Goal: Task Accomplishment & Management: Use online tool/utility

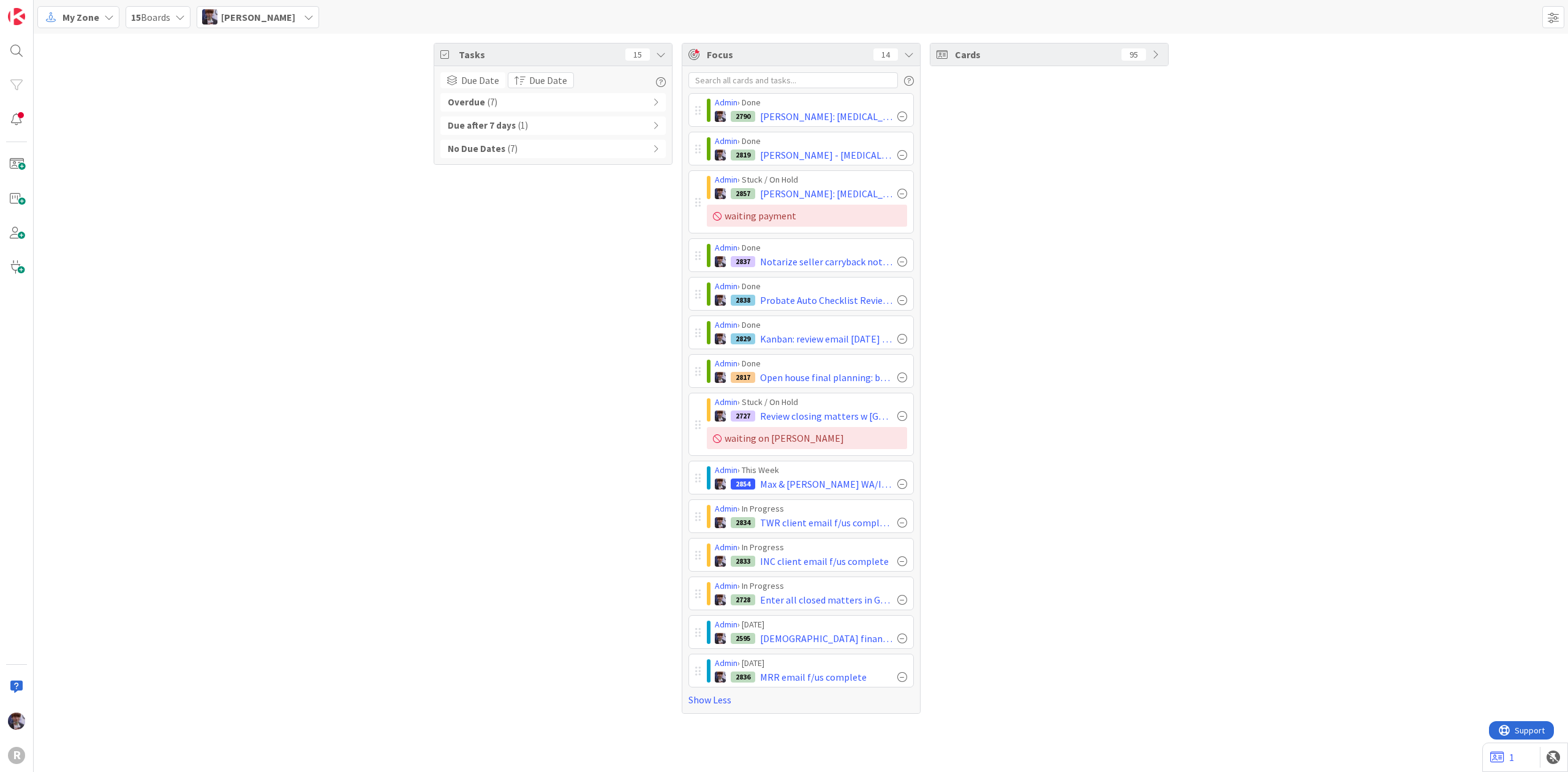
click at [328, 192] on div "Tasks 15 Due Date Due Date Overdue ( 7 ) Due after 7 days ( 1 ) No Due Dates ( …" at bounding box center [801, 379] width 1534 height 689
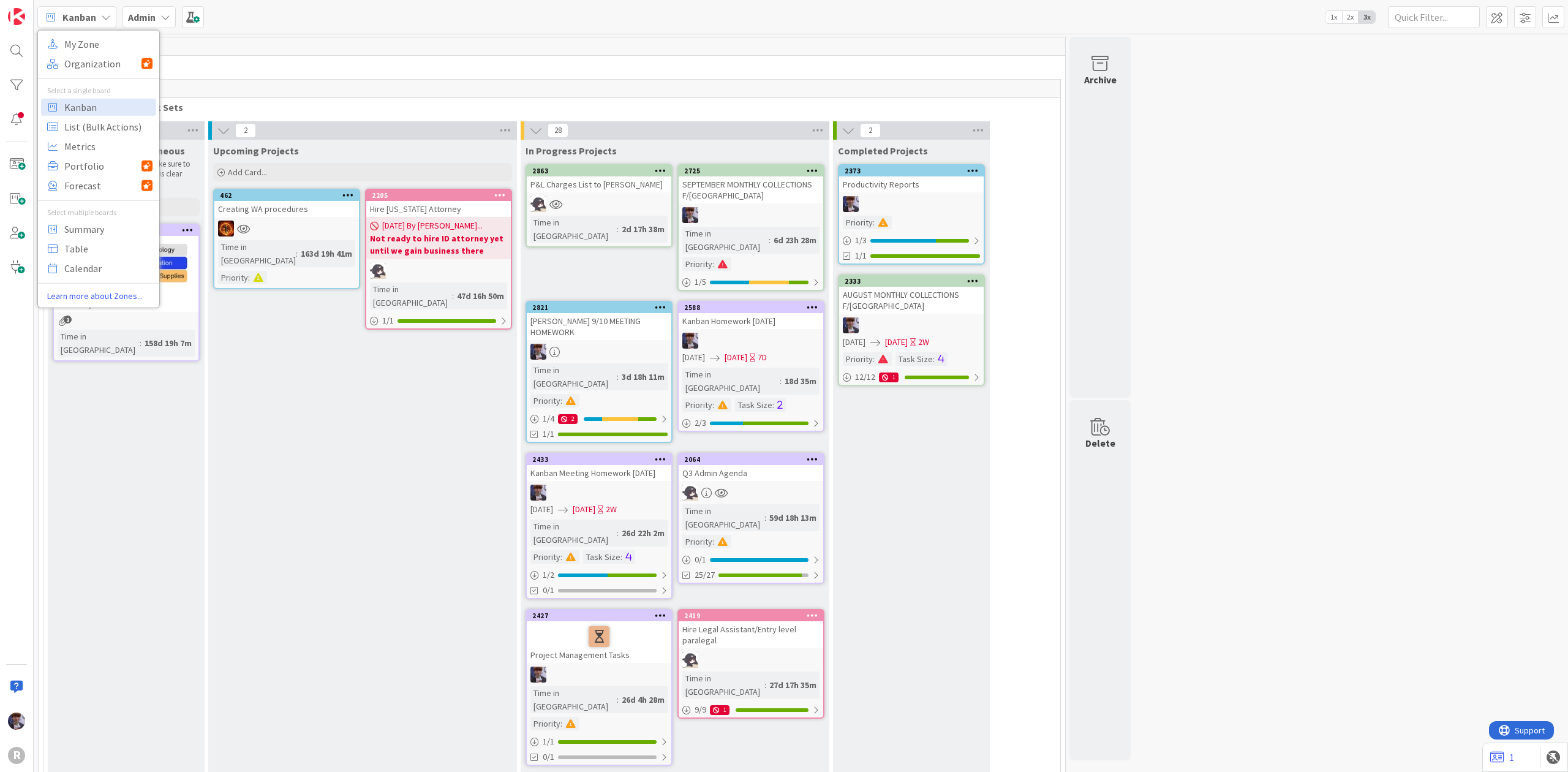
scroll to position [2186, 0]
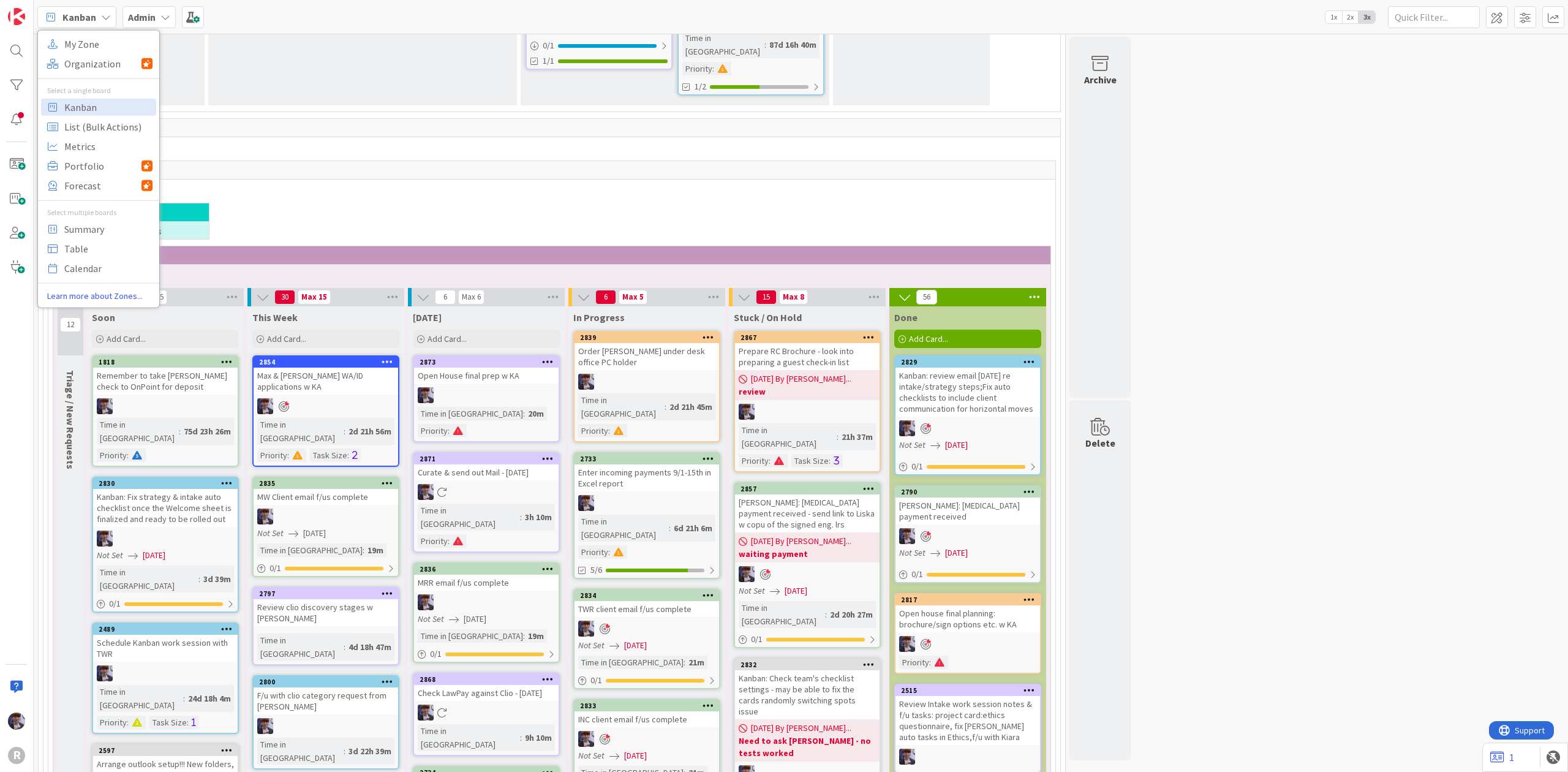
click at [297, 247] on div "139" at bounding box center [551, 256] width 997 height 19
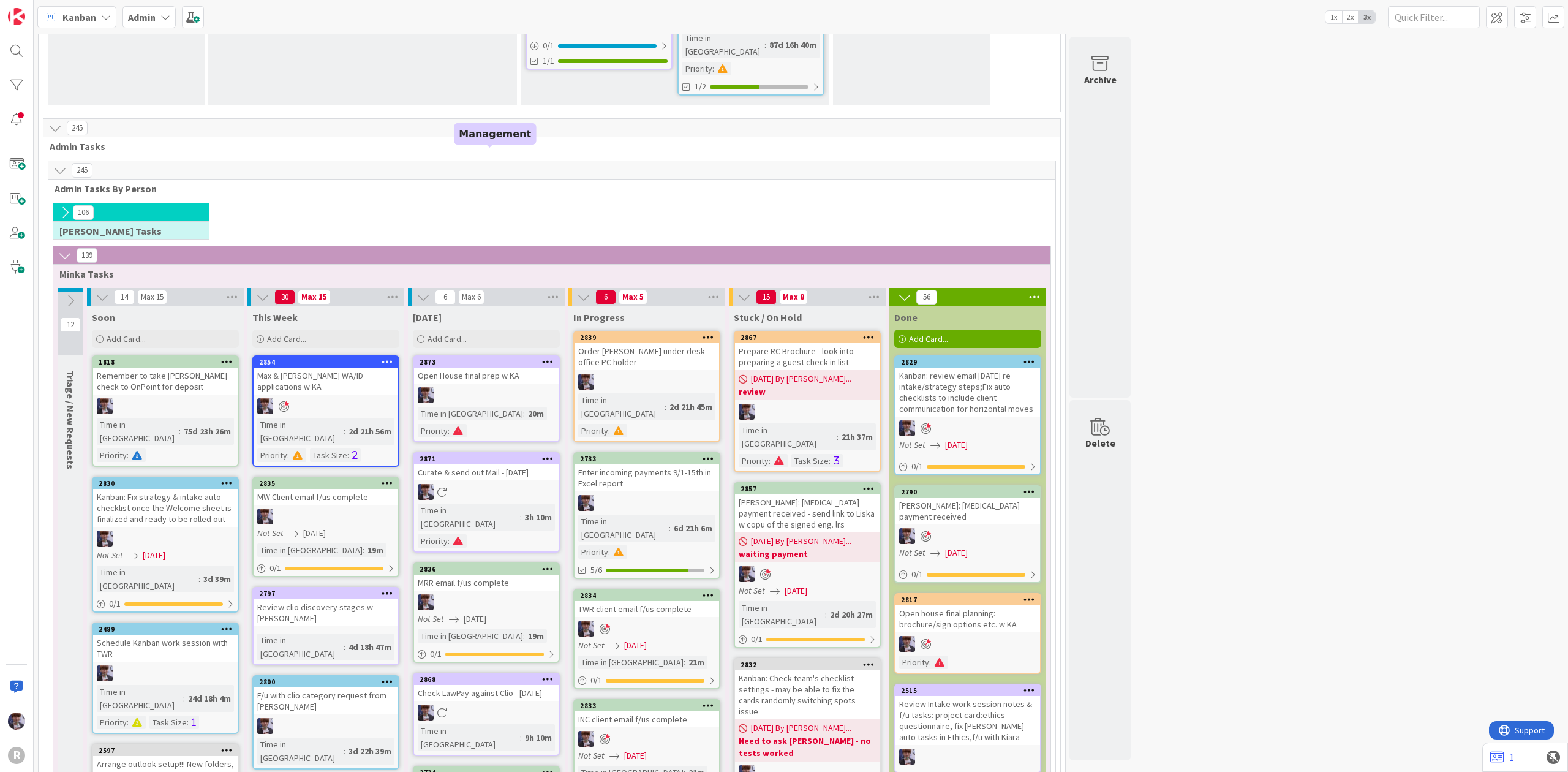
click at [463, 358] on div "2873" at bounding box center [489, 363] width 139 height 9
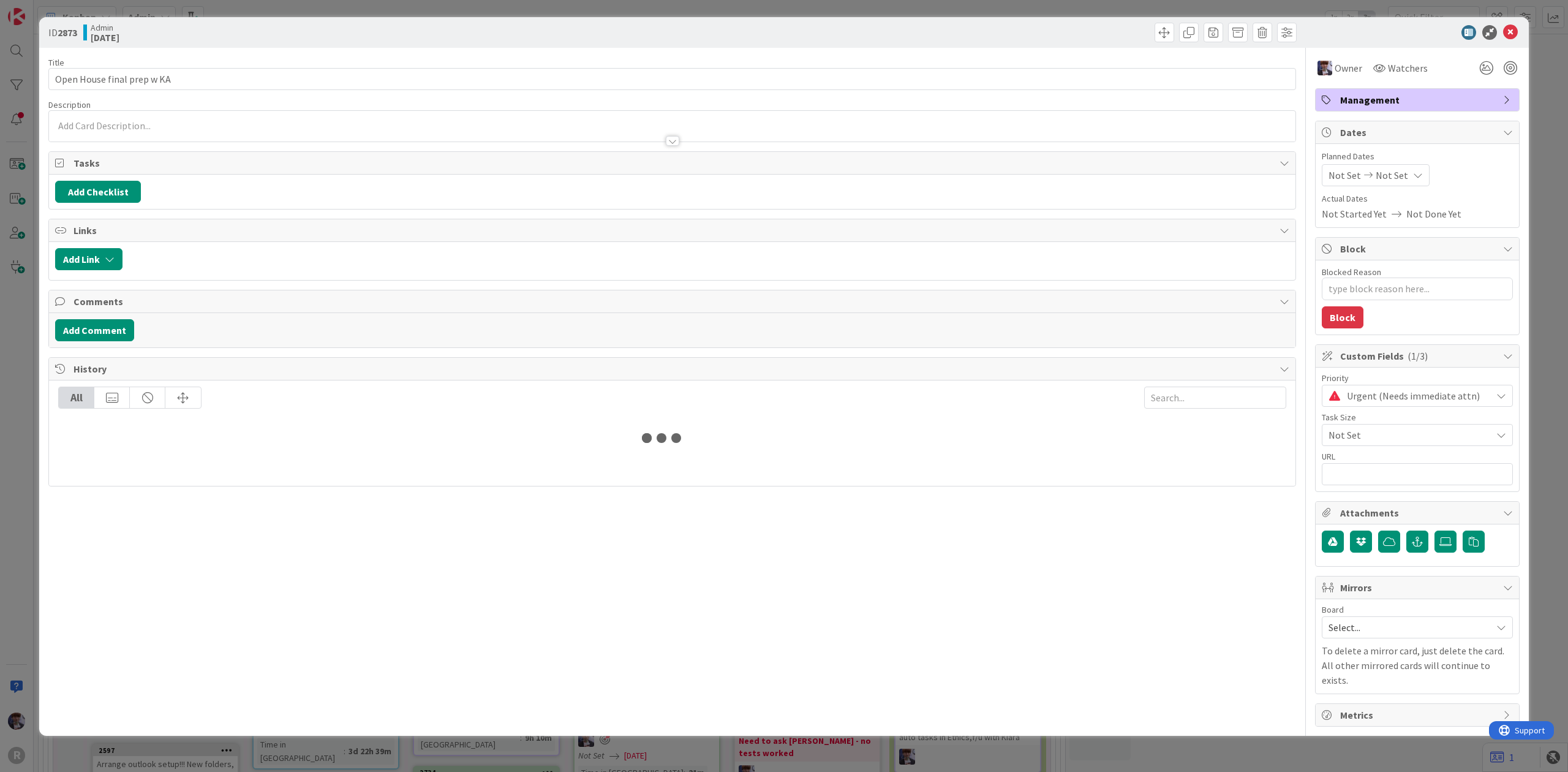
type textarea "x"
click at [26, 302] on div "ID 2873 Admin [DATE] Title 27 / 128 Open House final prep w KA Description Owne…" at bounding box center [784, 386] width 1568 height 772
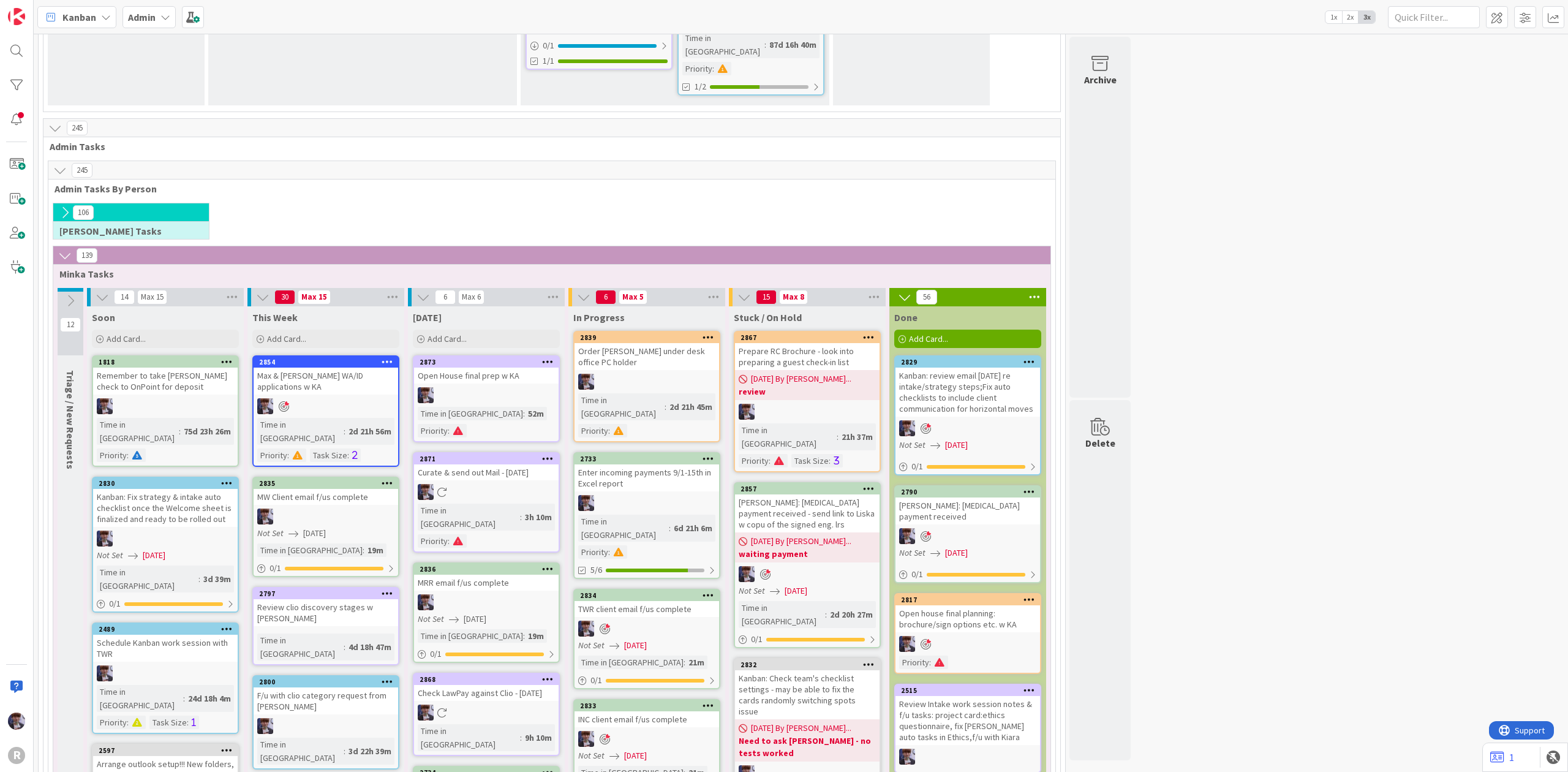
click at [454, 306] on div "[DATE] Add Card... Template Not Set Title 0 / 128 Label Management Show More...…" at bounding box center [486, 328] width 157 height 44
click at [464, 334] on span "Add Card..." at bounding box center [447, 339] width 39 height 11
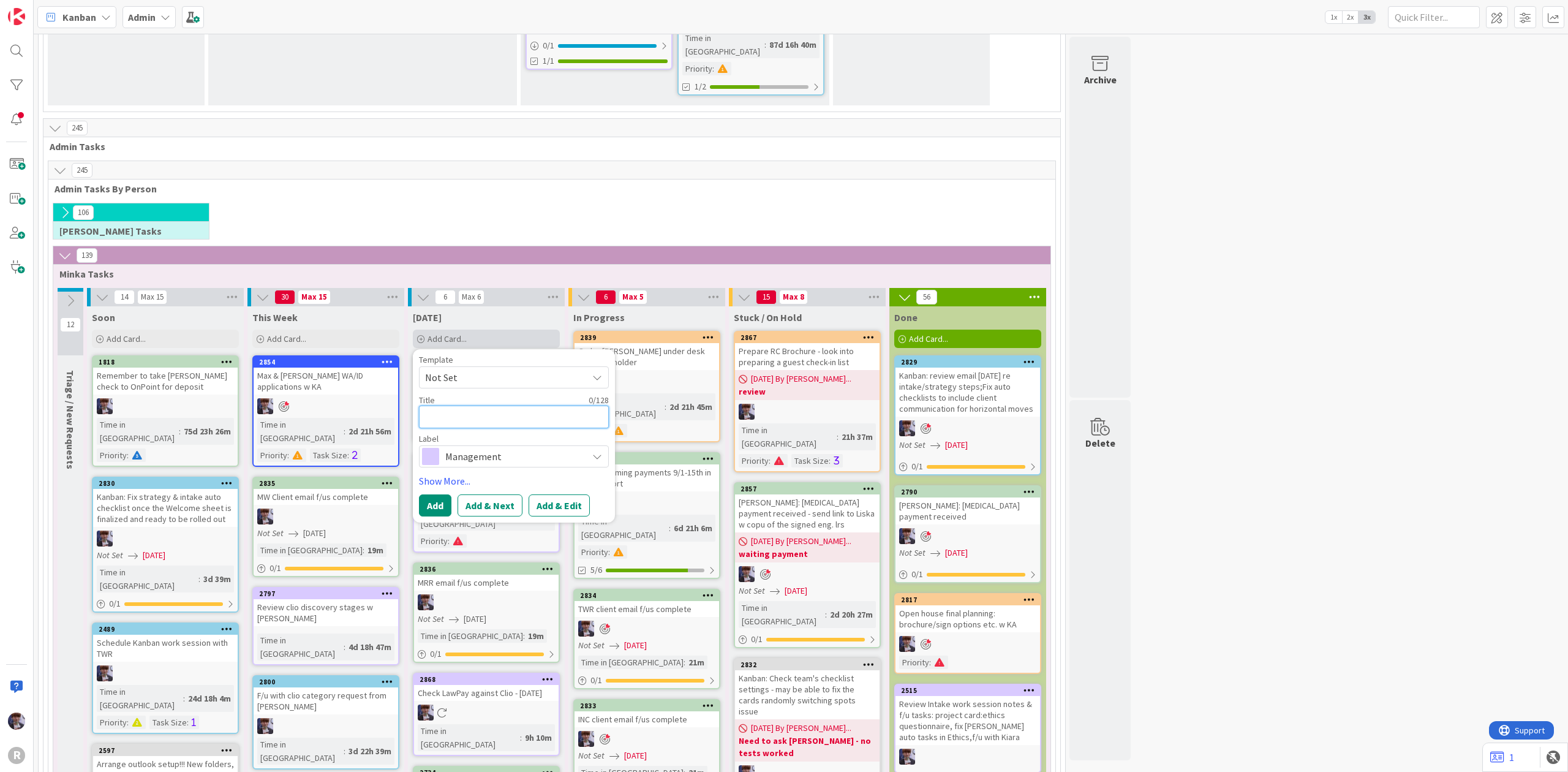
type textarea "G"
type textarea "x"
type textarea "Go"
type textarea "x"
type textarea "Go"
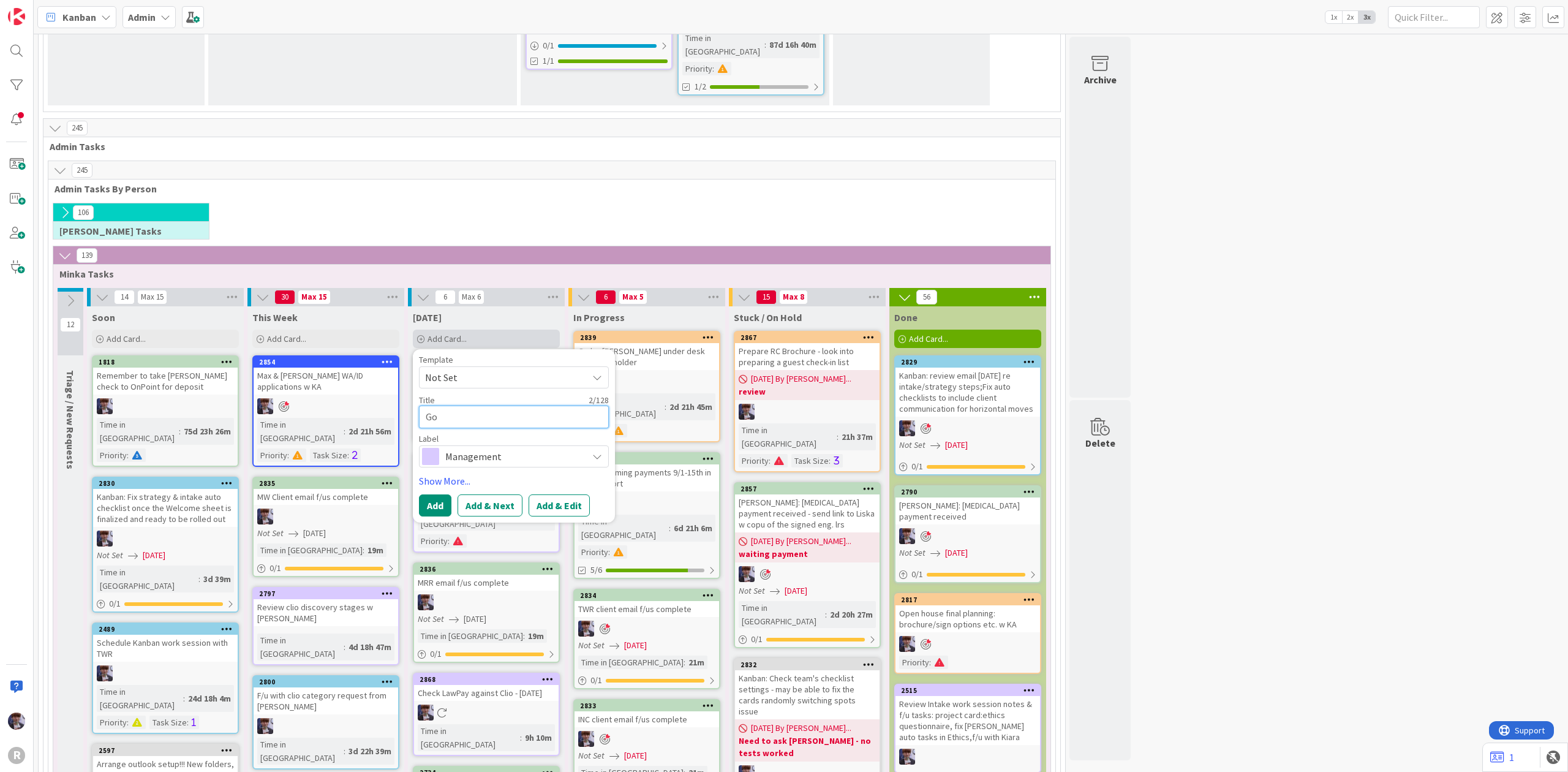
type textarea "x"
type textarea "Go o"
type textarea "x"
type textarea "Go ov"
type textarea "x"
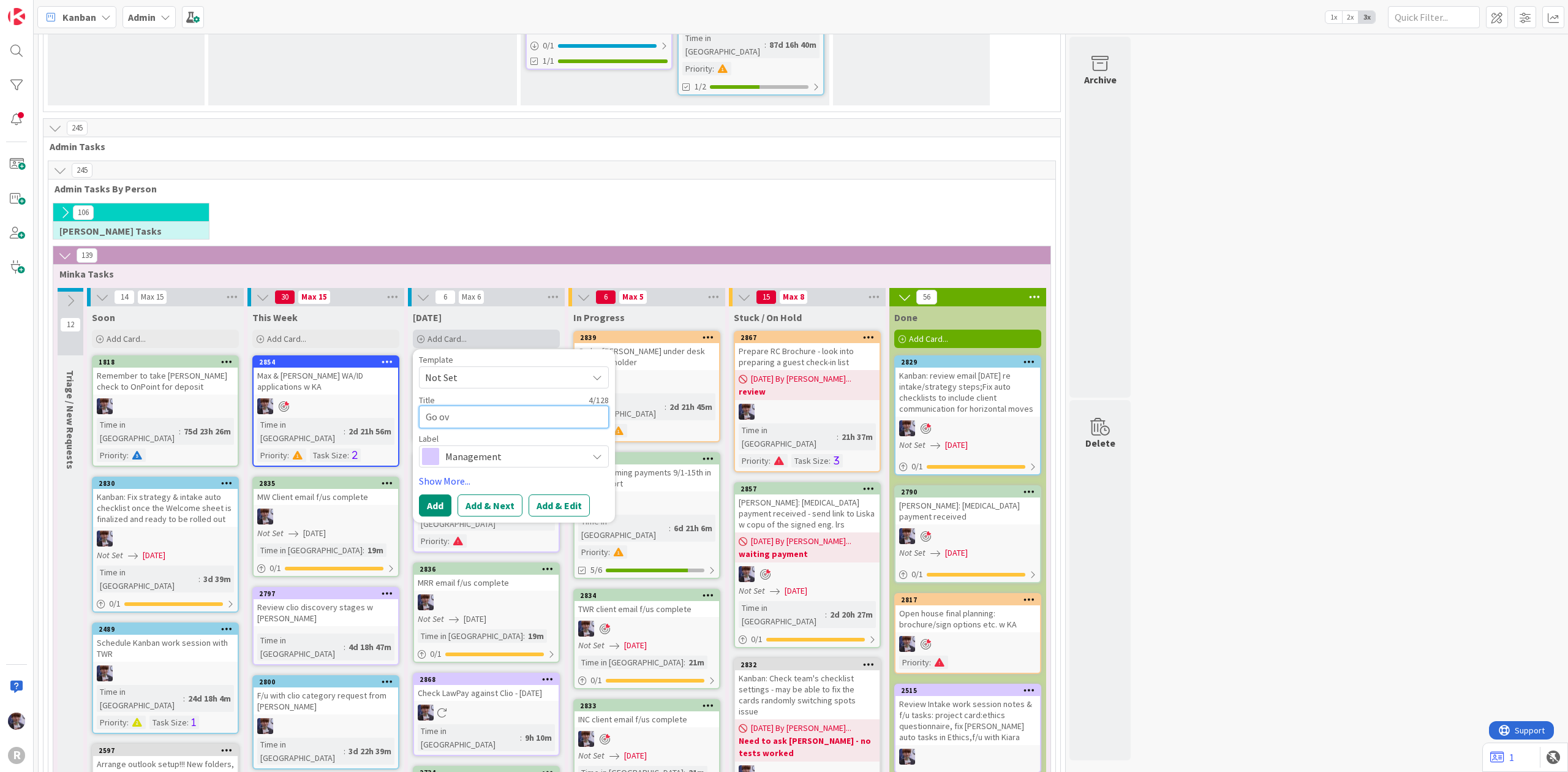
type textarea "Go ove"
type textarea "x"
type textarea "Go over"
type textarea "x"
type textarea "Go over"
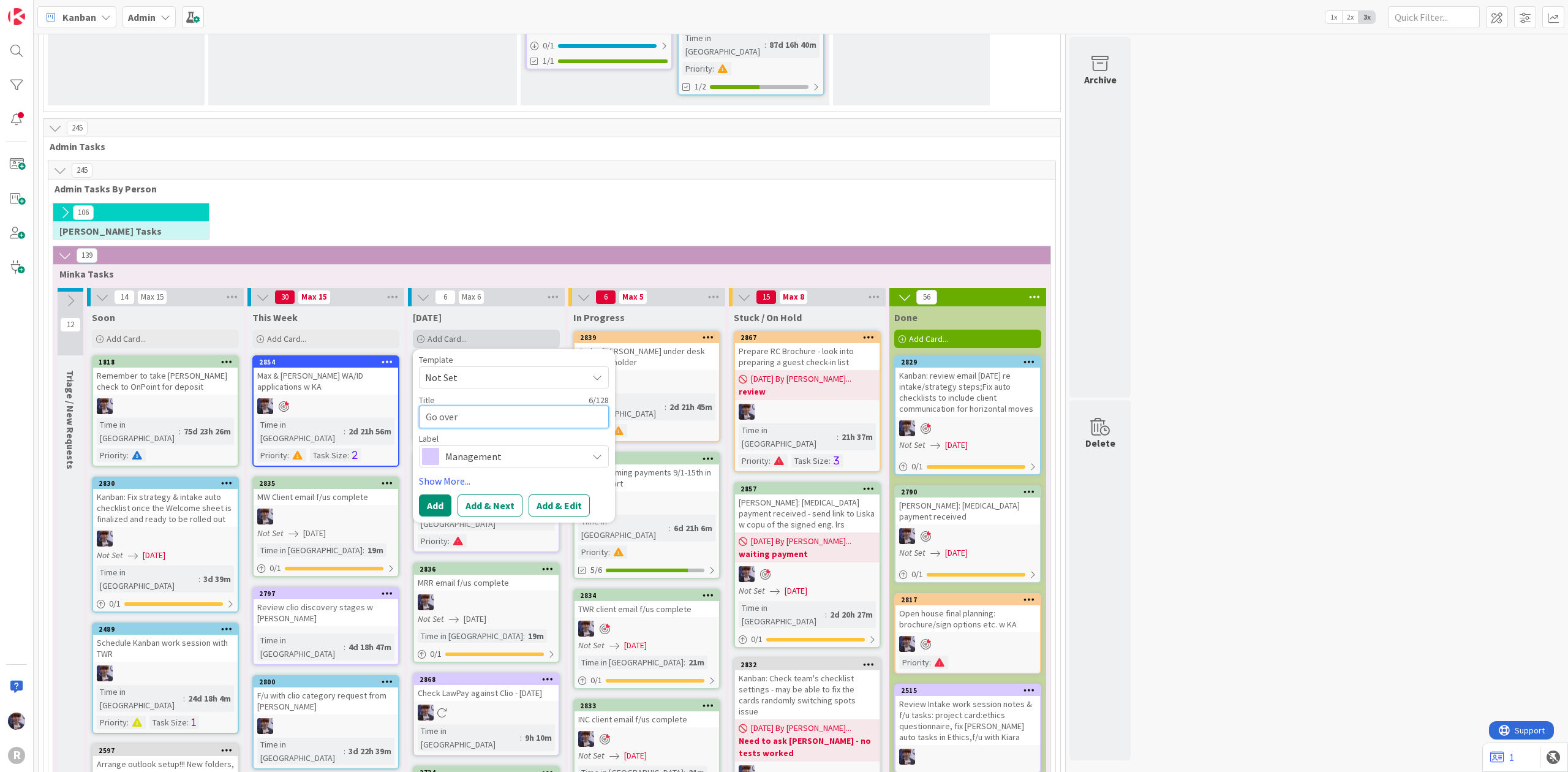
type textarea "x"
type textarea "Go over K"
type textarea "x"
type textarea "Go over Ka"
type textarea "x"
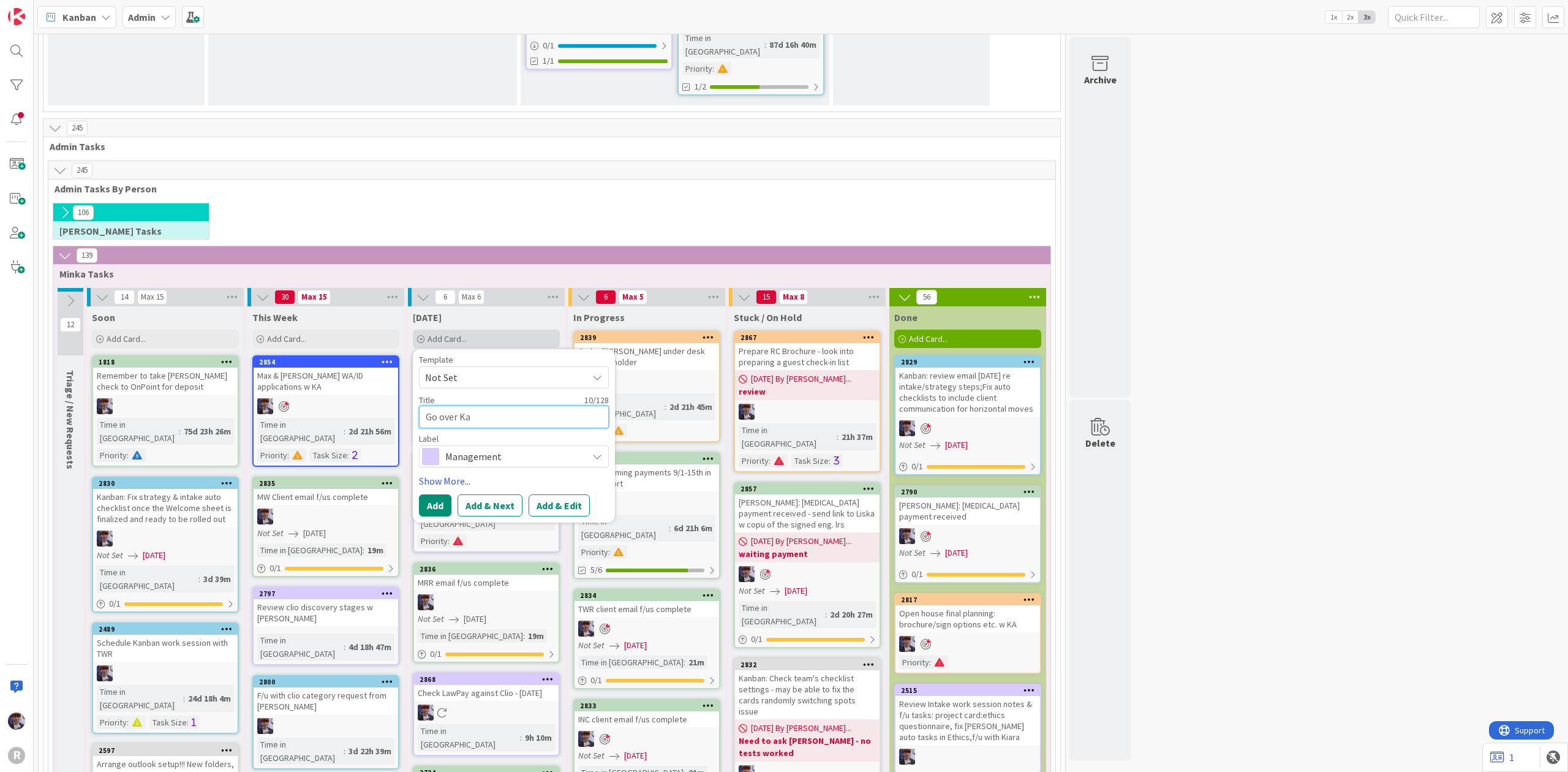
type textarea "Go over [PERSON_NAME]"
type textarea "x"
type textarea "Go over Kanb"
type textarea "x"
type textarea "Go over Kanba"
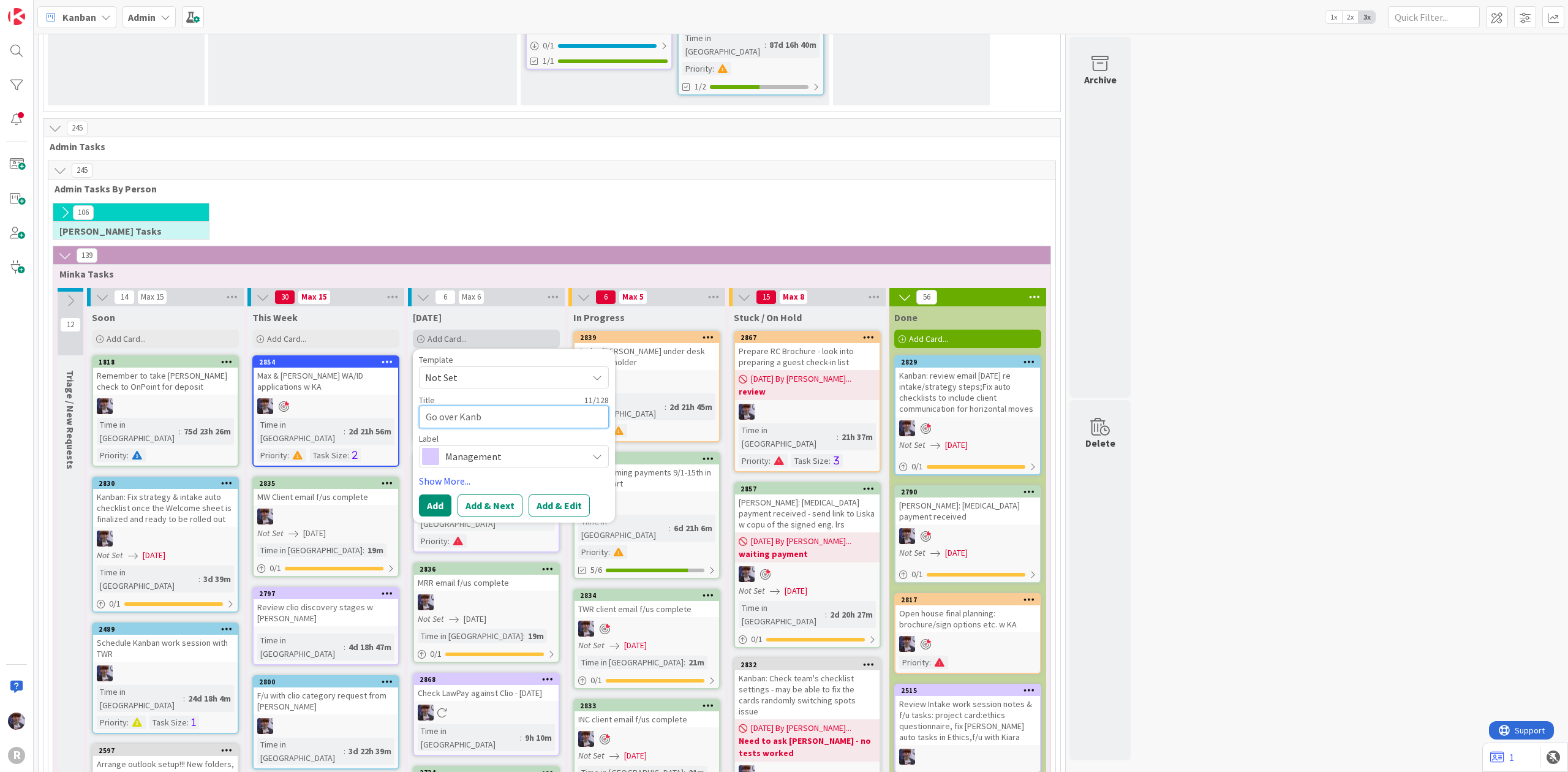
type textarea "x"
type textarea "Go over Kanban"
type textarea "x"
type textarea "Go over Kanban"
type textarea "x"
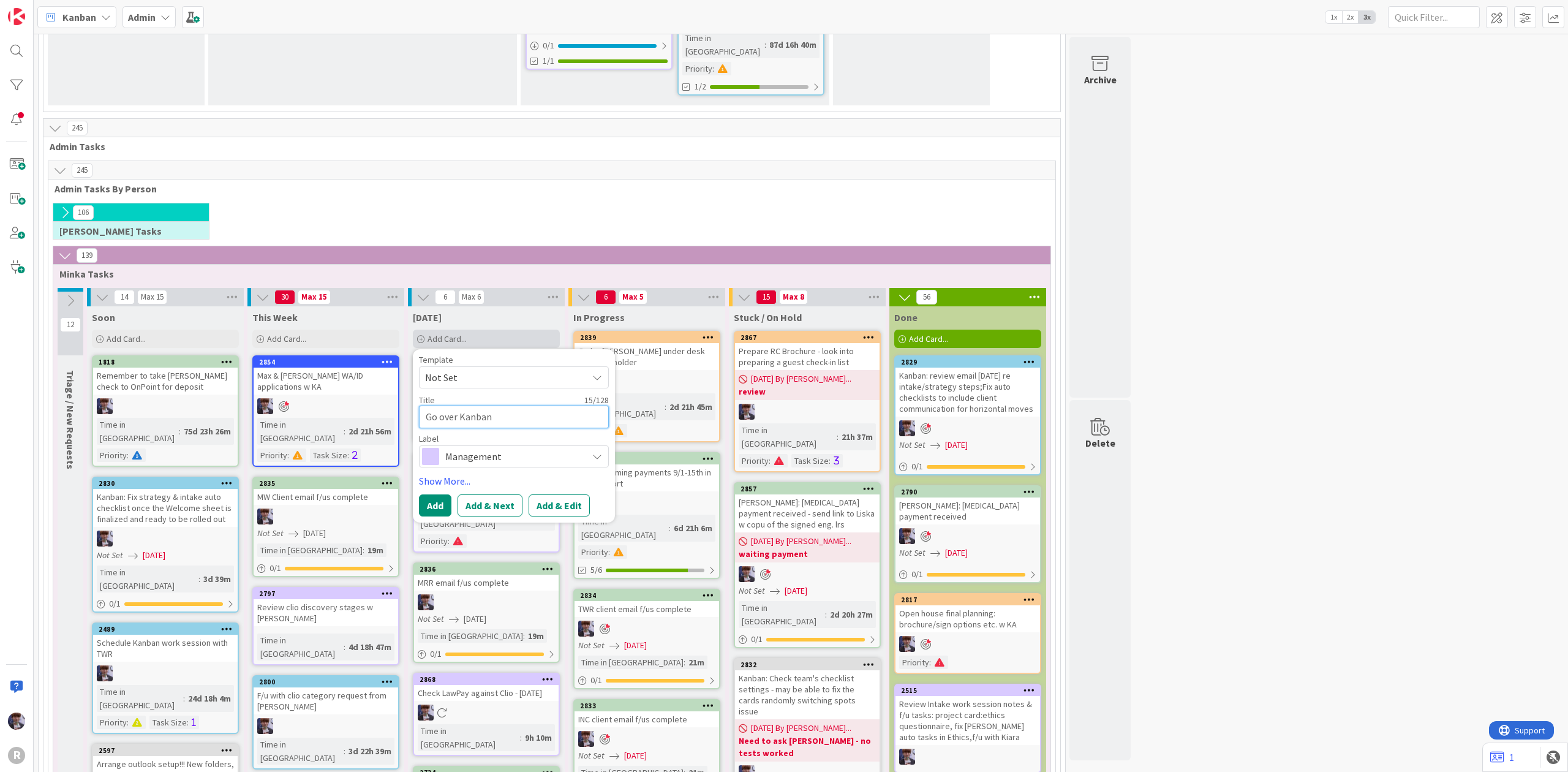
type textarea "Go over Kanban c"
type textarea "x"
type textarea "Go over Kanban ch"
type textarea "x"
type textarea "Go over Kanban che"
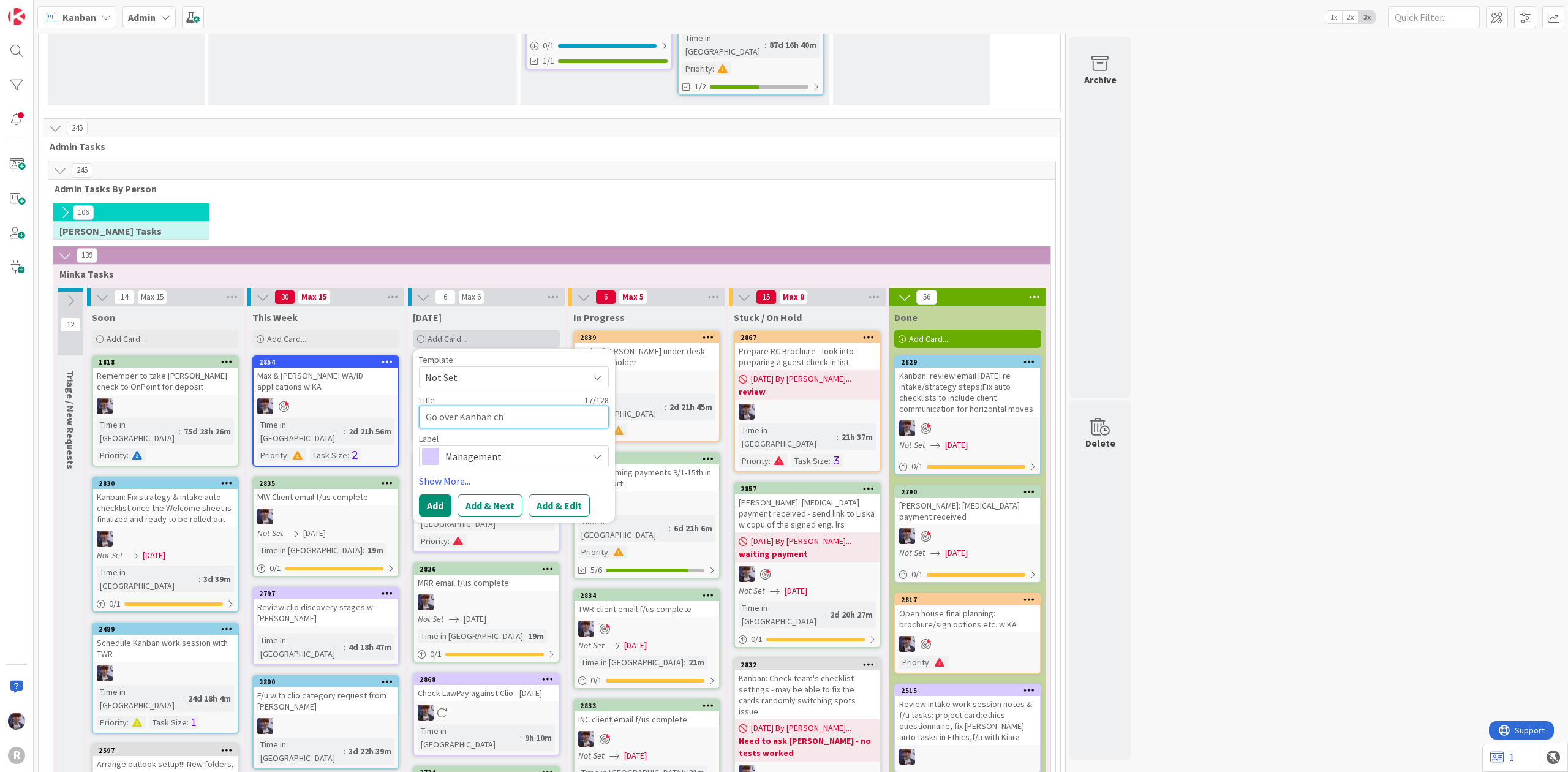
type textarea "x"
type textarea "Go over Kanban chec"
type textarea "x"
type textarea "Go over Kanban check"
type textarea "x"
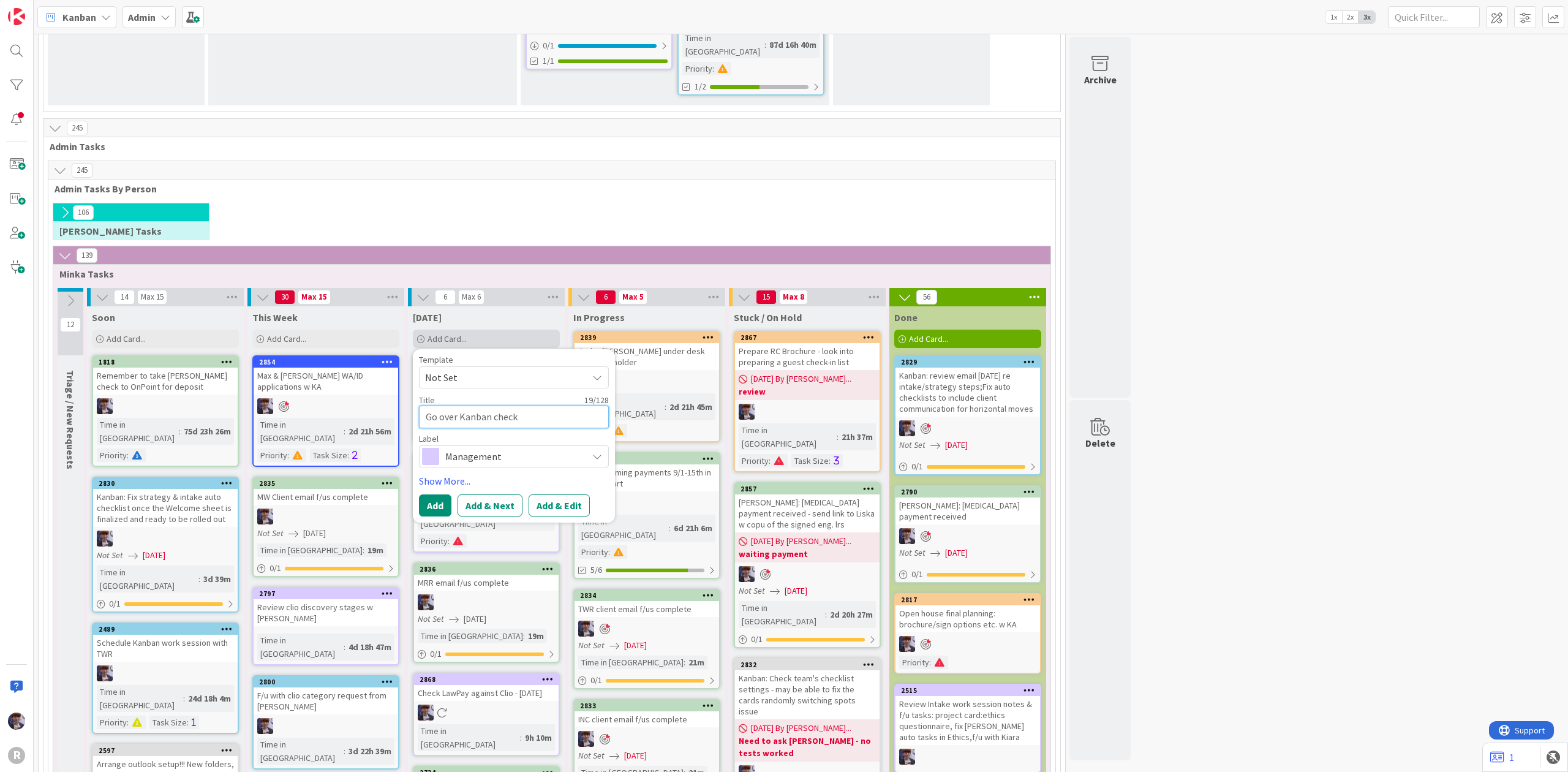
type textarea "Go over Kanban checkl"
type textarea "x"
type textarea "Go over Kanban checkli"
type textarea "x"
type textarea "Go over Kanban checklis"
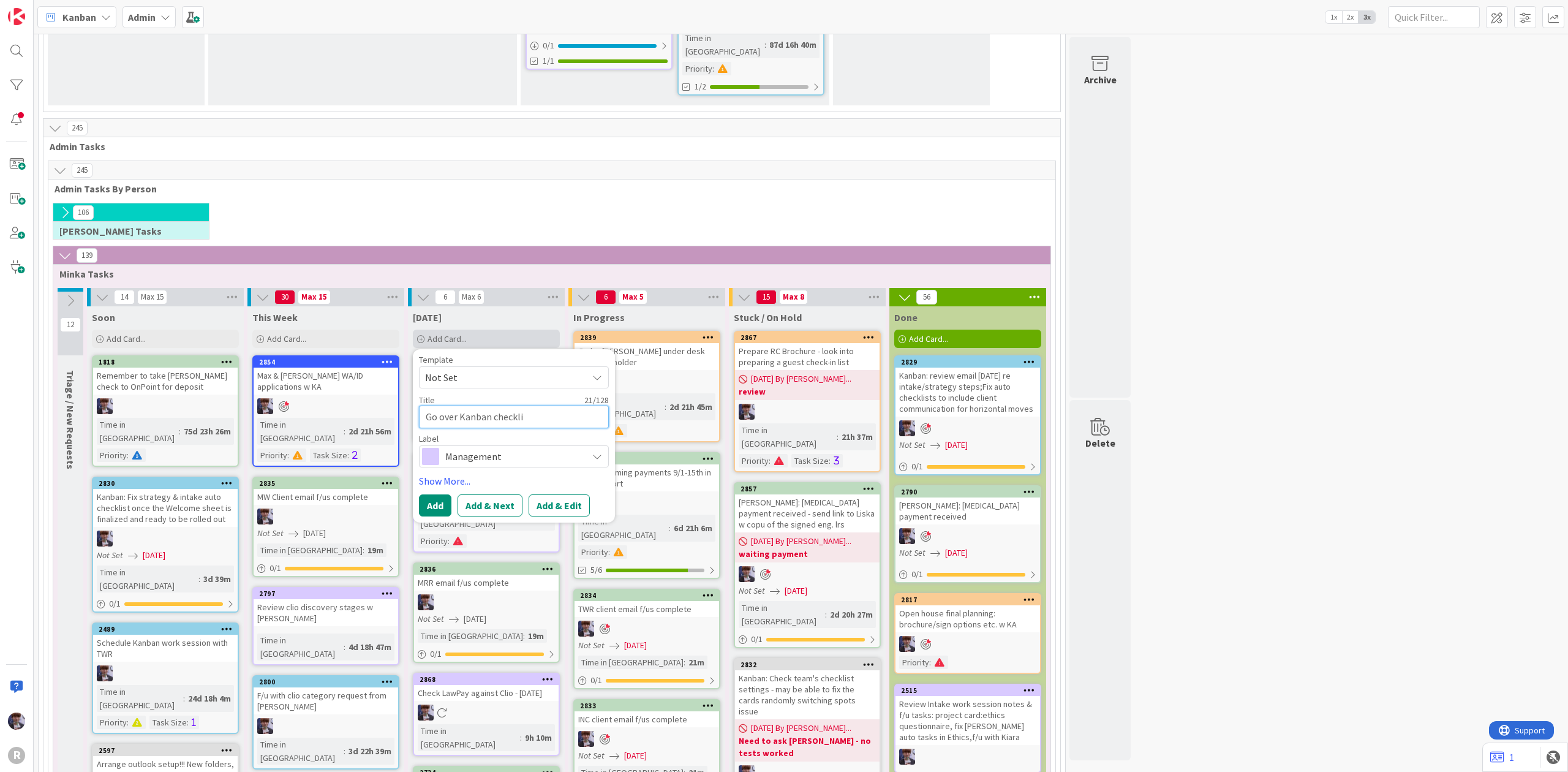
type textarea "x"
type textarea "Go over Kanban checklist"
type textarea "x"
type textarea "Go over Kanban checklists"
type textarea "x"
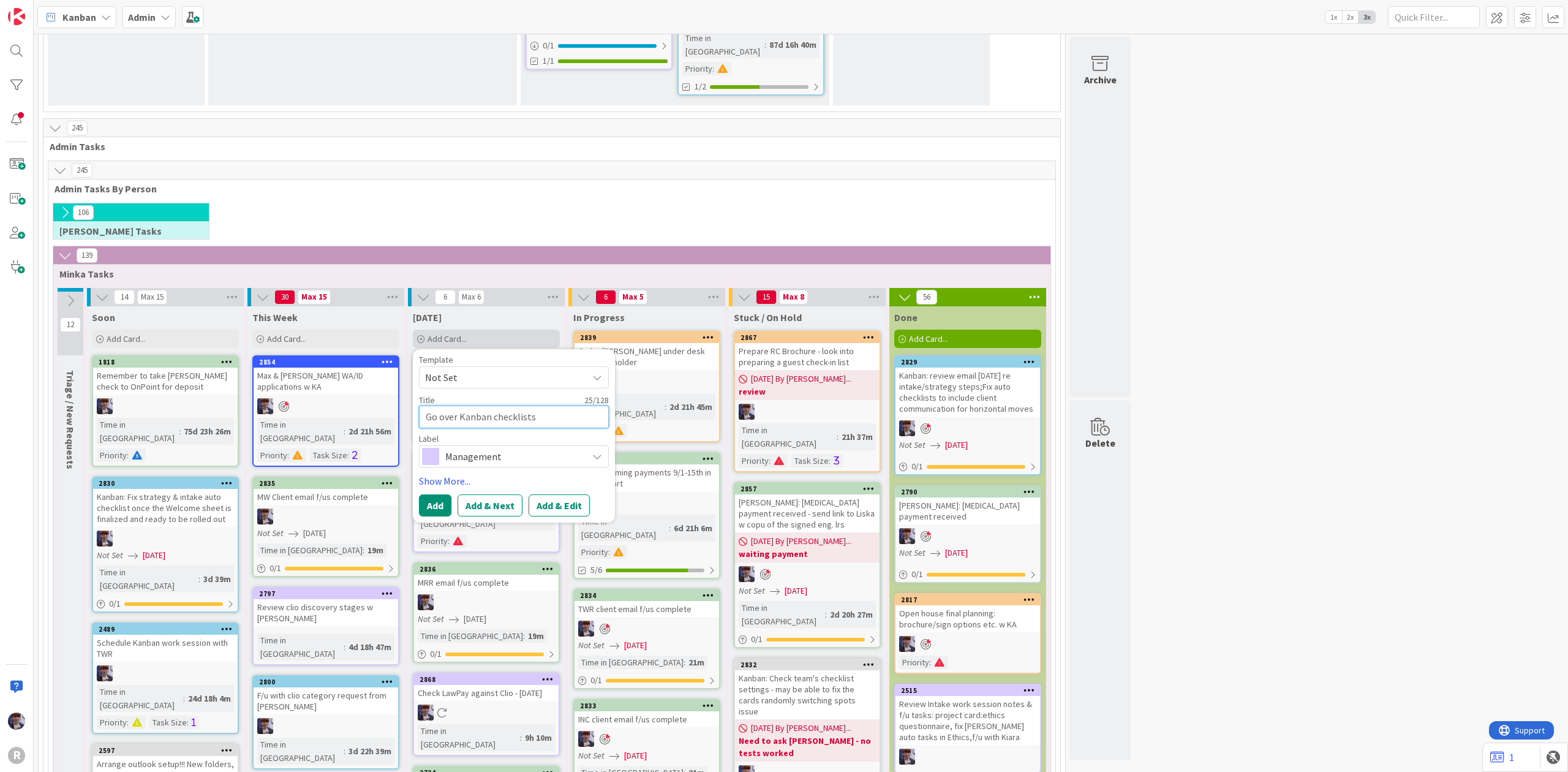
type textarea "Go over Kanban checklists"
type textarea "x"
type textarea "Go over Kanban checklists w"
type textarea "x"
type textarea "Go over Kanban checklists w"
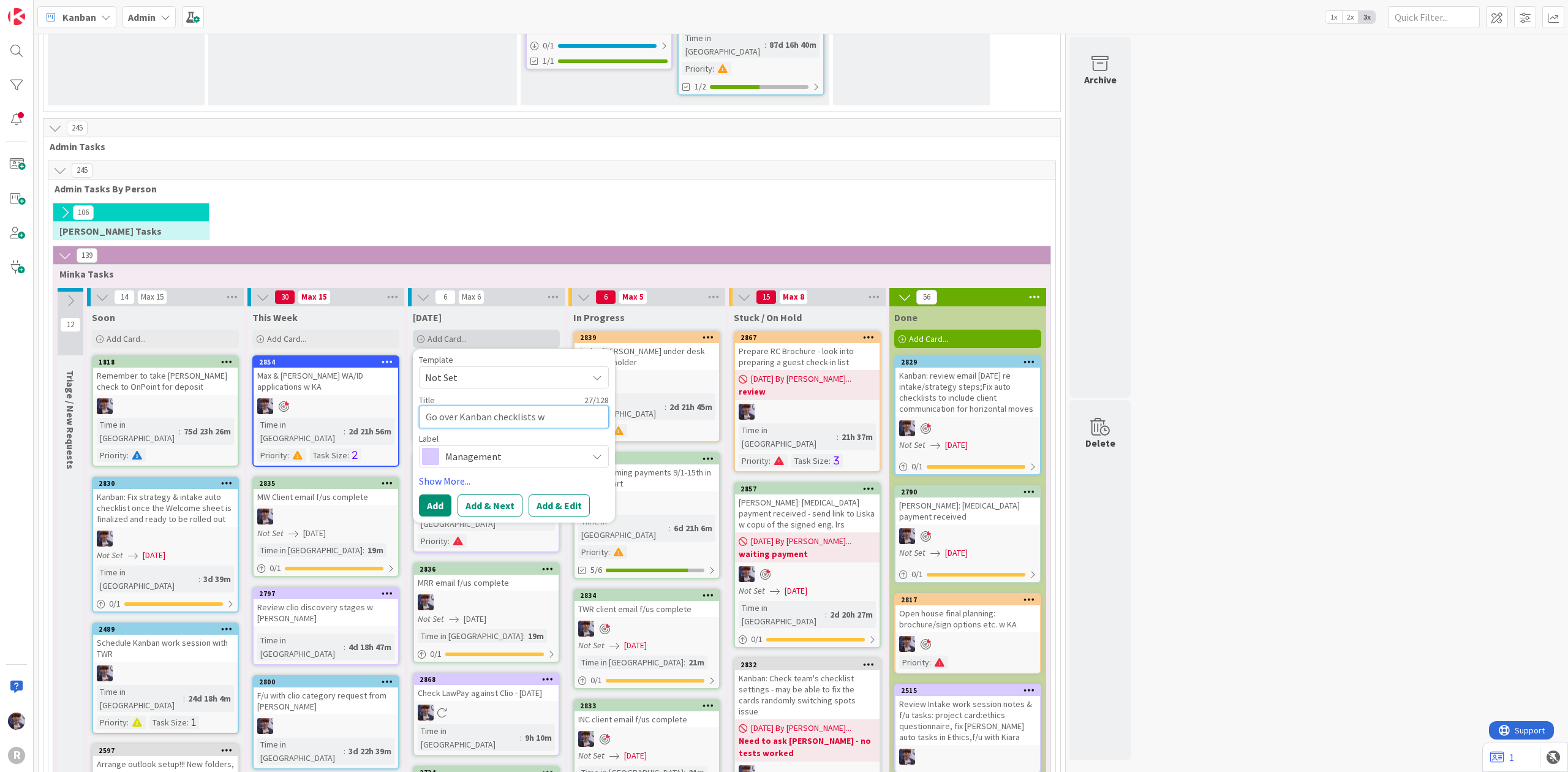
type textarea "x"
type textarea "Go over Kanban checklists w K"
type textarea "x"
type textarea "Go over Kanban checklists w KA"
type textarea "x"
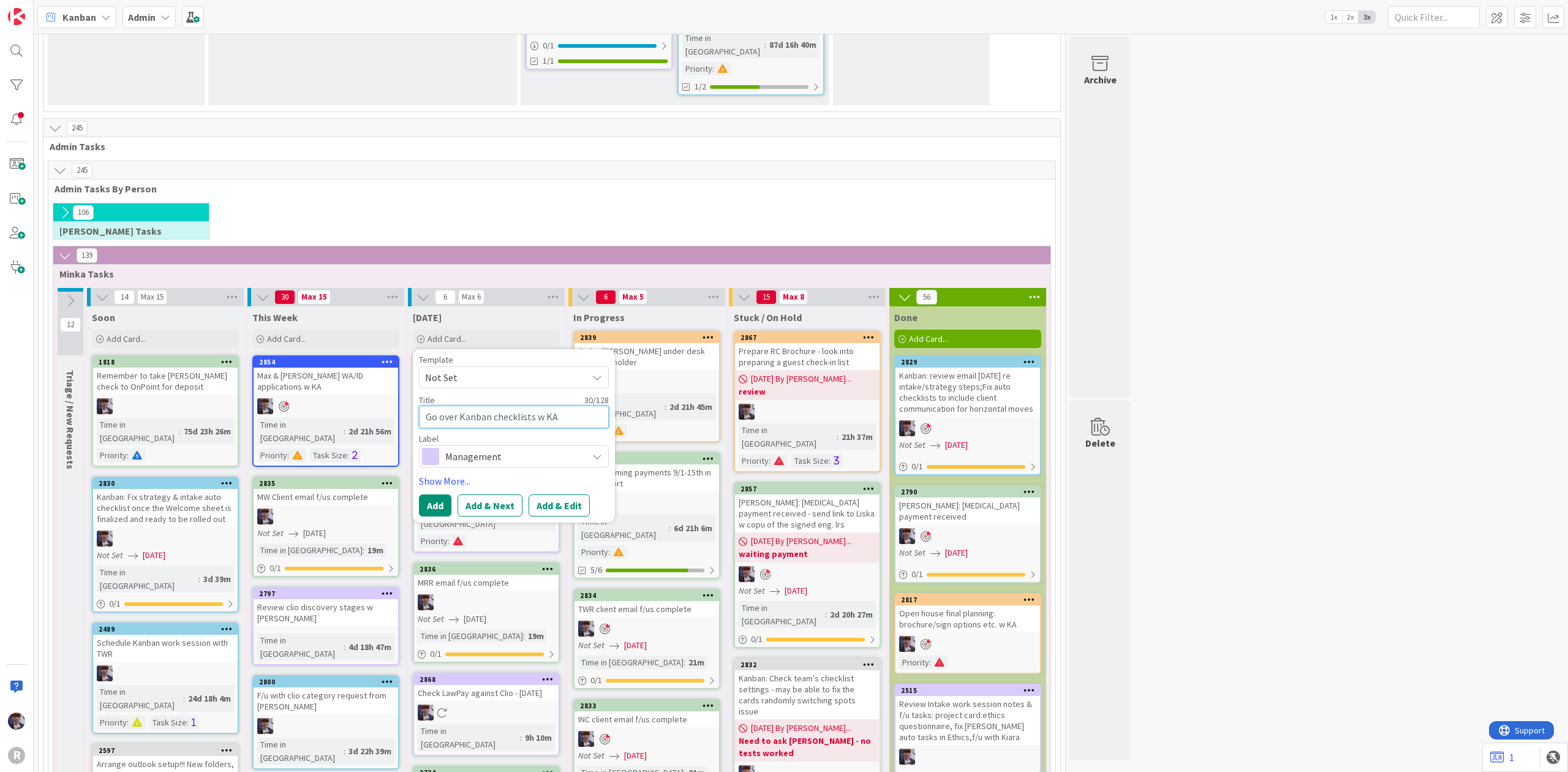
type textarea "Go over Kanban checklists w KA"
click at [506, 448] on span "Management" at bounding box center [512, 456] width 136 height 17
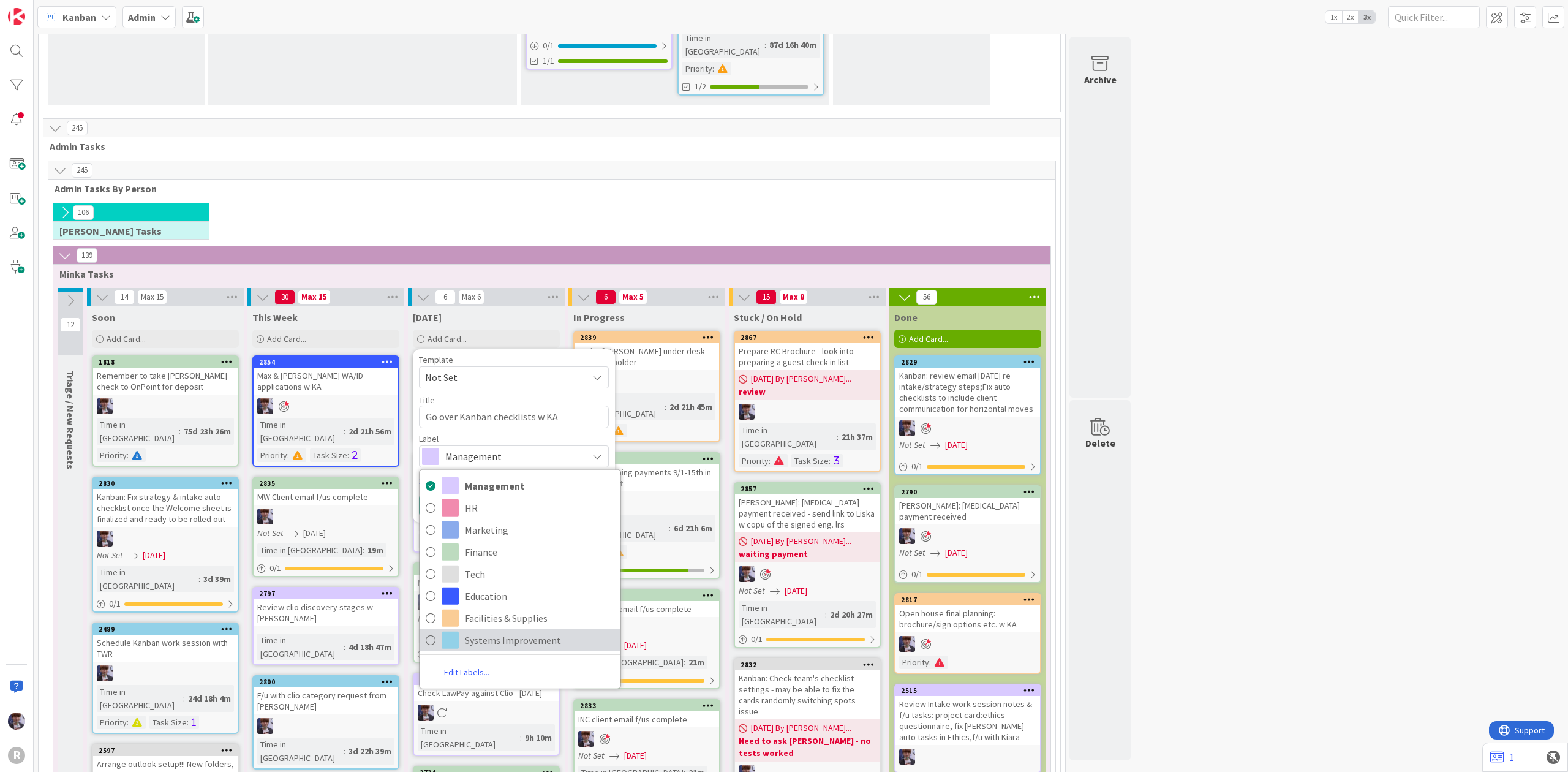
click at [507, 630] on span "Systems Improvement" at bounding box center [539, 640] width 149 height 19
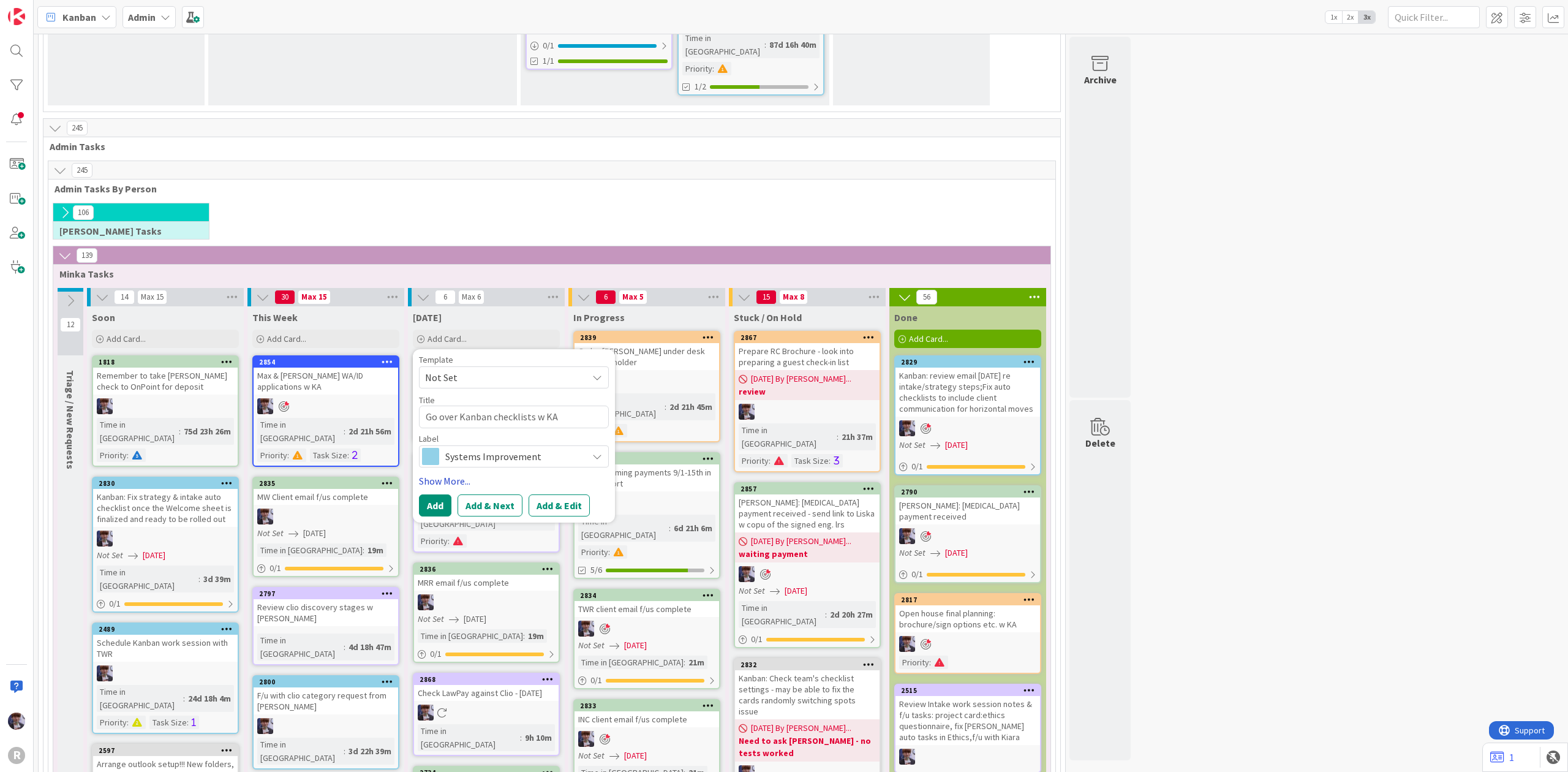
click at [459, 473] on link "Show More..." at bounding box center [513, 480] width 190 height 15
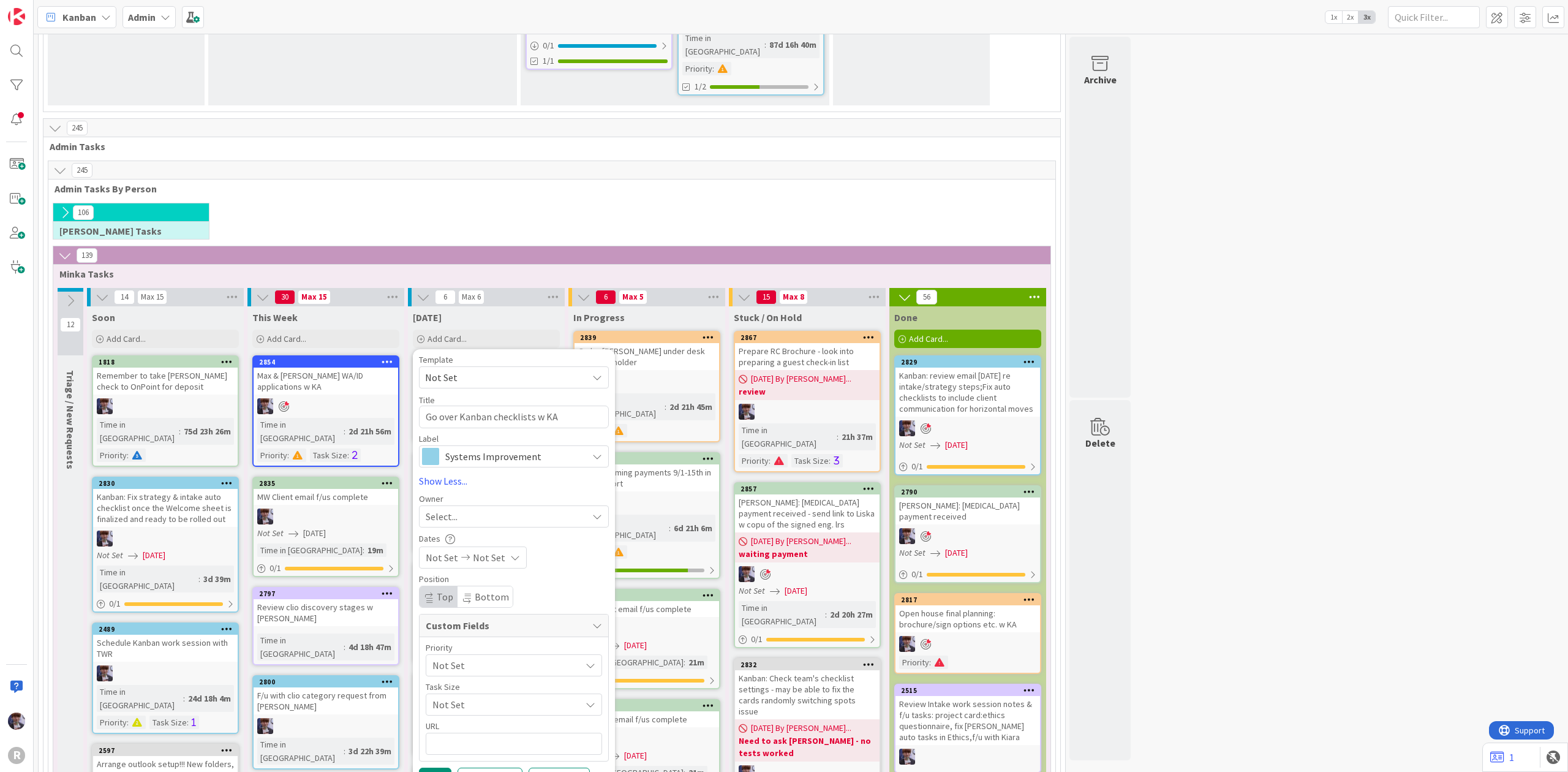
click at [490, 448] on span "Systems Improvement" at bounding box center [512, 456] width 136 height 17
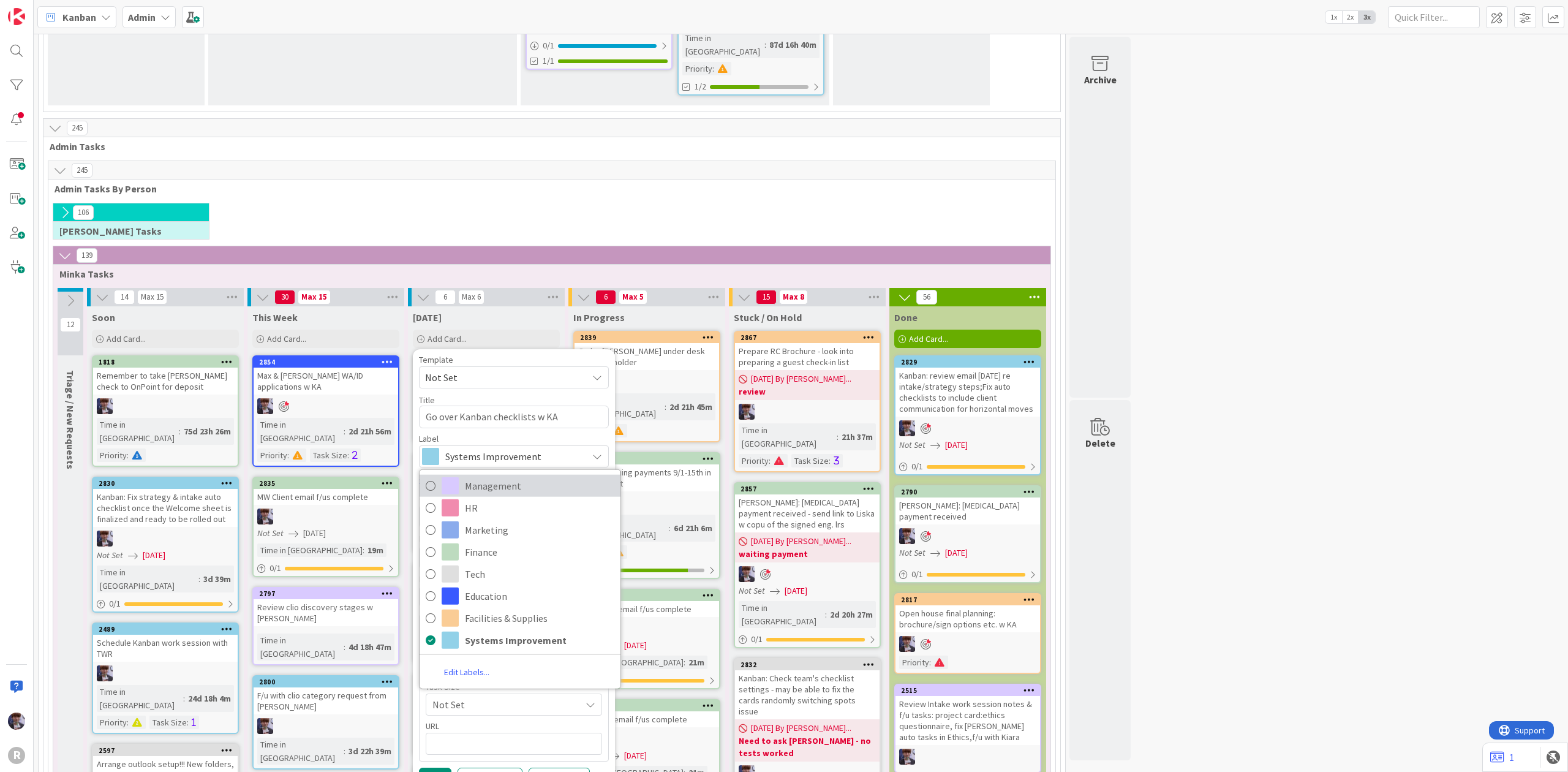
click at [502, 474] on link "Management" at bounding box center [520, 485] width 201 height 22
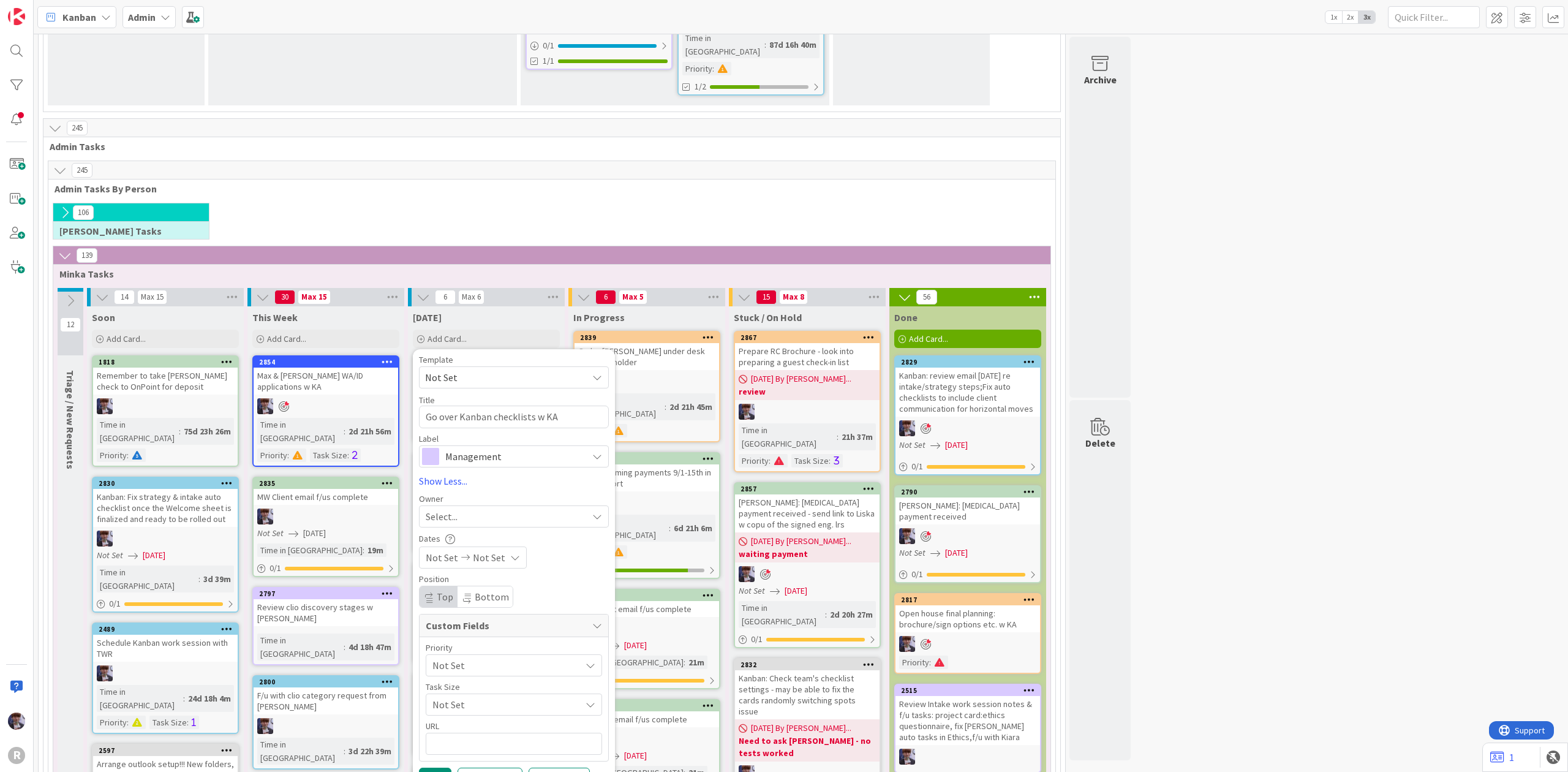
click at [464, 506] on div "Select..." at bounding box center [513, 517] width 190 height 22
click at [471, 610] on span "[PERSON_NAME]" at bounding box center [496, 619] width 60 height 19
click at [456, 657] on span "Not Set" at bounding box center [503, 665] width 142 height 17
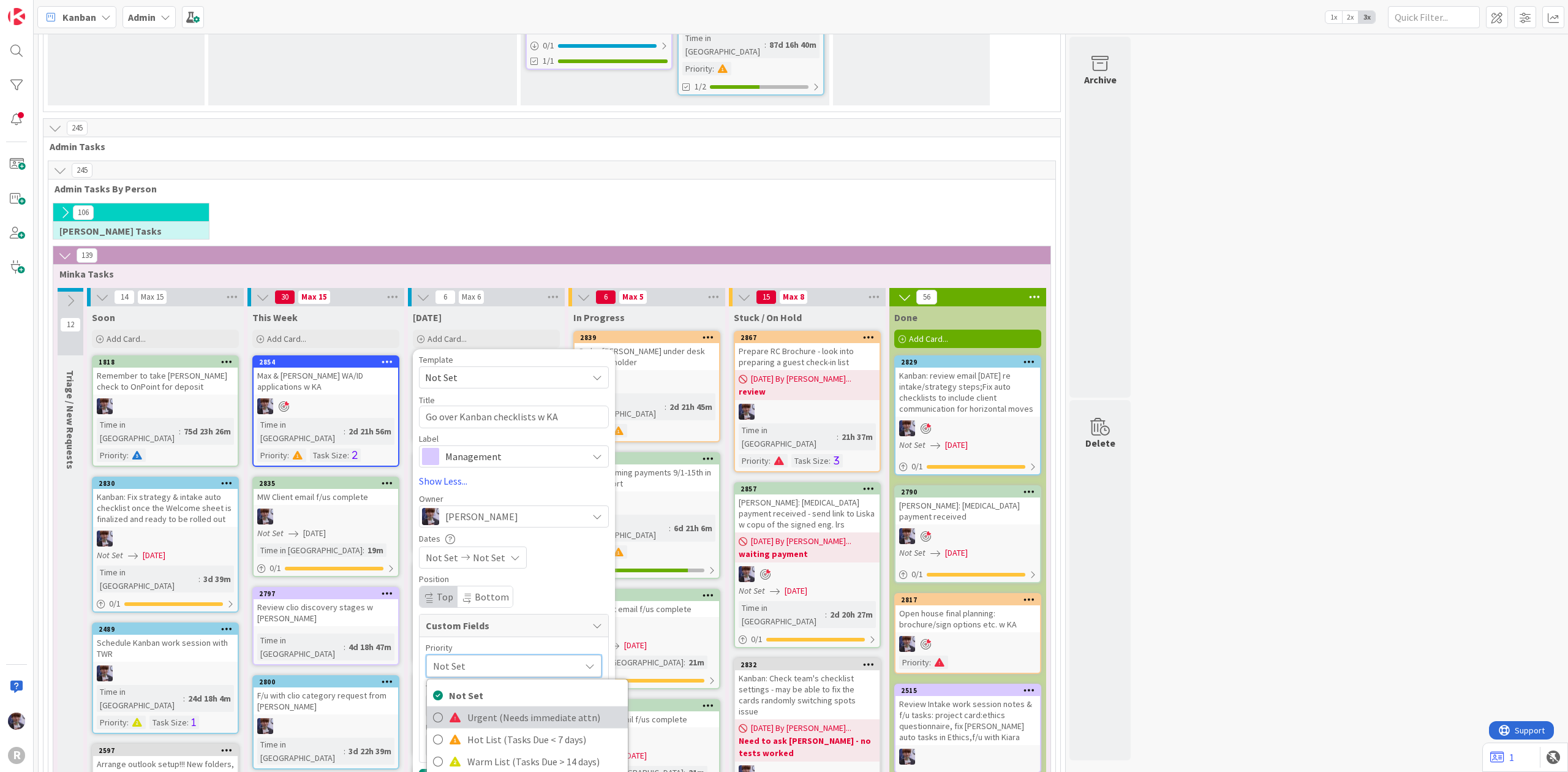
click at [466, 706] on link "Urgent (Needs immediate attn)" at bounding box center [528, 717] width 201 height 22
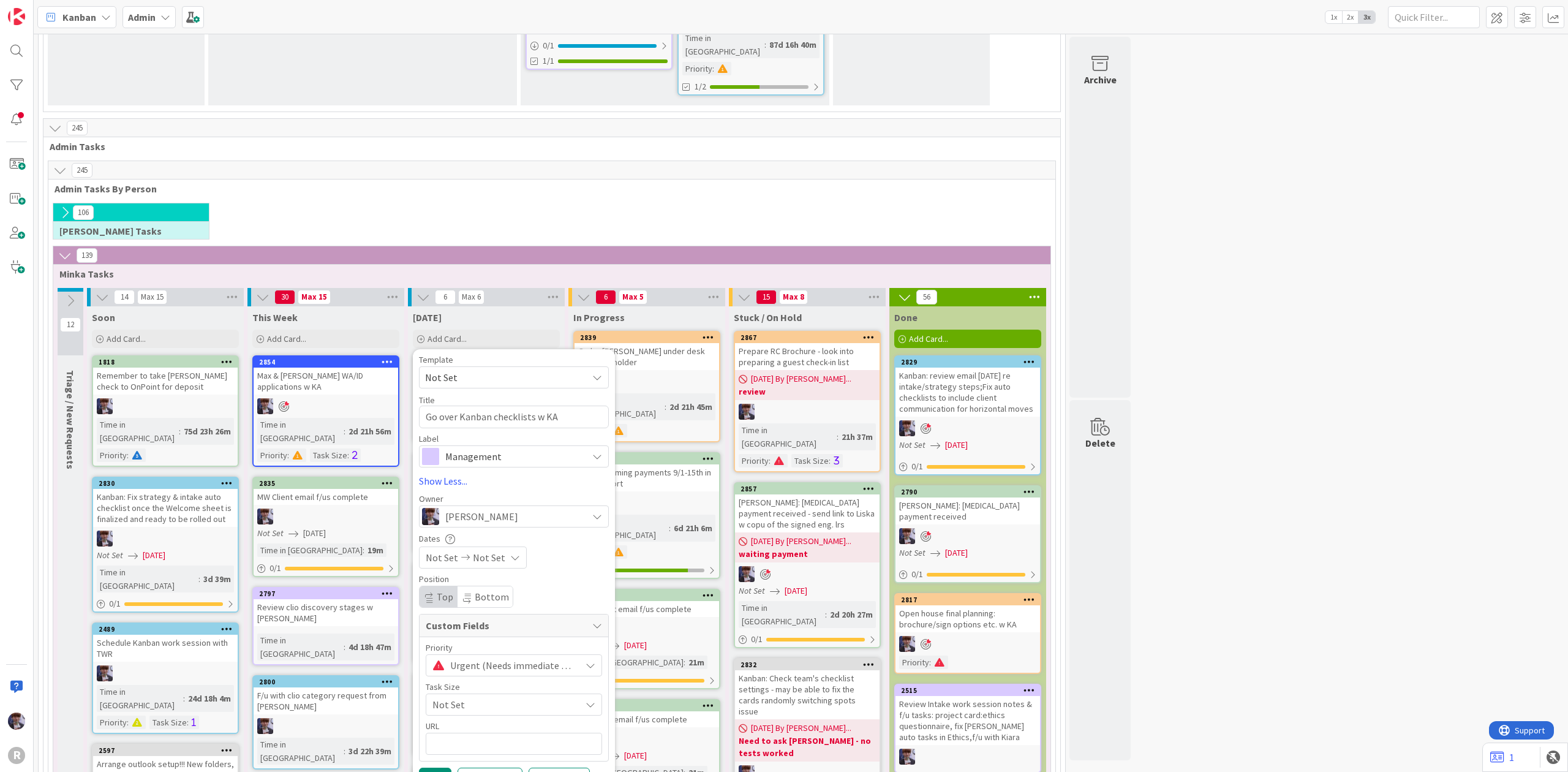
click at [461, 696] on span "Not Set" at bounding box center [503, 705] width 142 height 17
click at [464, 745] on link "< 1 hour" at bounding box center [528, 756] width 201 height 22
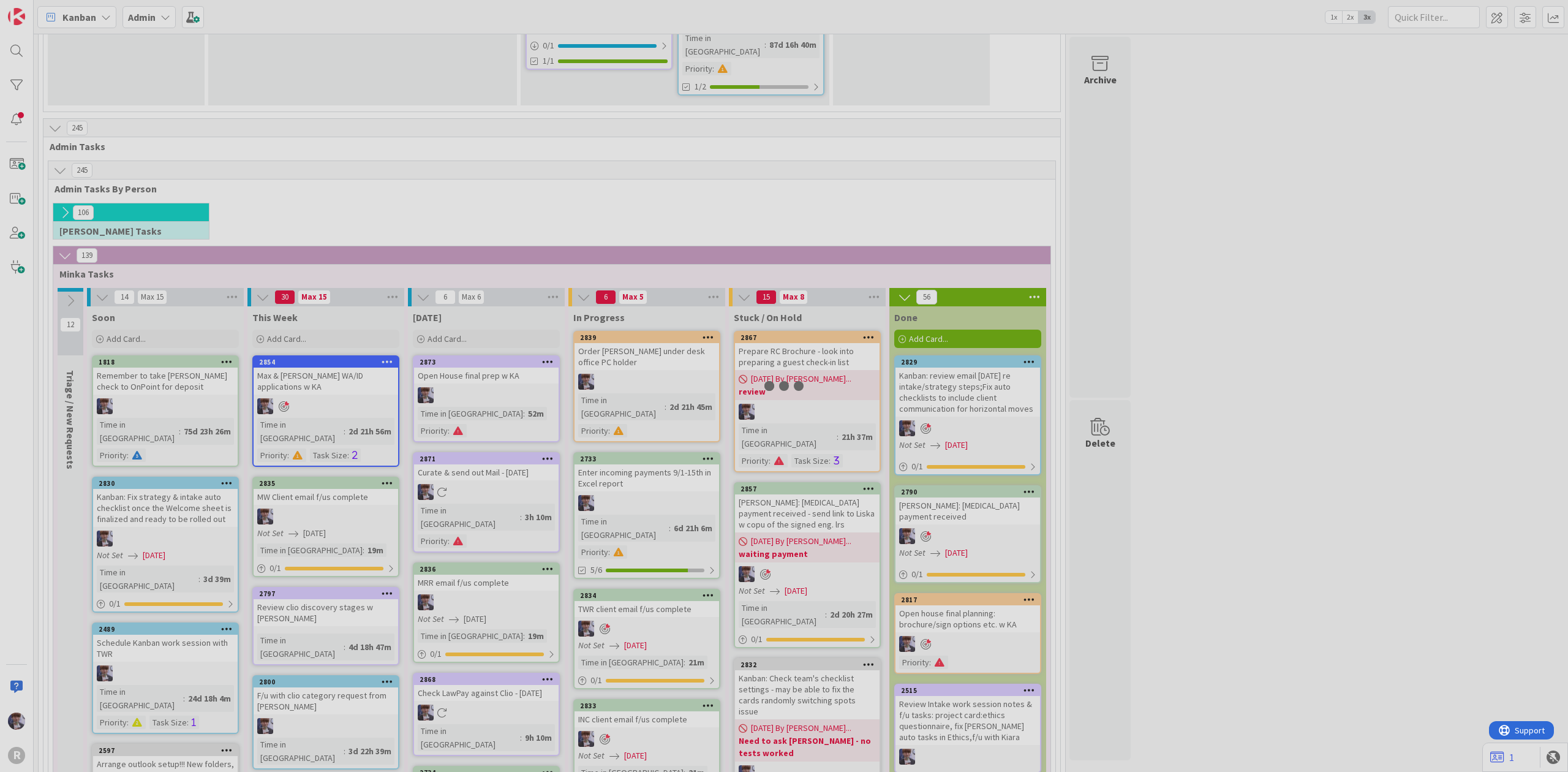
click at [437, 564] on div at bounding box center [784, 386] width 1568 height 772
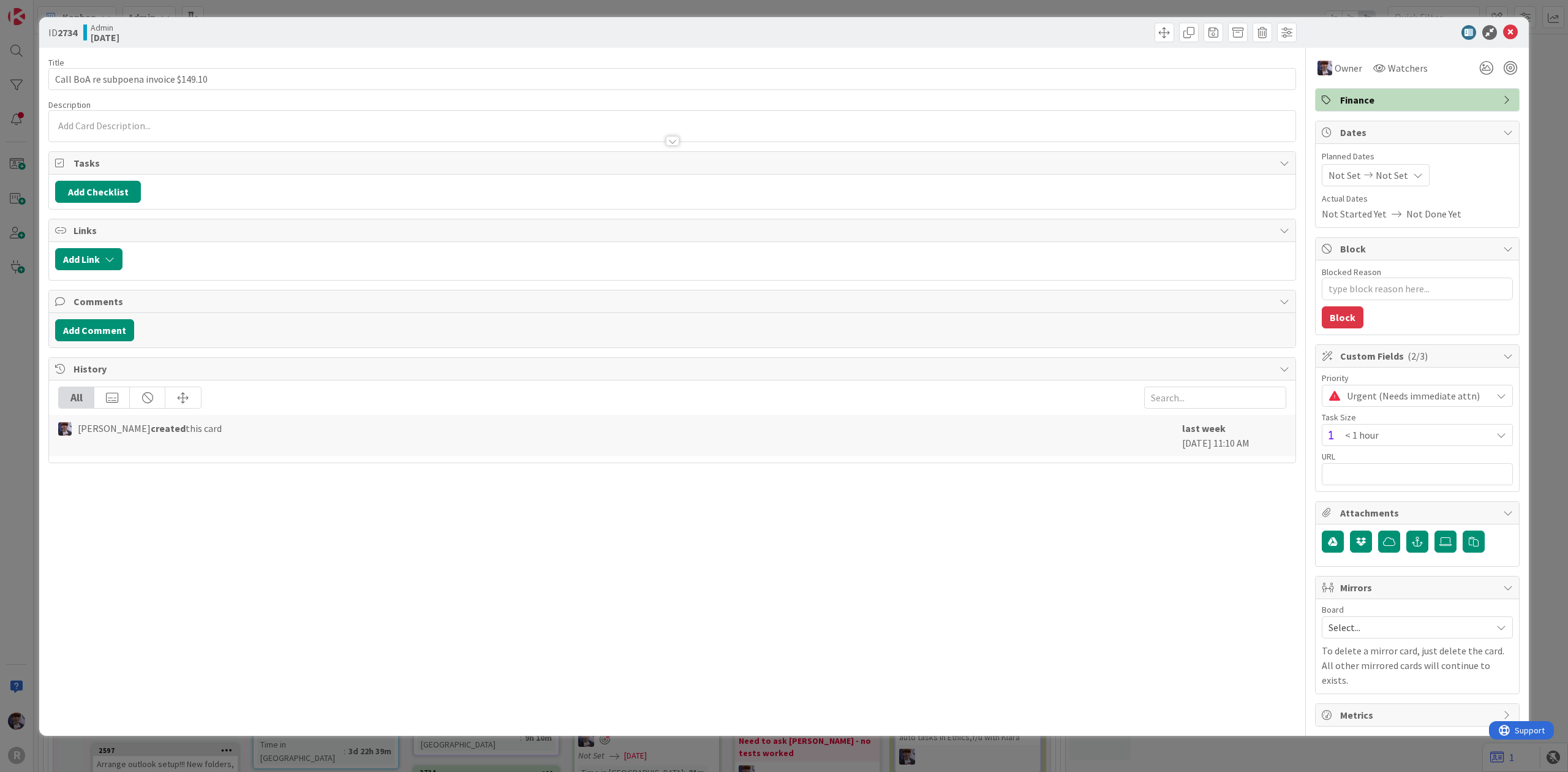
click at [37, 336] on div "ID 2734 Admin [DATE] Title 36 / 128 Call BoA re subpoena invoice $149.10 Descri…" at bounding box center [784, 386] width 1568 height 772
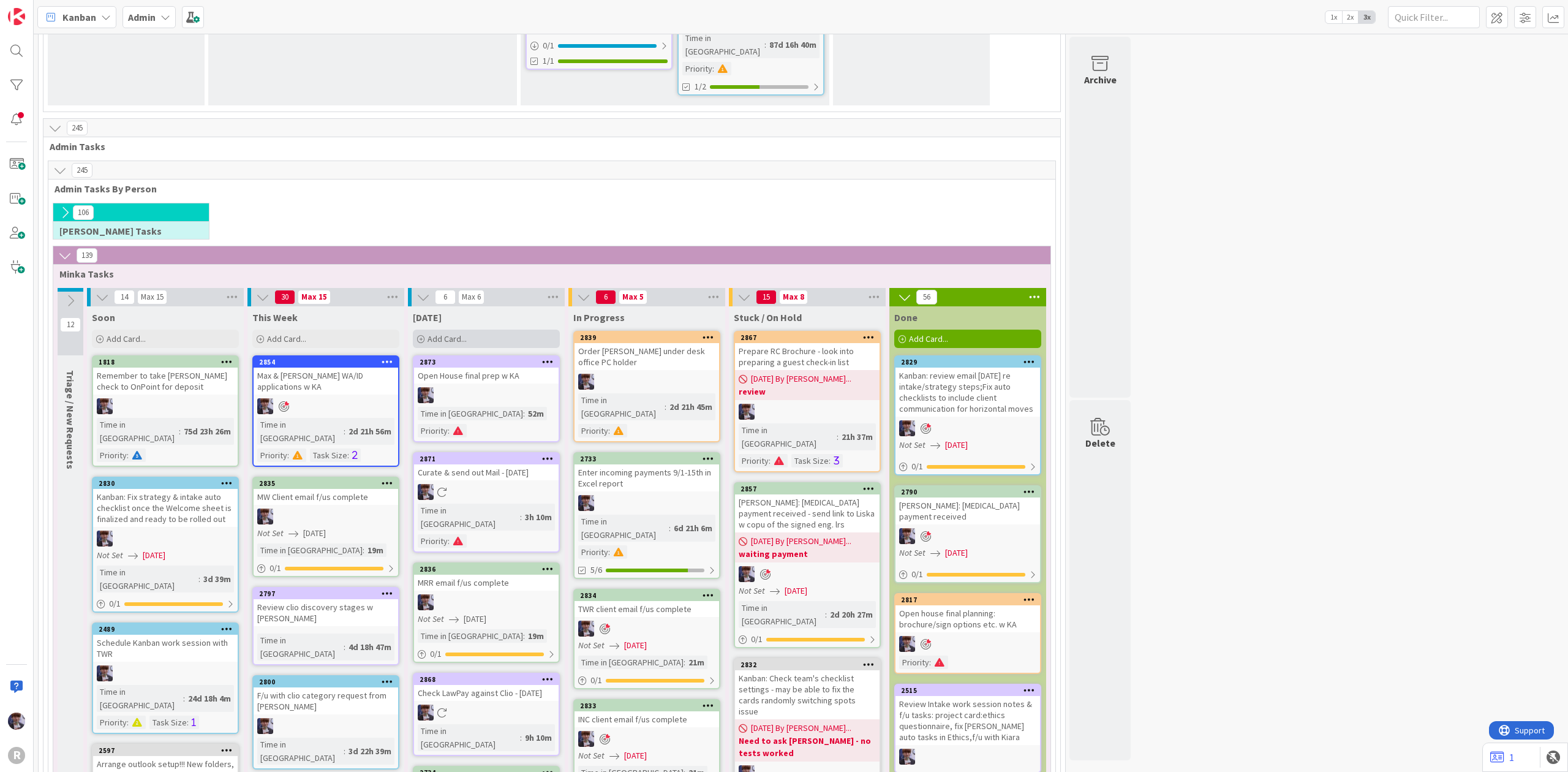
drag, startPoint x: 545, startPoint y: 119, endPoint x: 535, endPoint y: 123, distance: 10.8
click at [545, 306] on div "[DATE] Add Card... Template Not Set Title 30 / 128 Go over Kanban checklists w …" at bounding box center [486, 328] width 157 height 44
click at [532, 329] on div "Add Card..." at bounding box center [486, 339] width 147 height 19
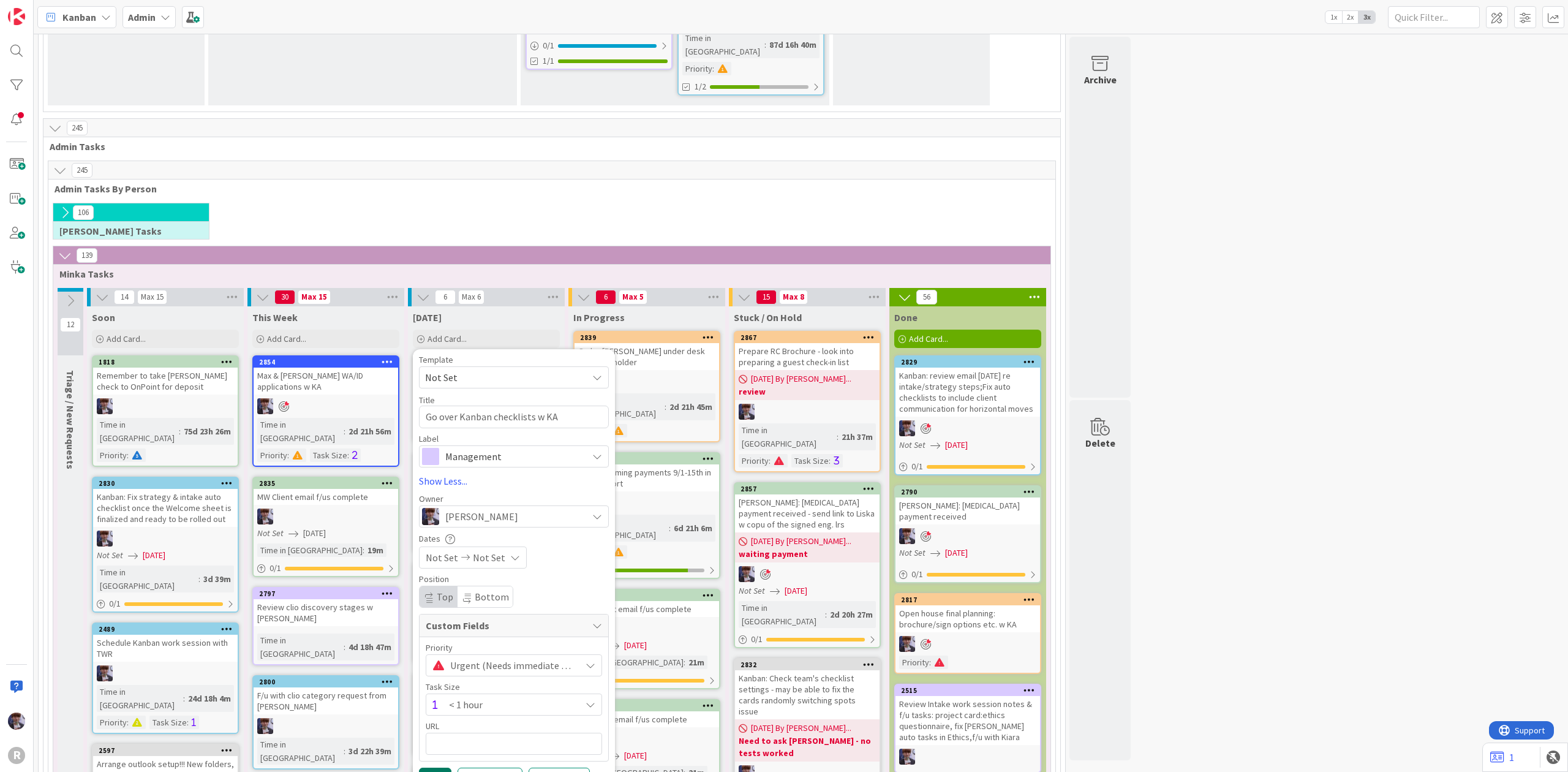
click at [438, 768] on button "Add" at bounding box center [435, 779] width 32 height 22
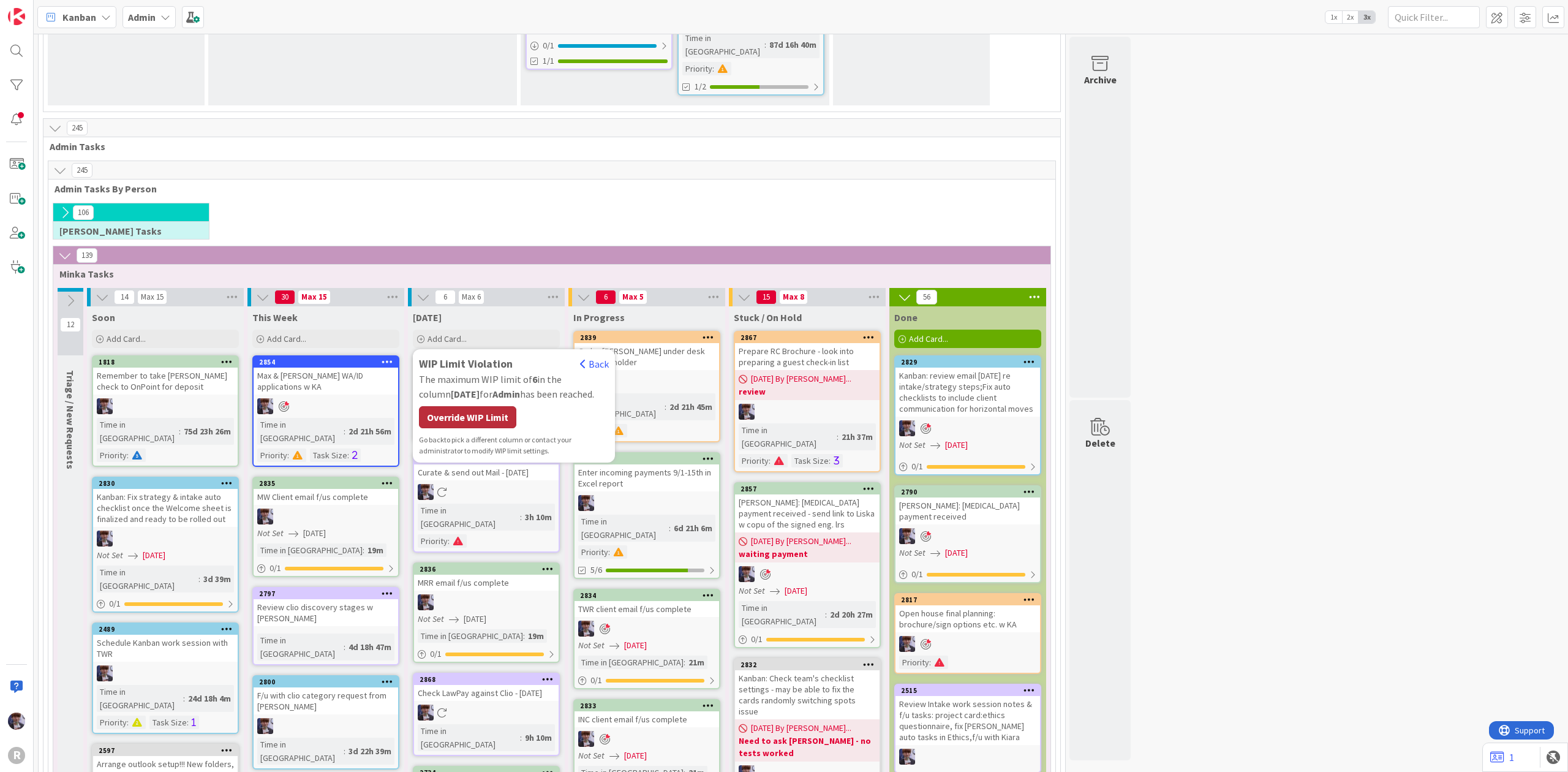
click at [468, 406] on div "Override WIP Limit" at bounding box center [467, 417] width 97 height 22
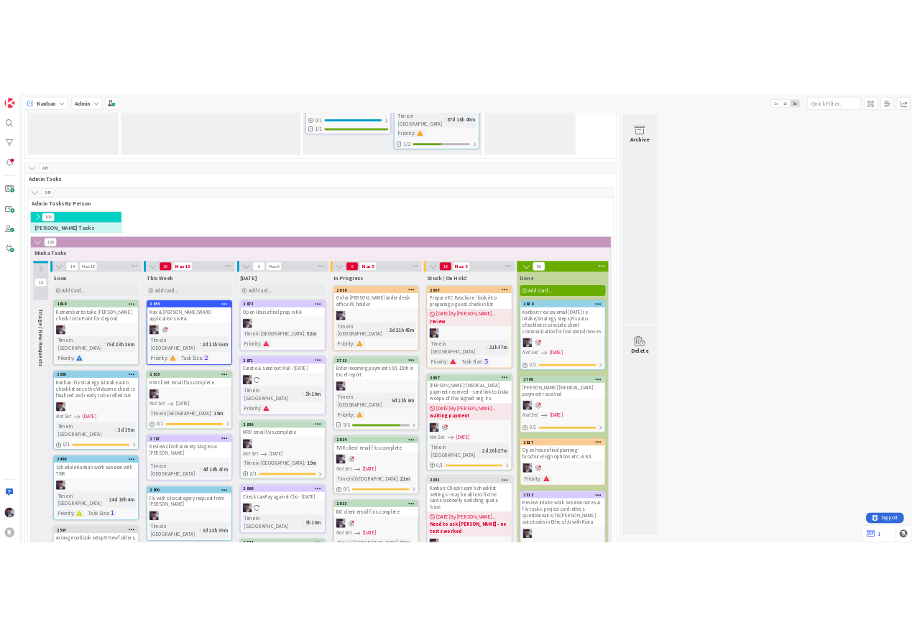
scroll to position [2543, 0]
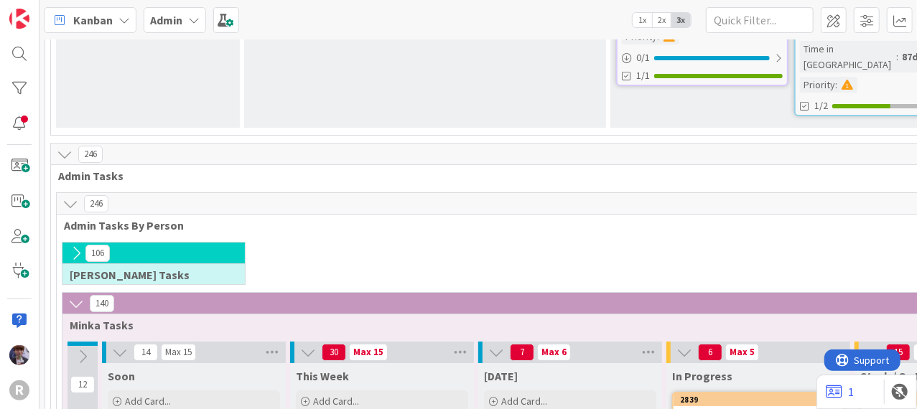
click at [170, 15] on b "Admin" at bounding box center [166, 20] width 32 height 14
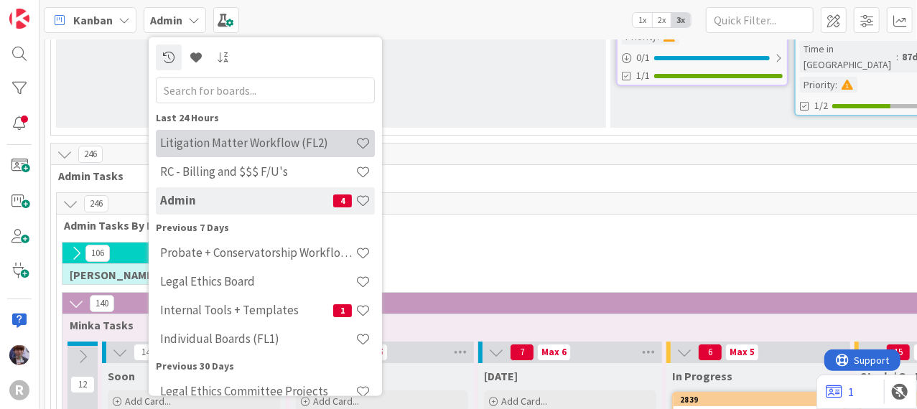
click at [208, 153] on div "Litigation Matter Workflow (FL2)" at bounding box center [265, 142] width 219 height 27
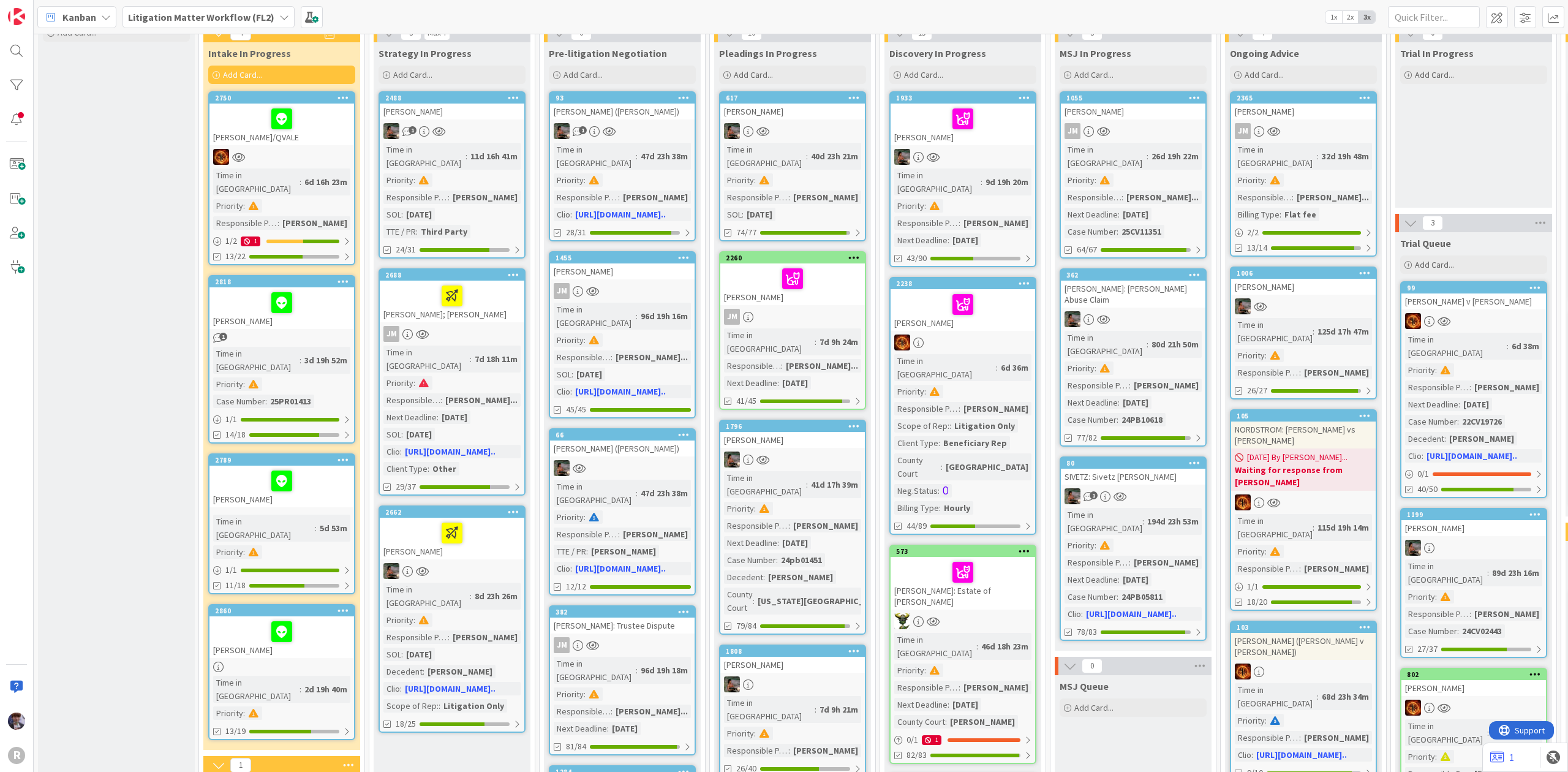
scroll to position [82, 0]
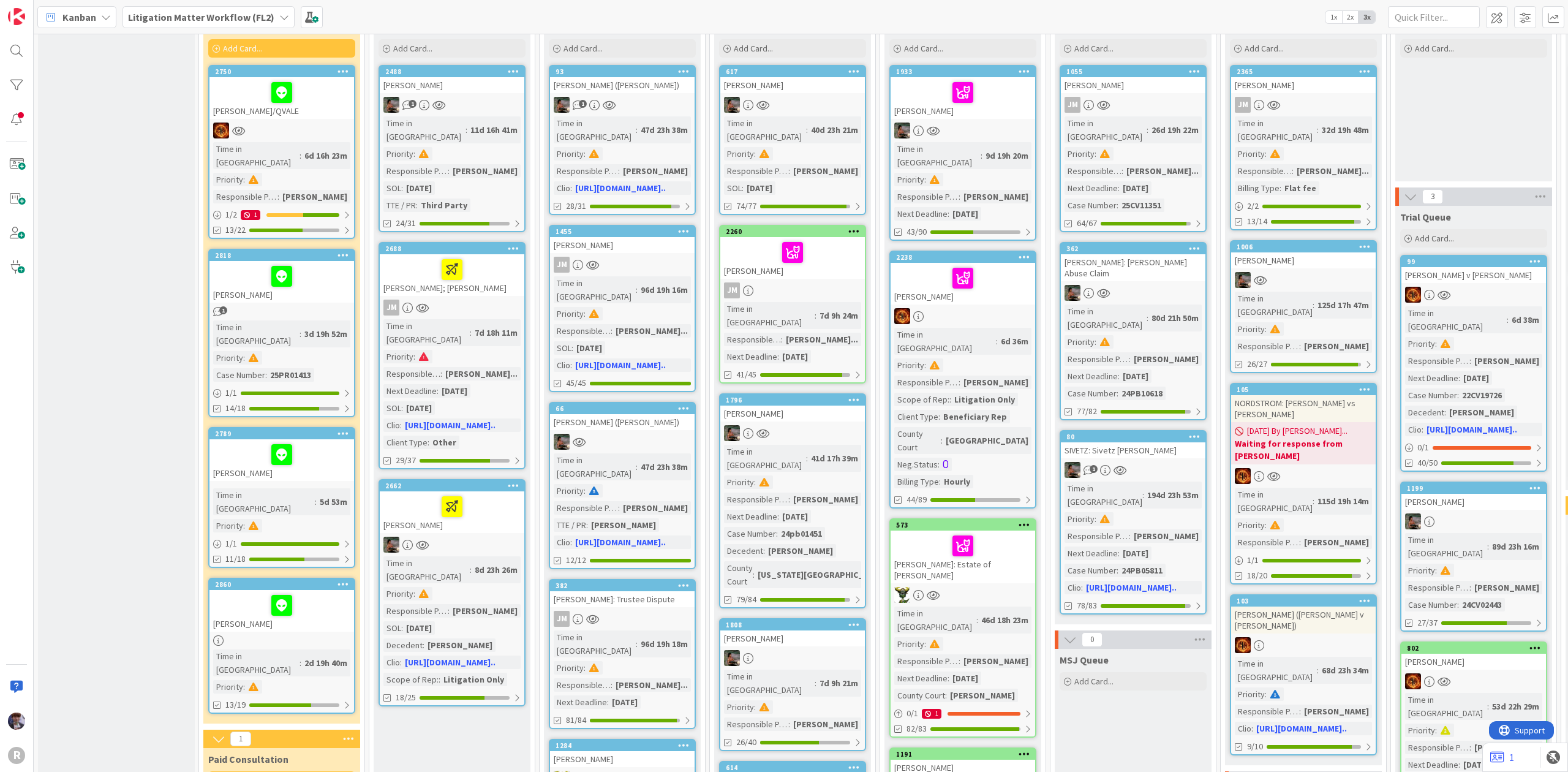
click at [257, 123] on div at bounding box center [282, 131] width 145 height 16
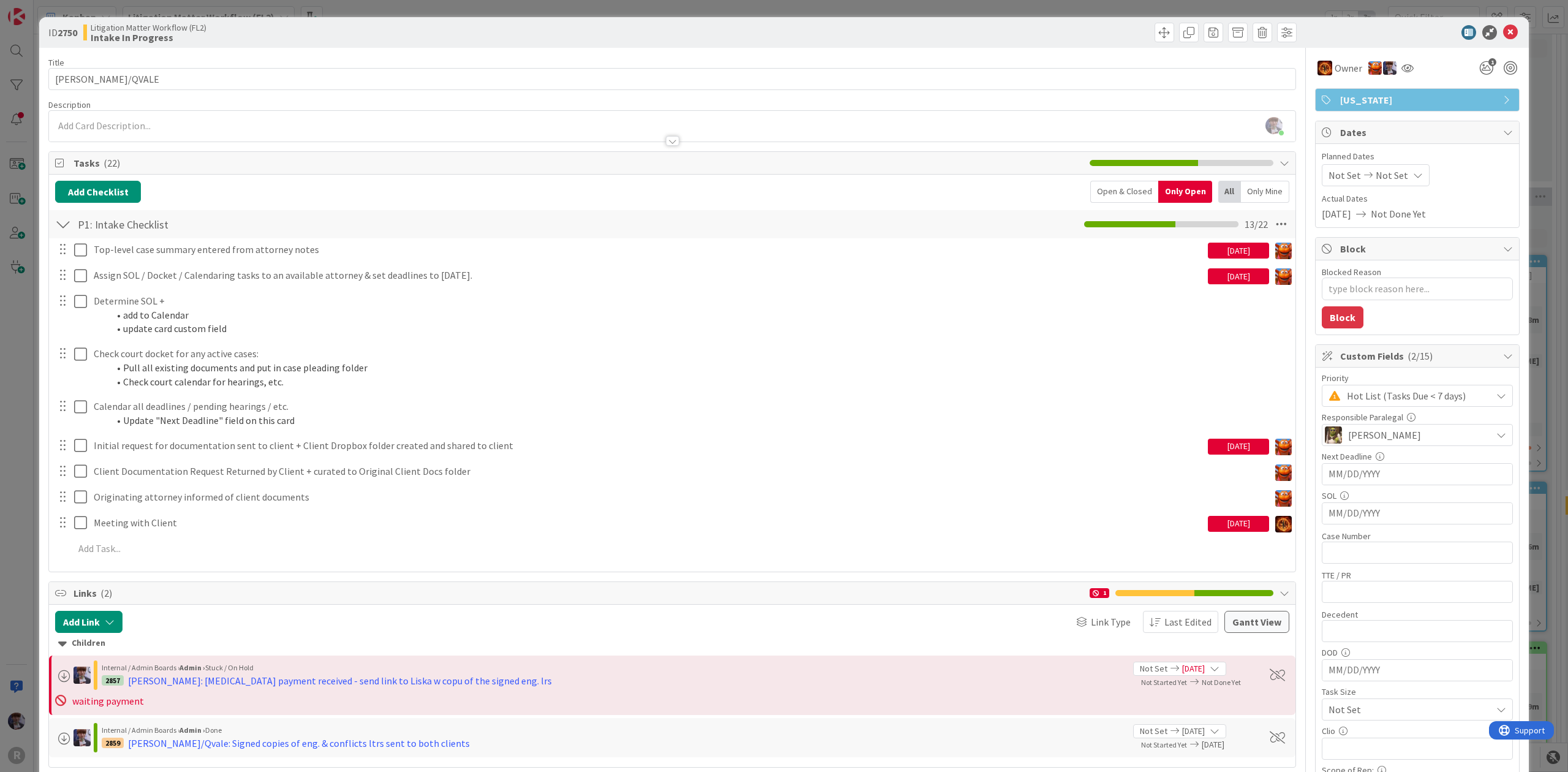
click at [22, 321] on div "ID 2750 Litigation Matter Workflow (FL2) Intake In Progress Title 11 / 128 [PER…" at bounding box center [784, 386] width 1568 height 772
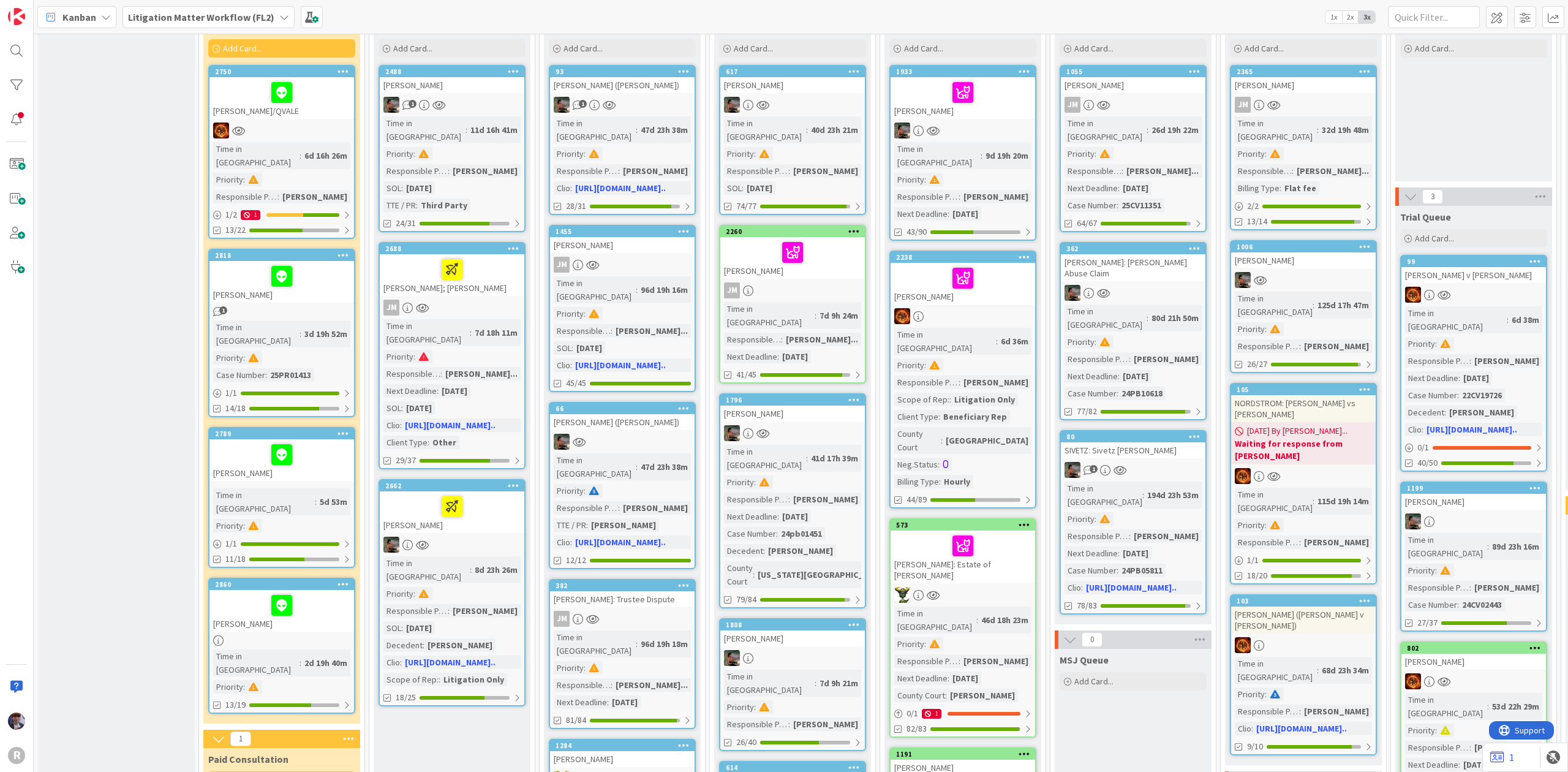
click at [252, 288] on link "2818 [PERSON_NAME] 1 Time in Column : 3d 19h 52m Priority : Case Number : 25PR0…" at bounding box center [281, 334] width 147 height 169
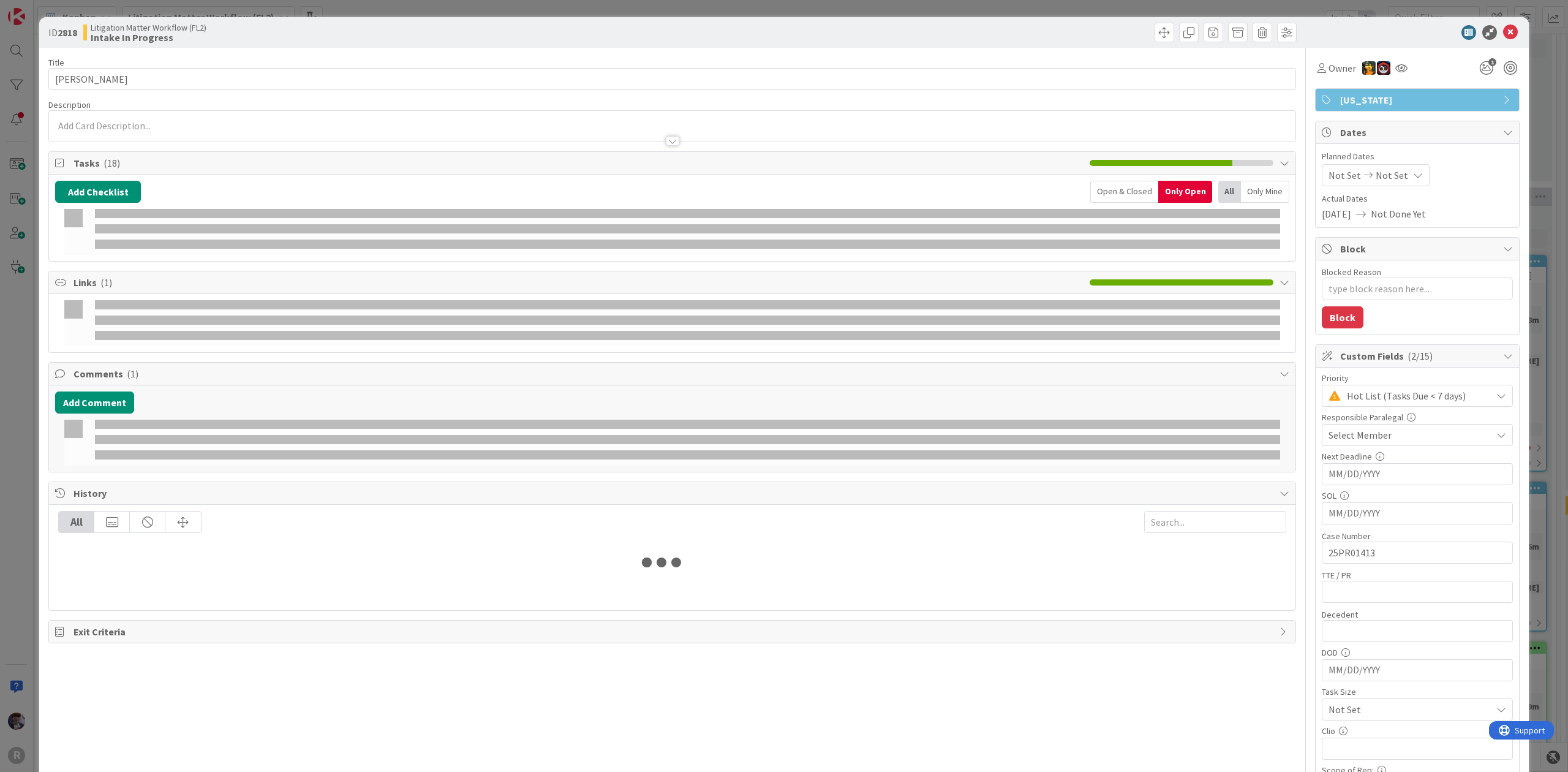
type textarea "x"
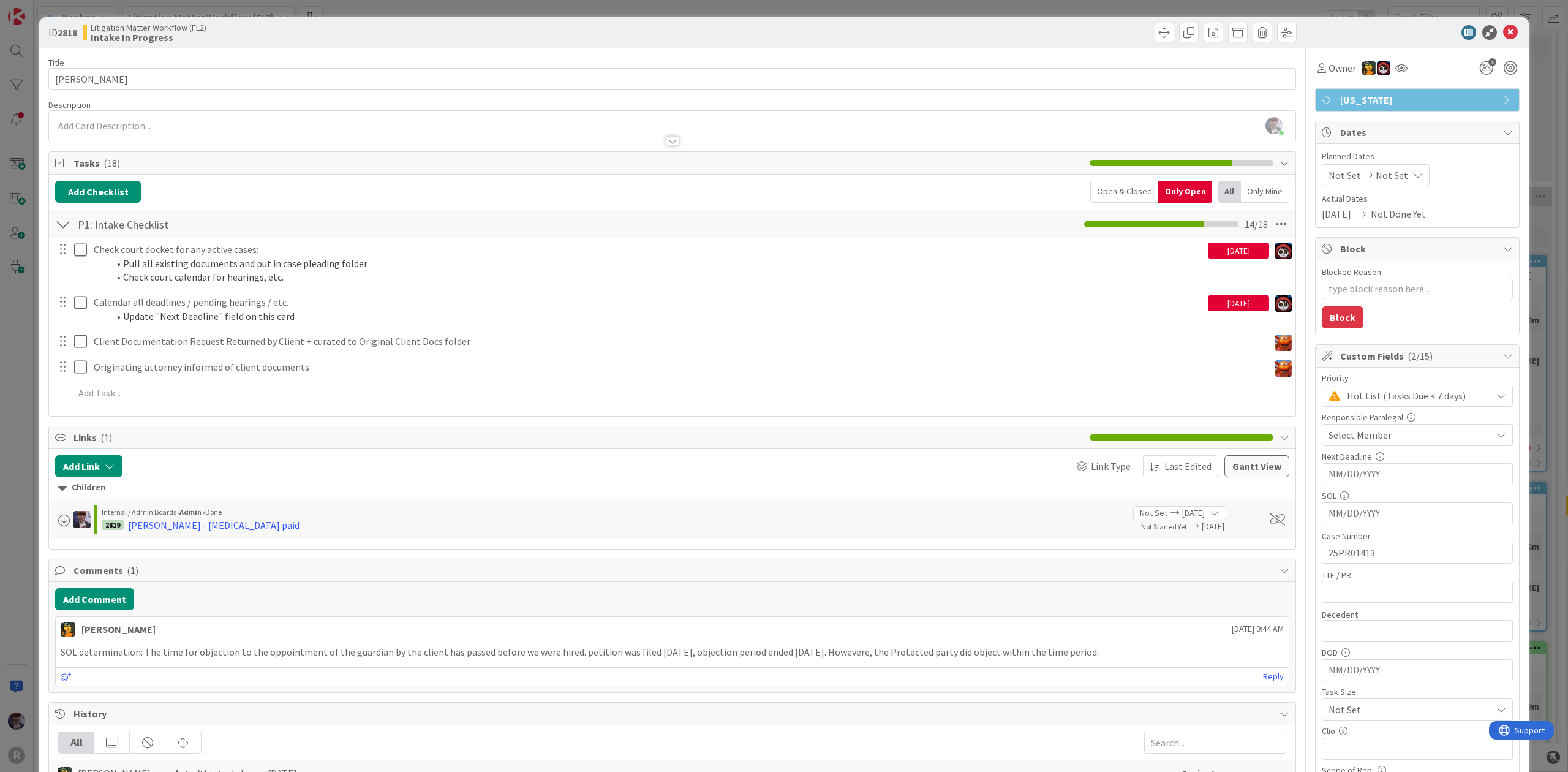
drag, startPoint x: 1094, startPoint y: 653, endPoint x: 52, endPoint y: 653, distance: 1042.0
click at [52, 653] on div "Add Comment [PERSON_NAME] [DATE] 9:44 AM SOL determination: The time for object…" at bounding box center [672, 637] width 1247 height 111
copy p "SOL determination: The time for objection to the oppointment of the guardian by…"
click at [150, 114] on div "[PERSON_NAME] just joined" at bounding box center [672, 126] width 1247 height 31
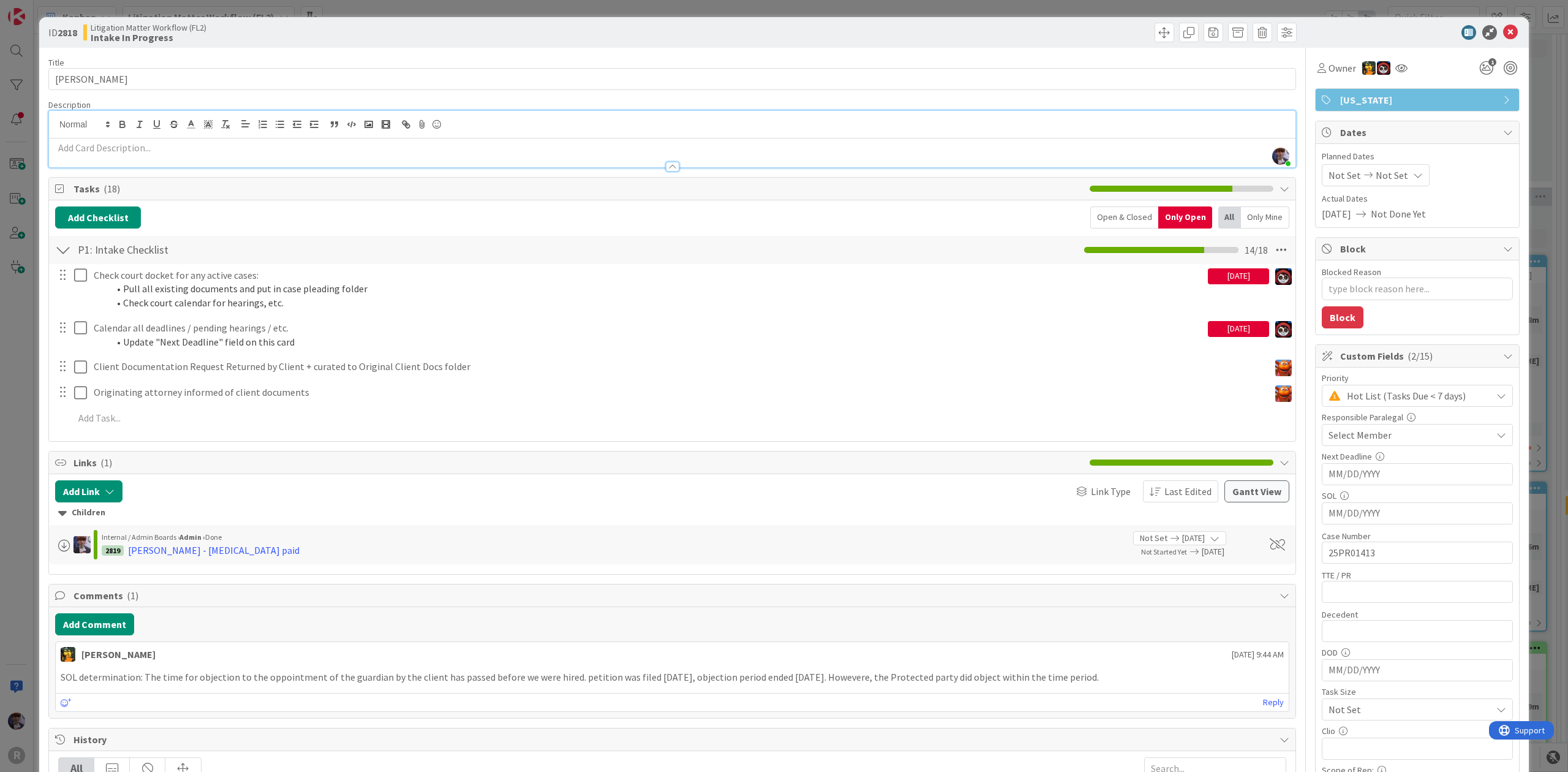
click at [145, 160] on div at bounding box center [672, 160] width 1247 height 13
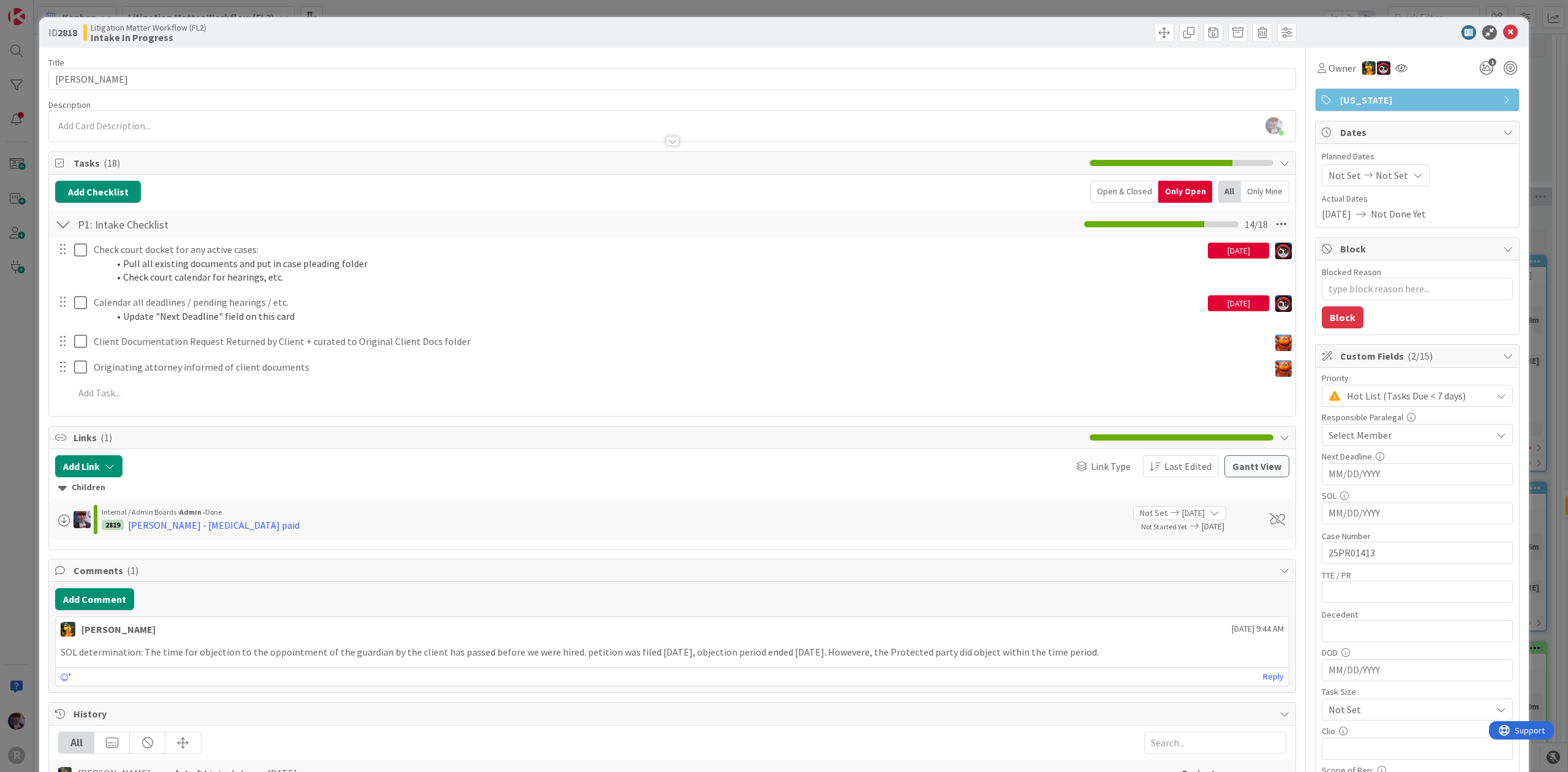
click at [150, 134] on div at bounding box center [672, 135] width 1247 height 13
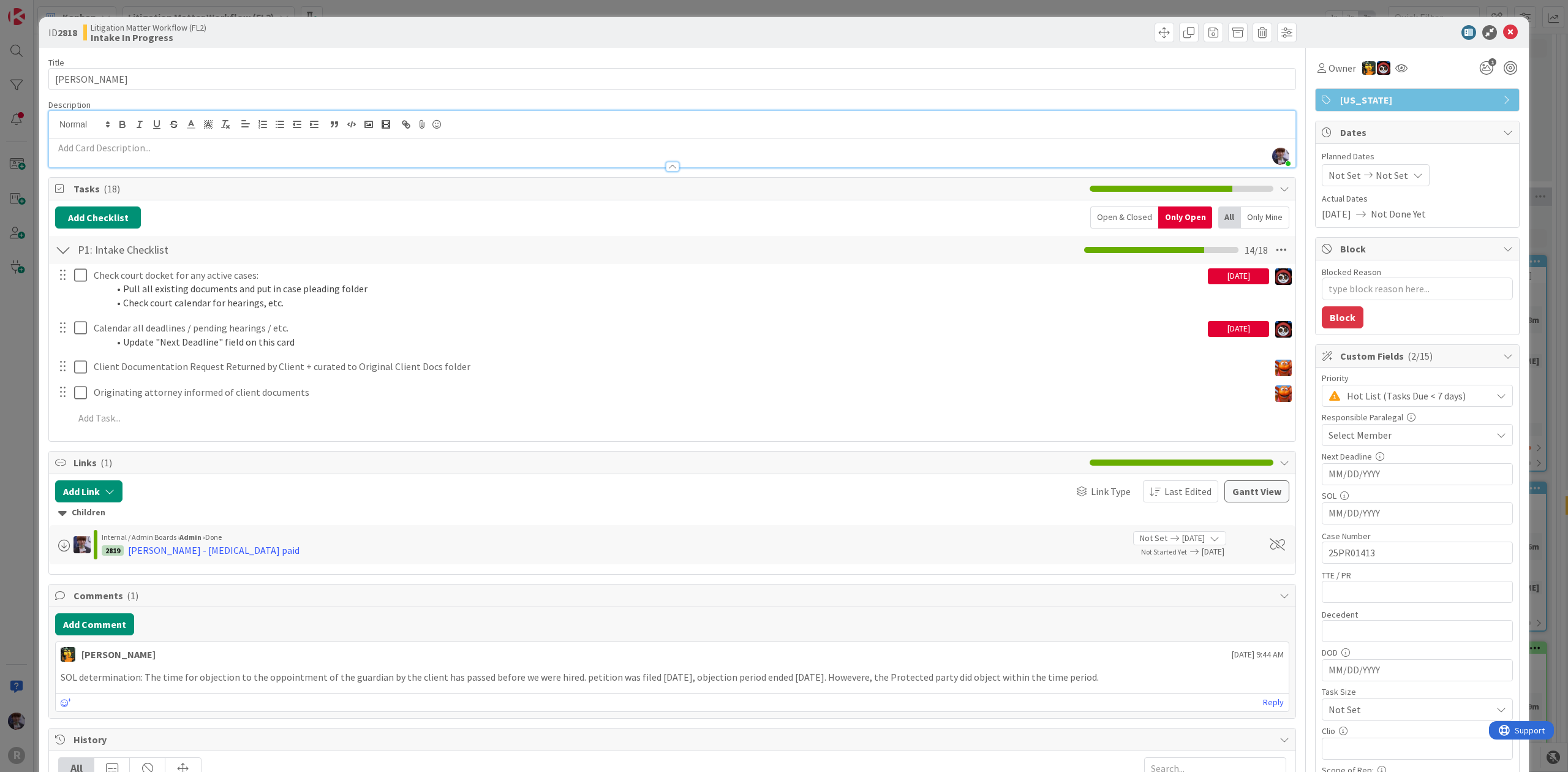
click at [147, 149] on p at bounding box center [672, 148] width 1234 height 15
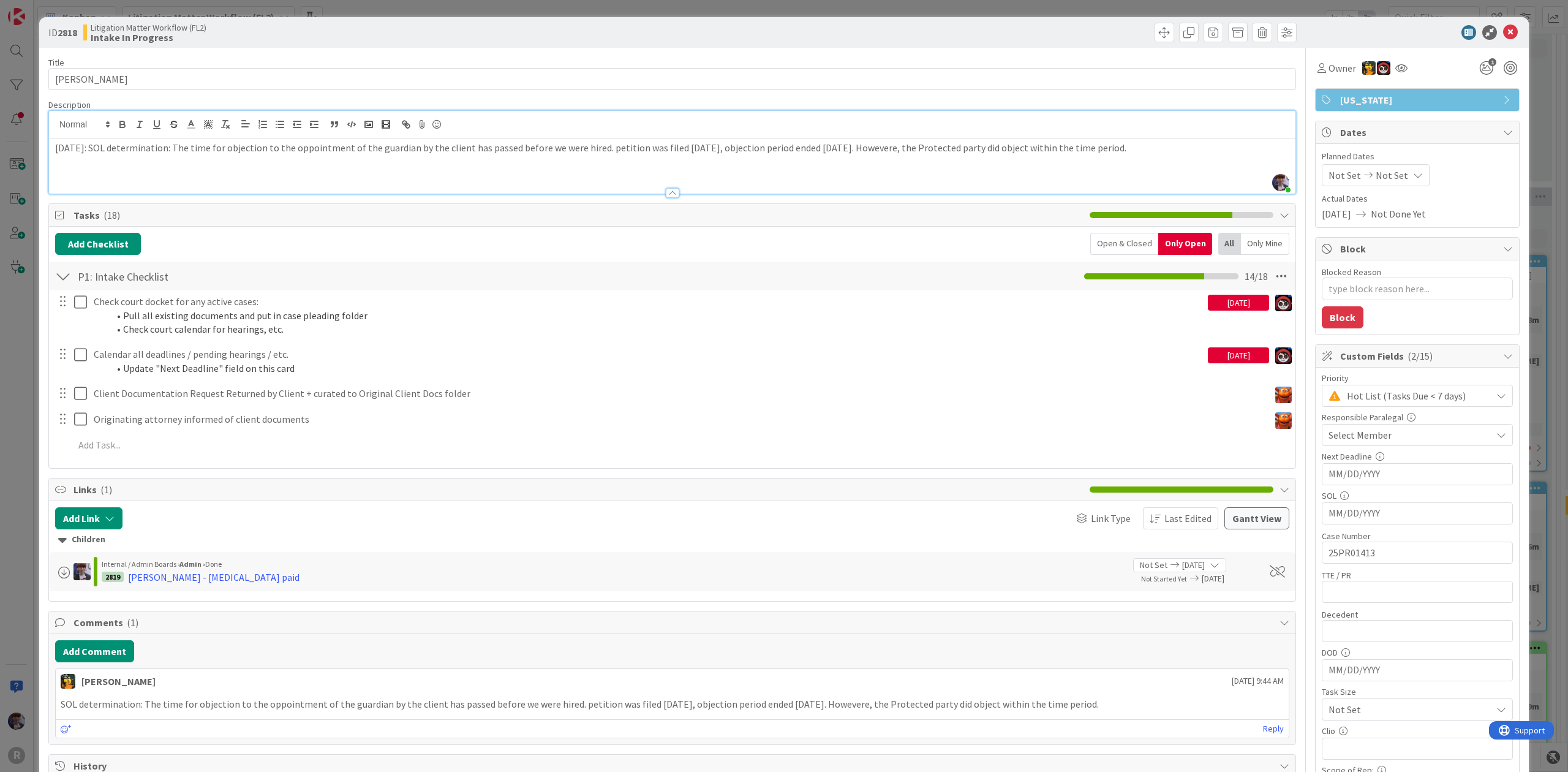
click at [78, 151] on p "[DATE]: SOL determination: The time for objection to the oppointment of the gua…" at bounding box center [672, 148] width 1234 height 15
click at [119, 179] on div "[DATE]: SOL determination: The time for objection to the oppointment of the gua…" at bounding box center [672, 165] width 1247 height 55
click at [327, 145] on p "[DATE]: SOL determination: The time for objection to the oppointment of the gua…" at bounding box center [672, 148] width 1234 height 15
click at [329, 153] on p "[DATE]: SOL determination: The time for objection to the oppointment of the gua…" at bounding box center [672, 148] width 1234 height 15
click at [900, 171] on div "[DATE]: SOL determination: The time for objection to the appointment of the gua…" at bounding box center [672, 165] width 1247 height 55
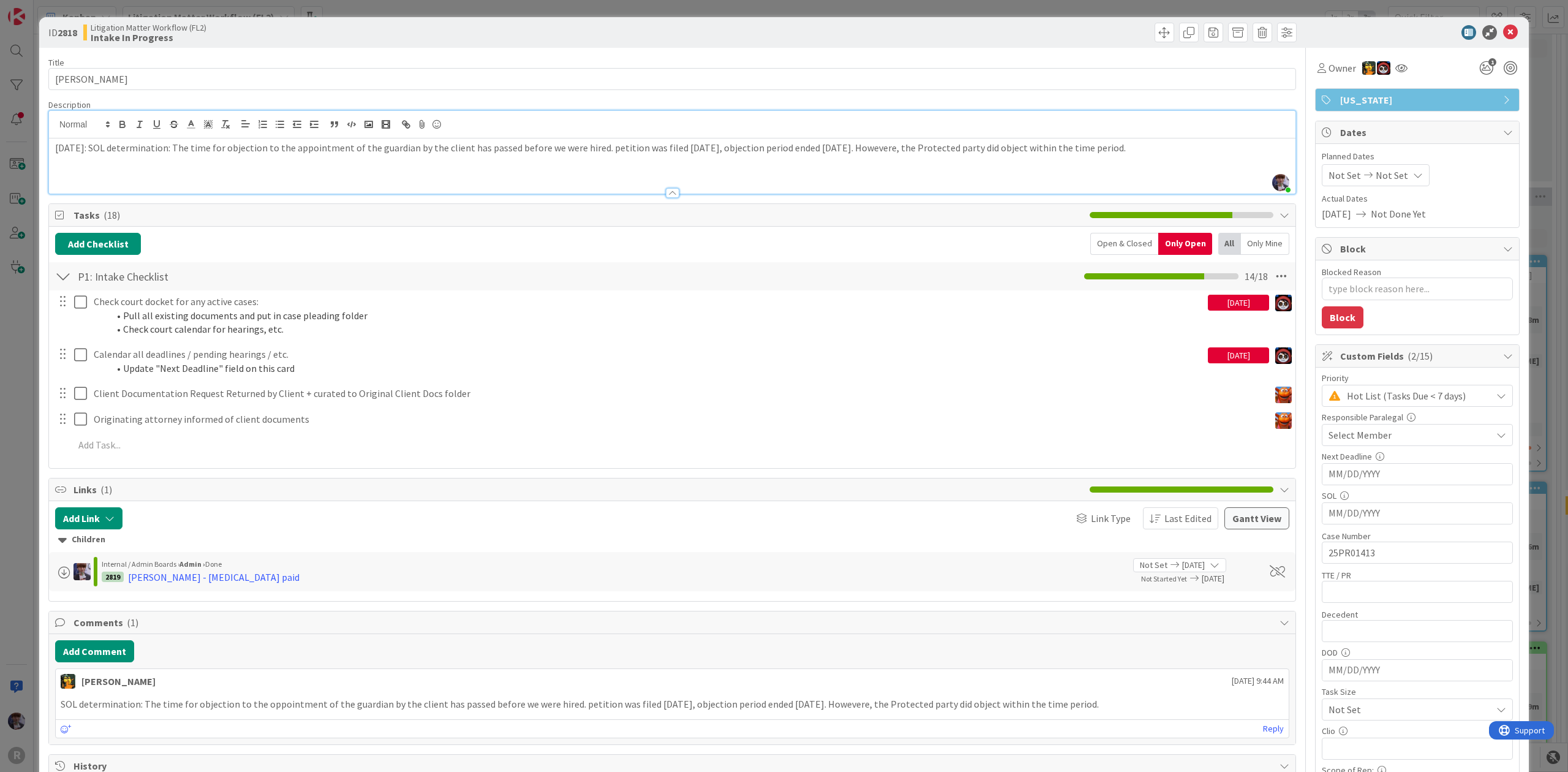
click at [1161, 145] on p "[DATE]: SOL determination: The time for objection to the appointment of the gua…" at bounding box center [672, 148] width 1234 height 15
click at [605, 206] on div "Tasks ( 18 )" at bounding box center [672, 215] width 1247 height 23
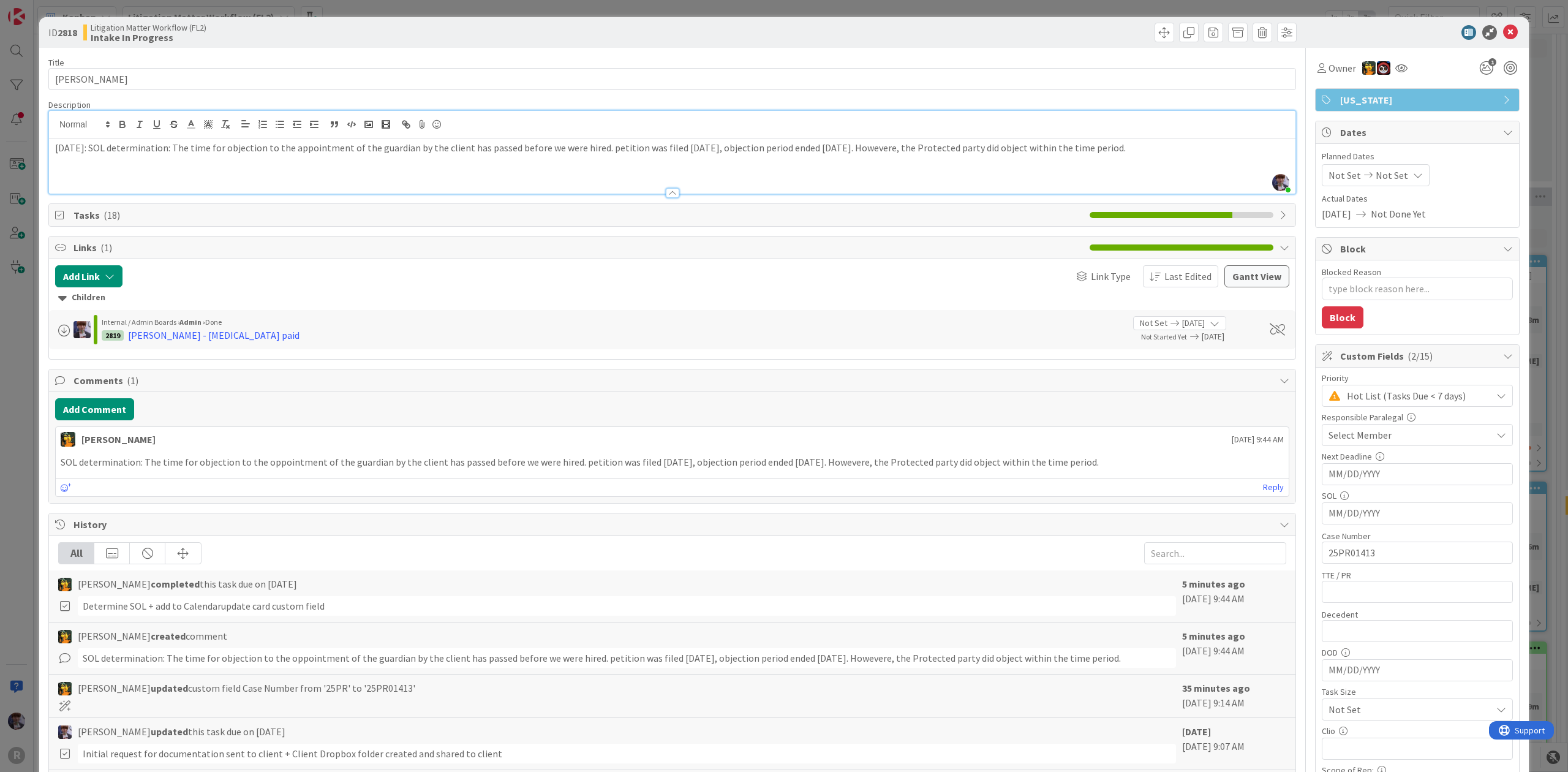
click at [897, 147] on p "[DATE]: SOL determination: The time for objection to the appointment of the gua…" at bounding box center [672, 148] width 1234 height 15
click at [846, 196] on div "Title 15 / 128 [PERSON_NAME] Description [PERSON_NAME] just joined [DATE]: SOL …" at bounding box center [672, 623] width 1247 height 1150
click at [845, 199] on div "Title 15 / 128 [PERSON_NAME] Description [PERSON_NAME] just joined [DATE]: SOL …" at bounding box center [672, 623] width 1247 height 1150
click at [848, 212] on span "Tasks ( 18 )" at bounding box center [578, 215] width 1010 height 15
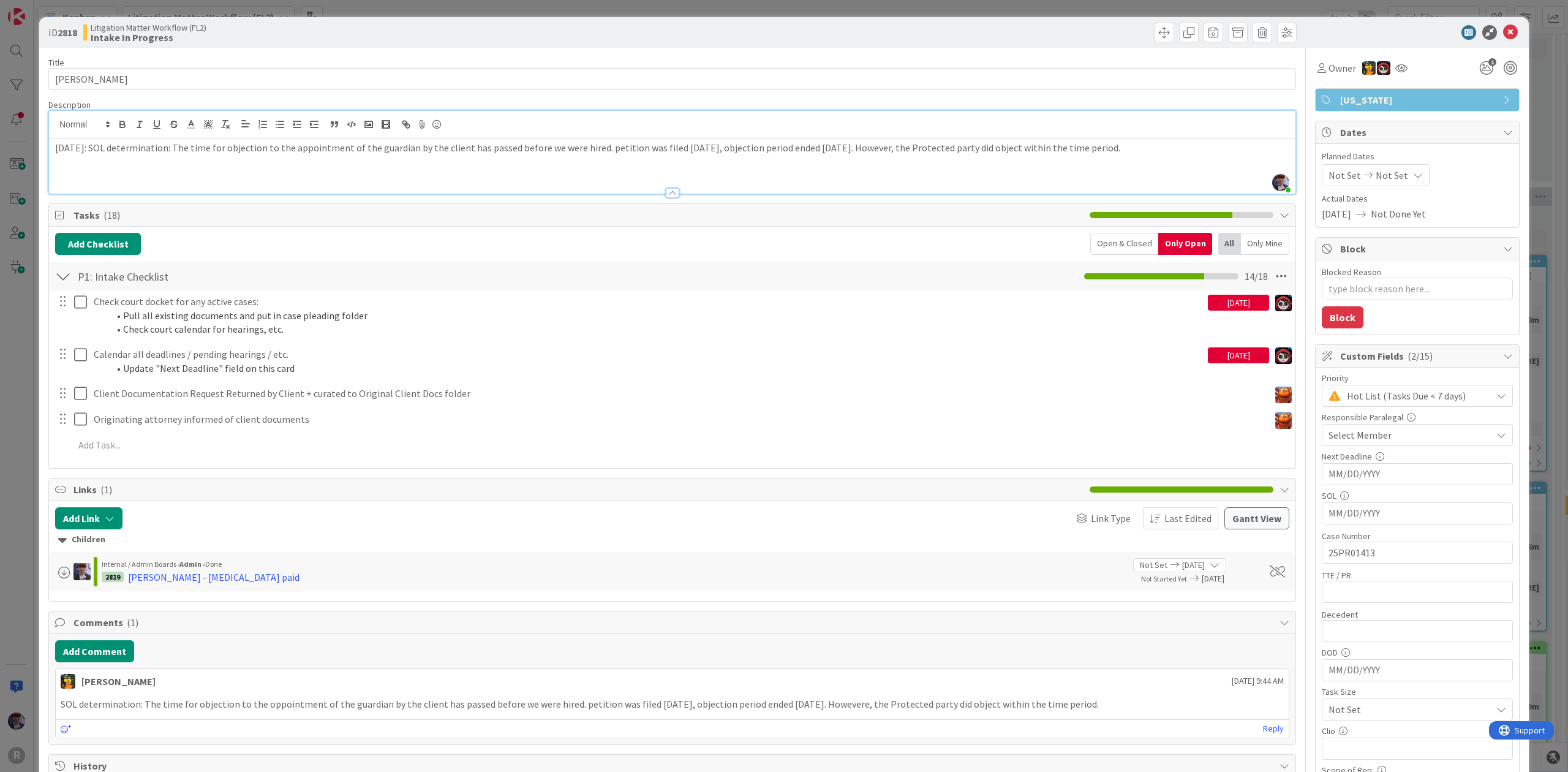
click at [869, 48] on div "Title 15 / 128 [PERSON_NAME] Description [PERSON_NAME] just joined [DATE]: SOL …" at bounding box center [672, 623] width 1247 height 1150
click at [894, 26] on div at bounding box center [986, 32] width 621 height 20
click at [469, 192] on div at bounding box center [672, 187] width 1247 height 13
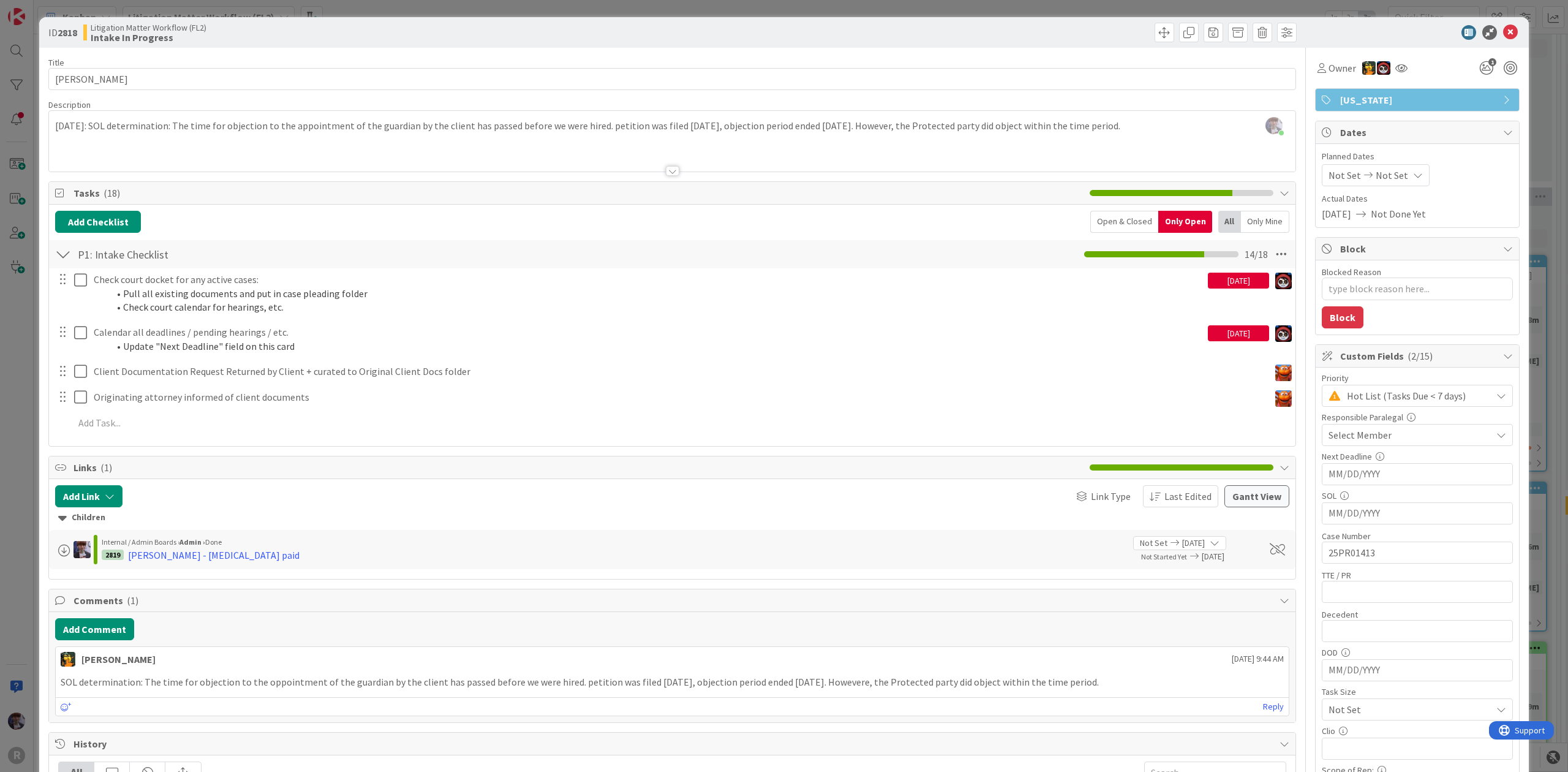
click at [18, 379] on div "ID 2818 Litigation Matter Workflow (FL2) Intake In Progress Title 15 / 128 [PER…" at bounding box center [784, 386] width 1568 height 772
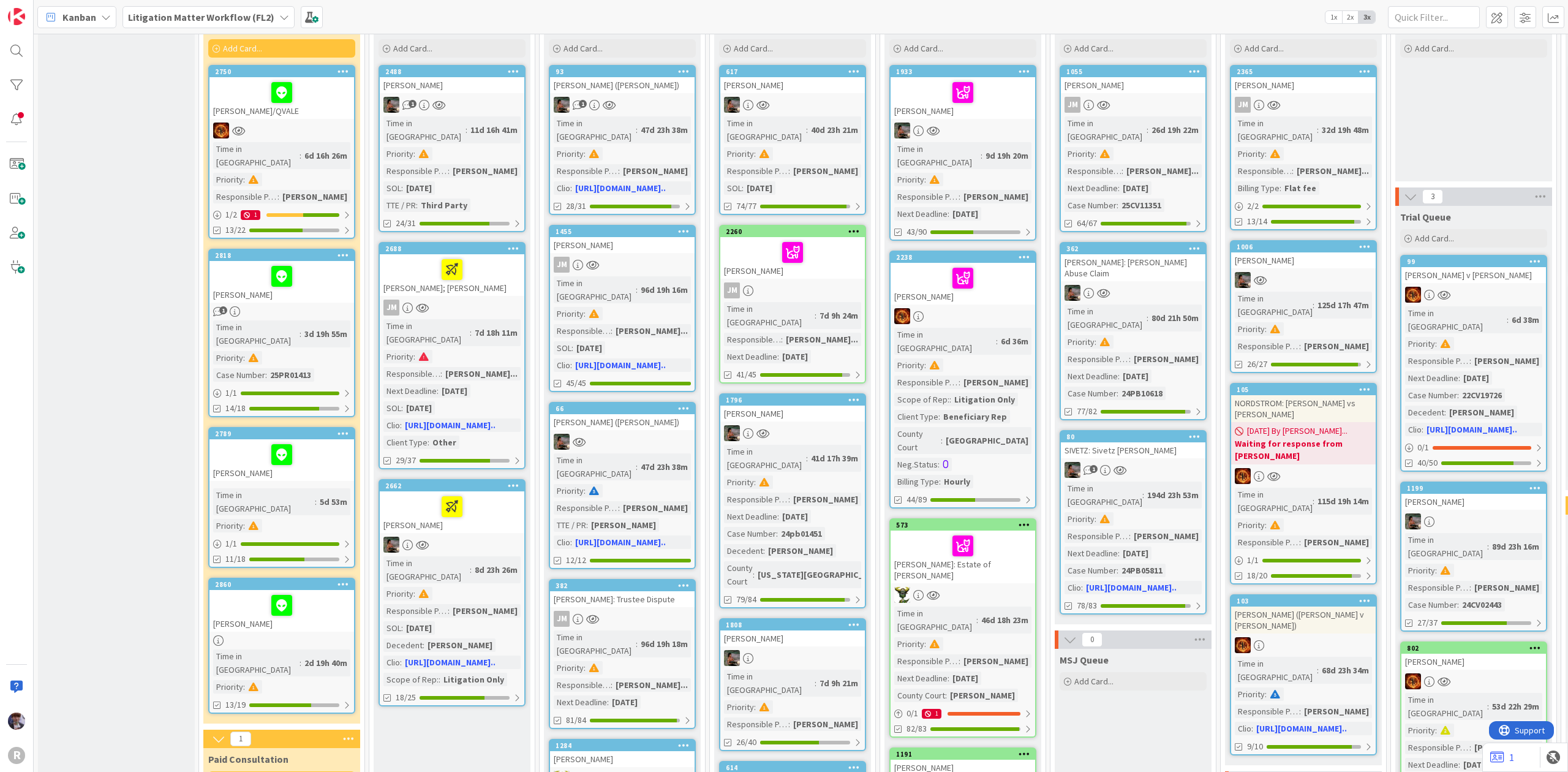
click at [257, 442] on div at bounding box center [281, 455] width 137 height 26
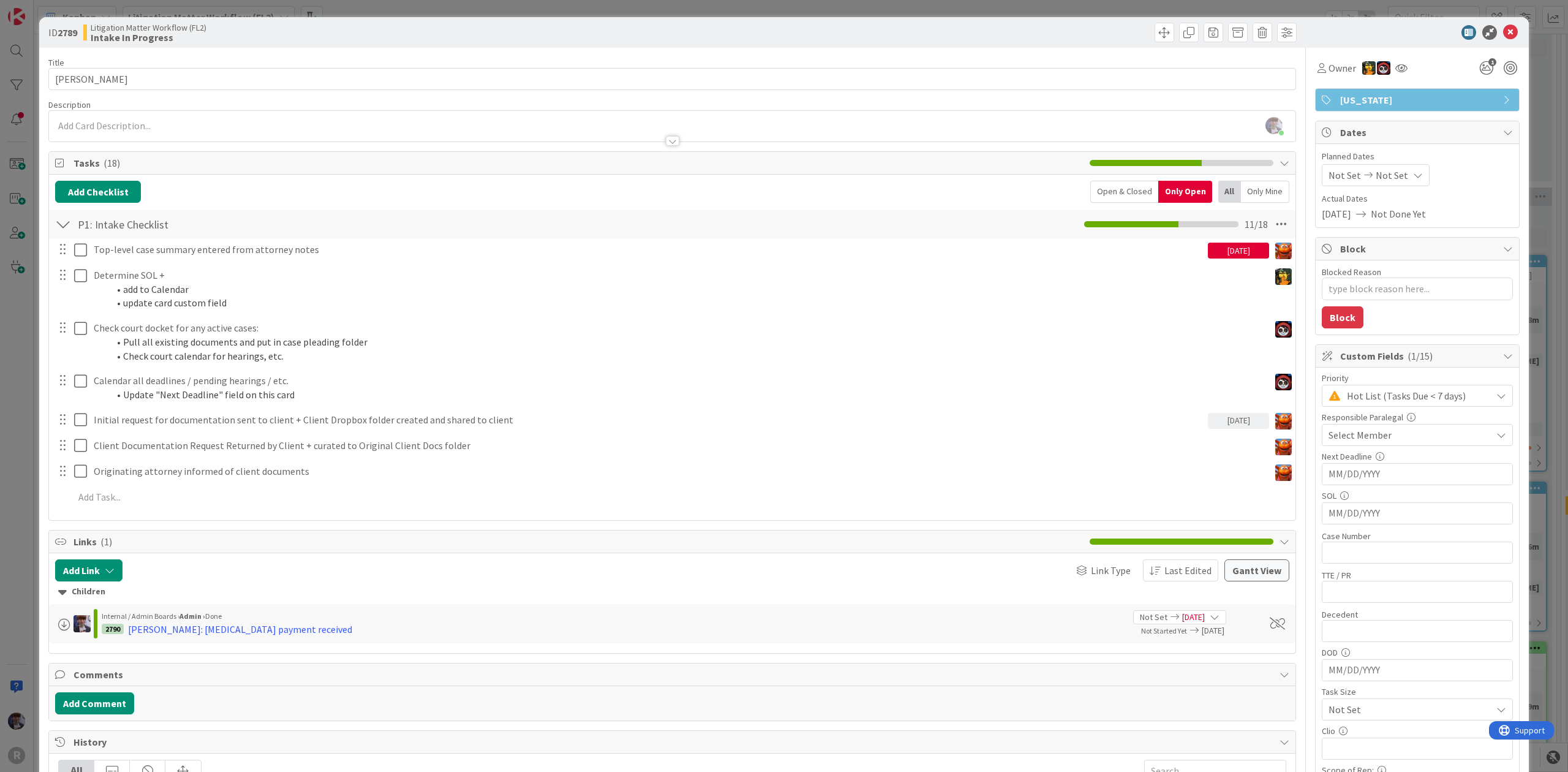
click at [22, 295] on div "ID 2789 Litigation Matter Workflow (FL2) Intake In Progress Title 11 / 128 [PER…" at bounding box center [784, 386] width 1568 height 772
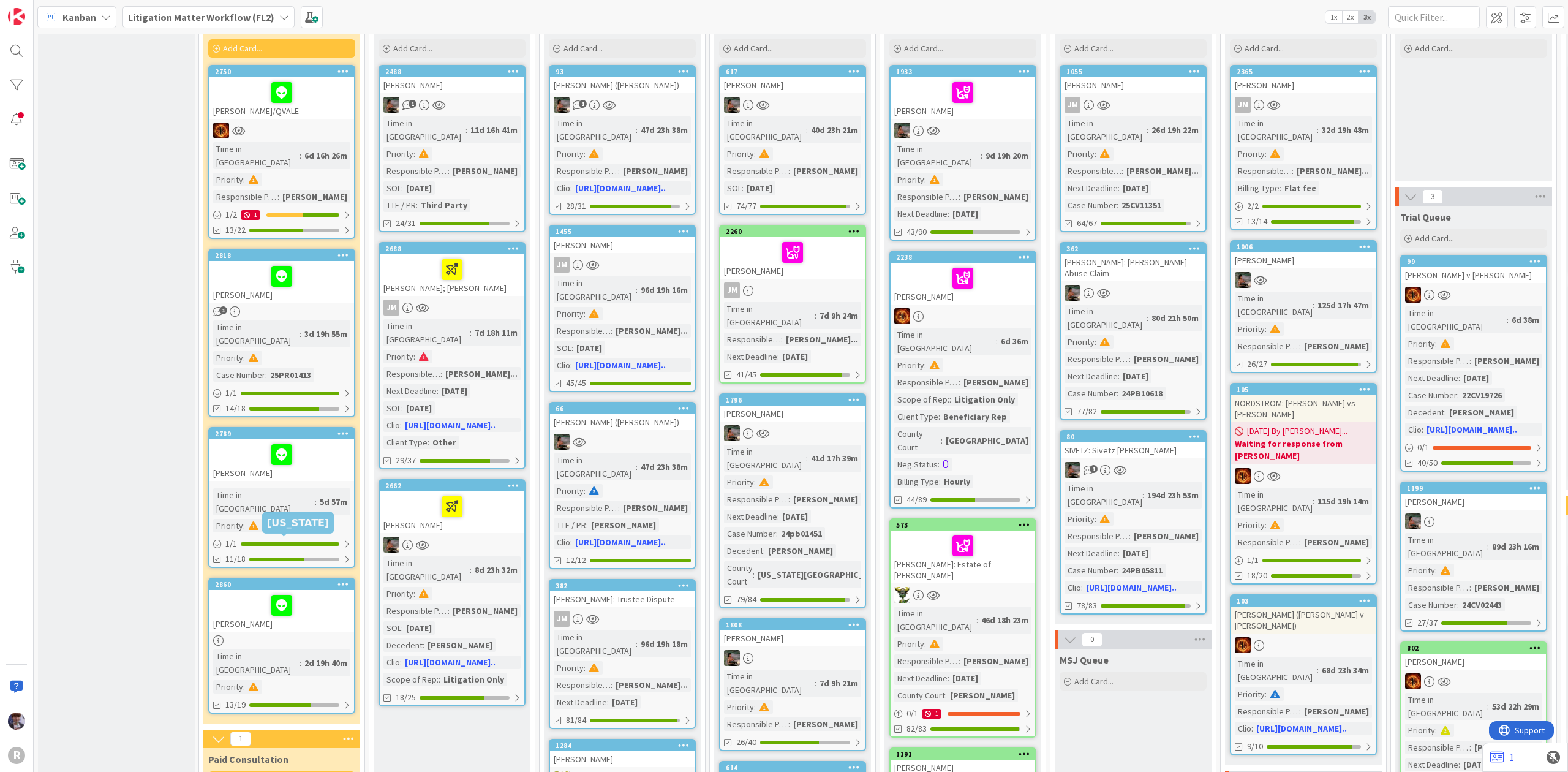
click at [232, 580] on div "2860" at bounding box center [284, 584] width 139 height 9
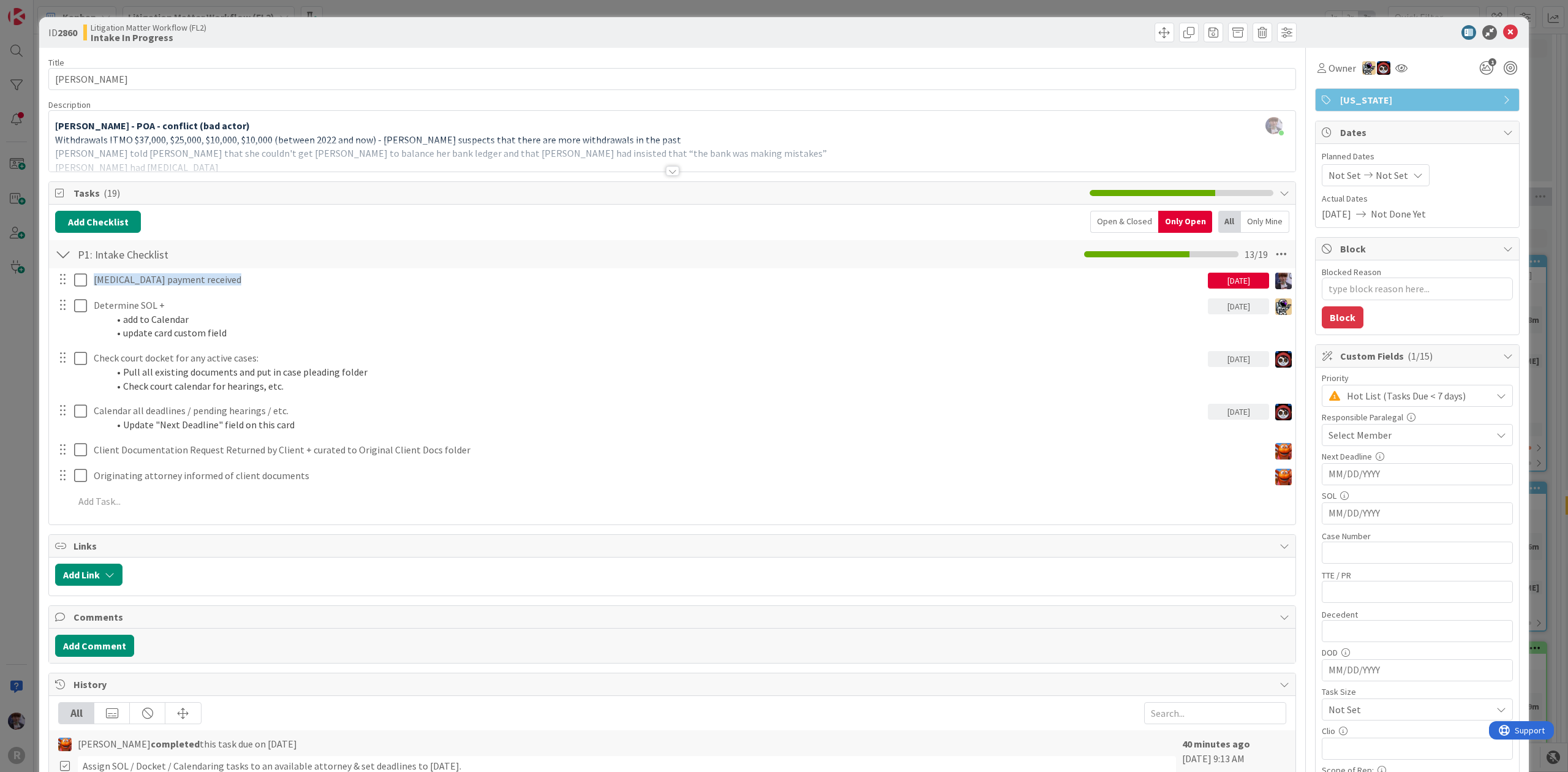
click at [11, 440] on div "ID 2860 Litigation Matter Workflow (FL2) Intake In Progress Title 15 / 128 [PER…" at bounding box center [784, 386] width 1568 height 772
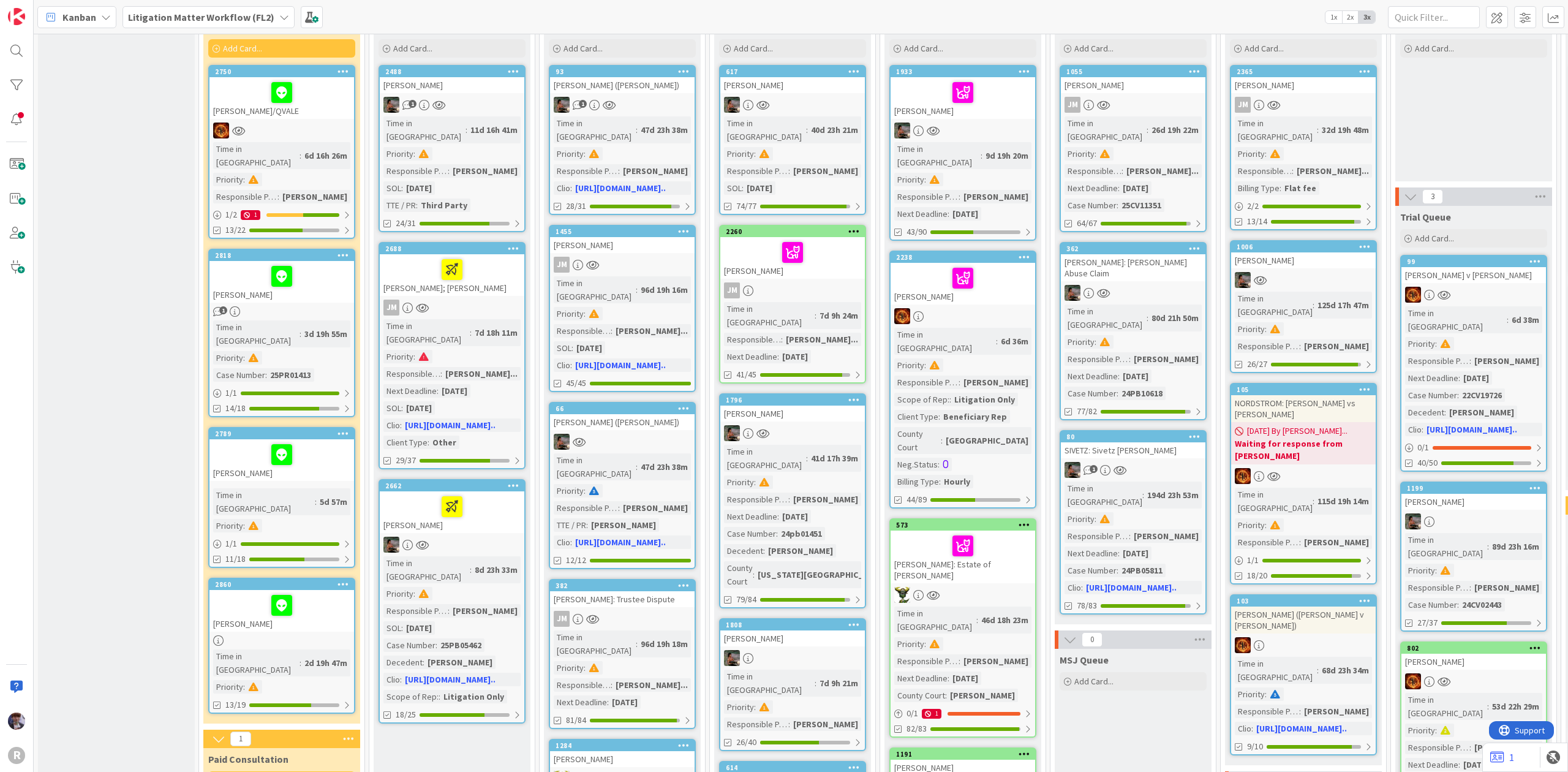
click at [317, 590] on div "[PERSON_NAME]" at bounding box center [282, 611] width 145 height 42
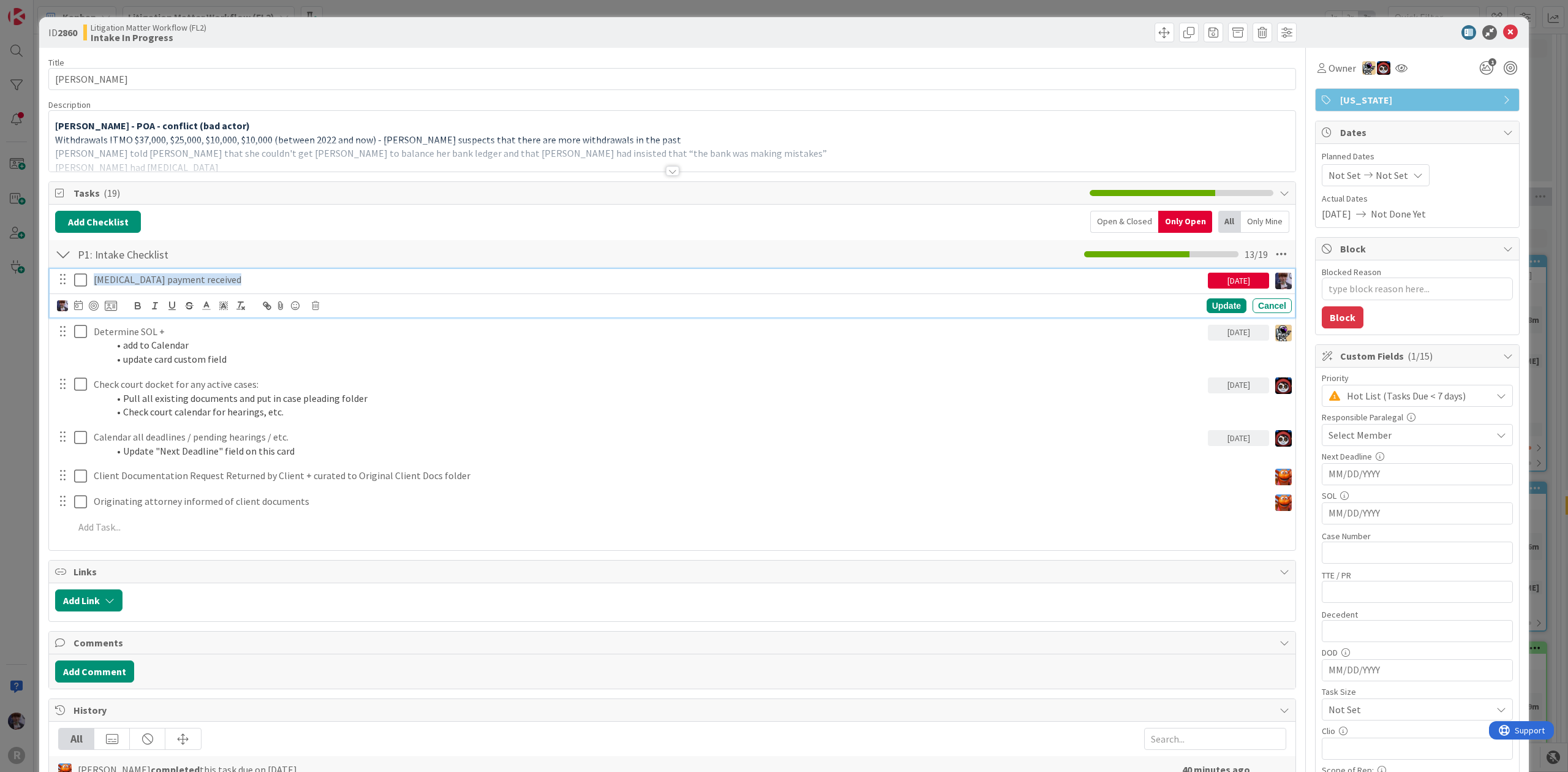
click at [84, 278] on icon at bounding box center [80, 280] width 13 height 15
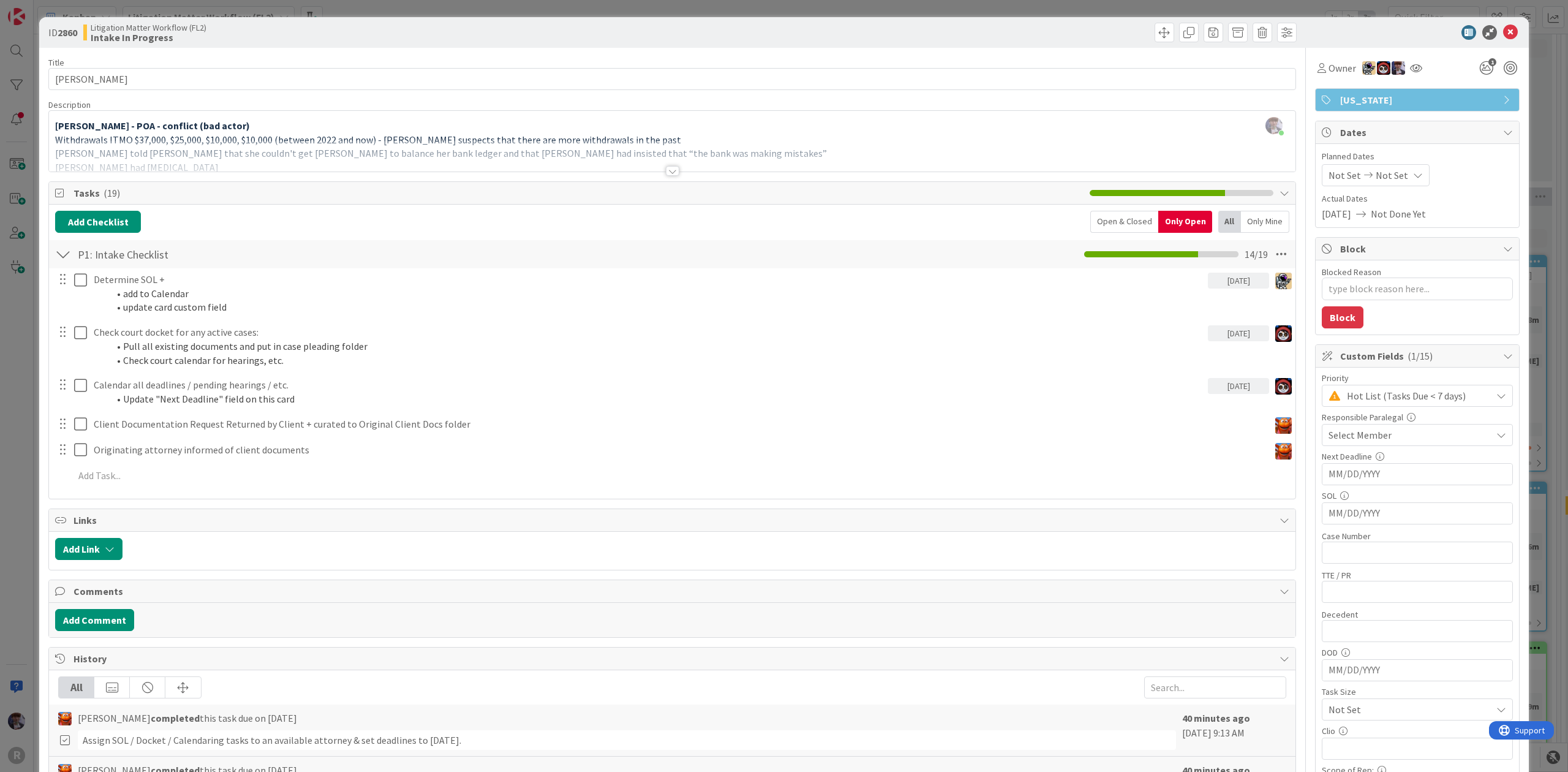
click at [32, 324] on div "ID 2860 Litigation Matter Workflow (FL2) Intake In Progress Title 15 / 128 [PER…" at bounding box center [784, 386] width 1568 height 772
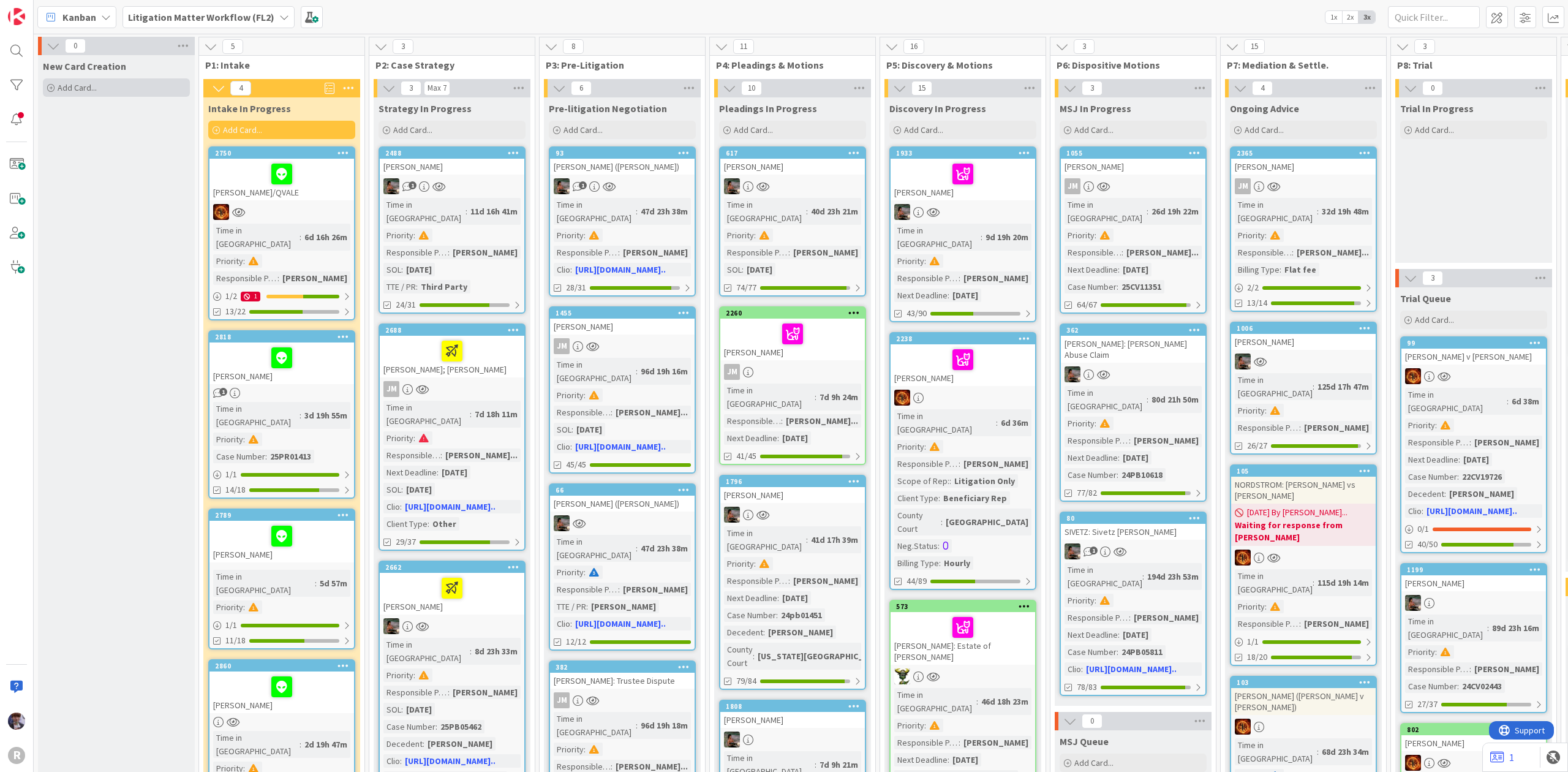
click at [95, 94] on div "Add Card..." at bounding box center [116, 88] width 147 height 19
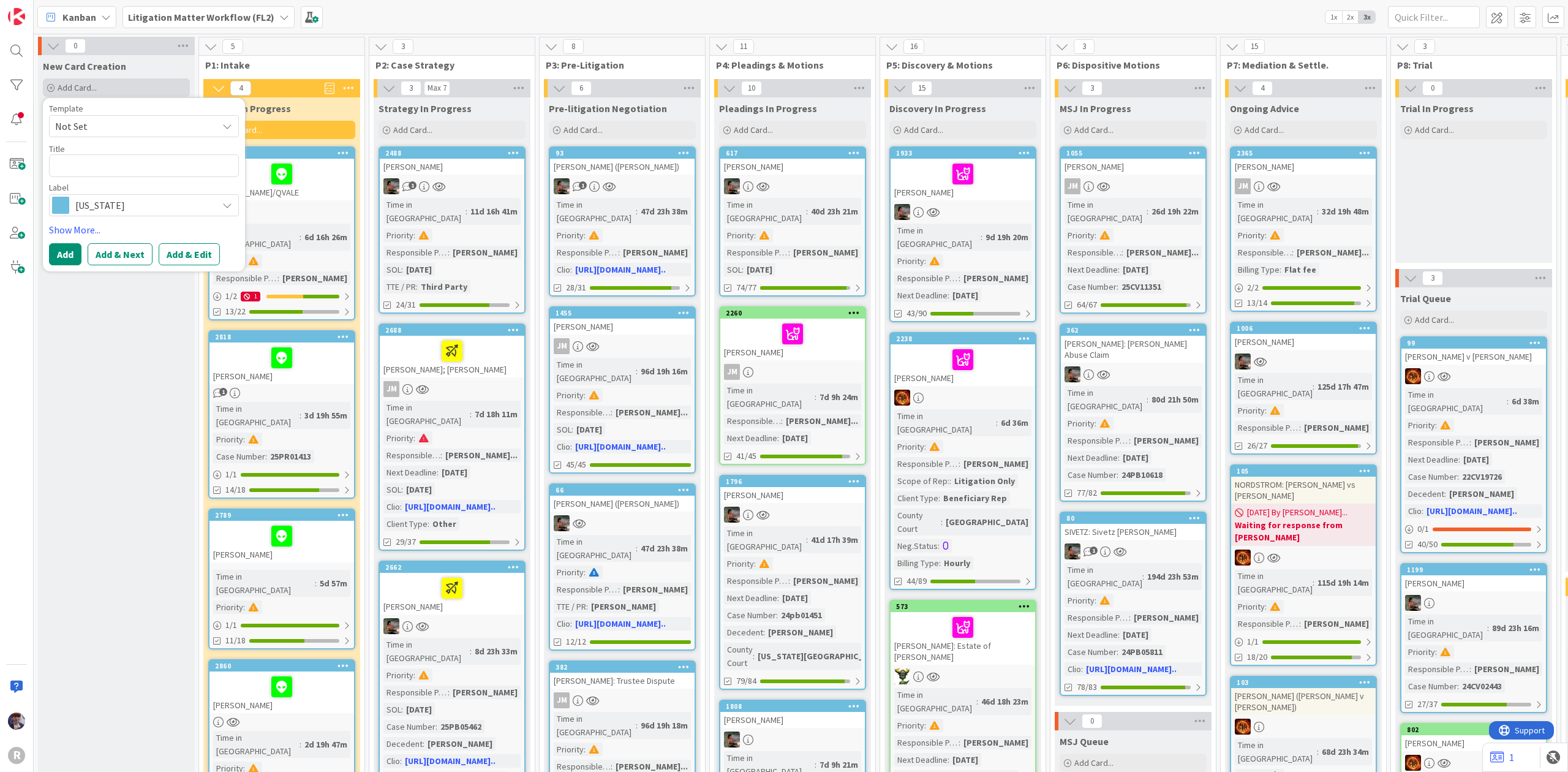
type textarea "x"
type textarea "T"
type textarea "x"
type textarea "Te"
type textarea "x"
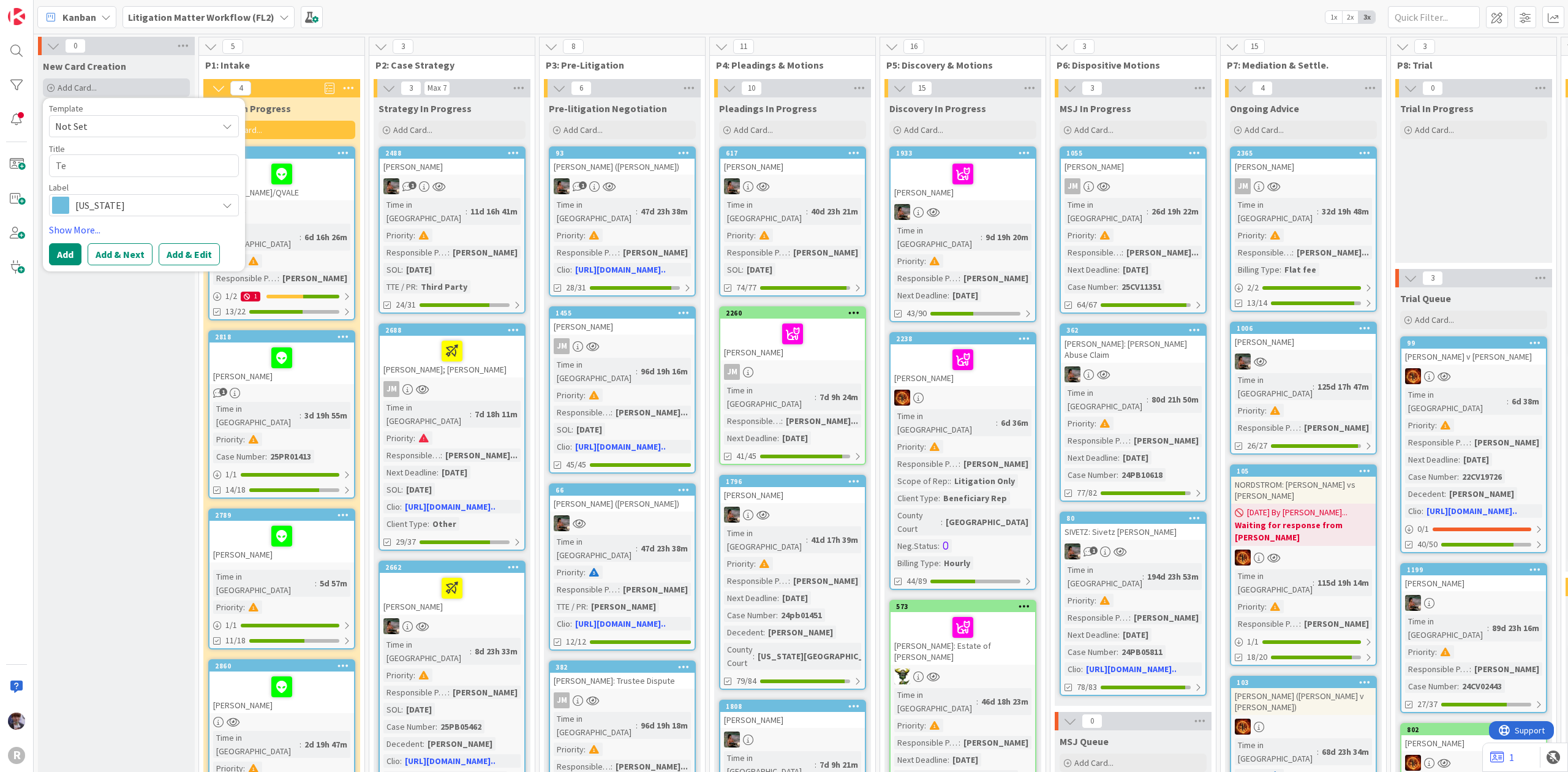
type textarea "Tes"
type textarea "x"
type textarea "Test"
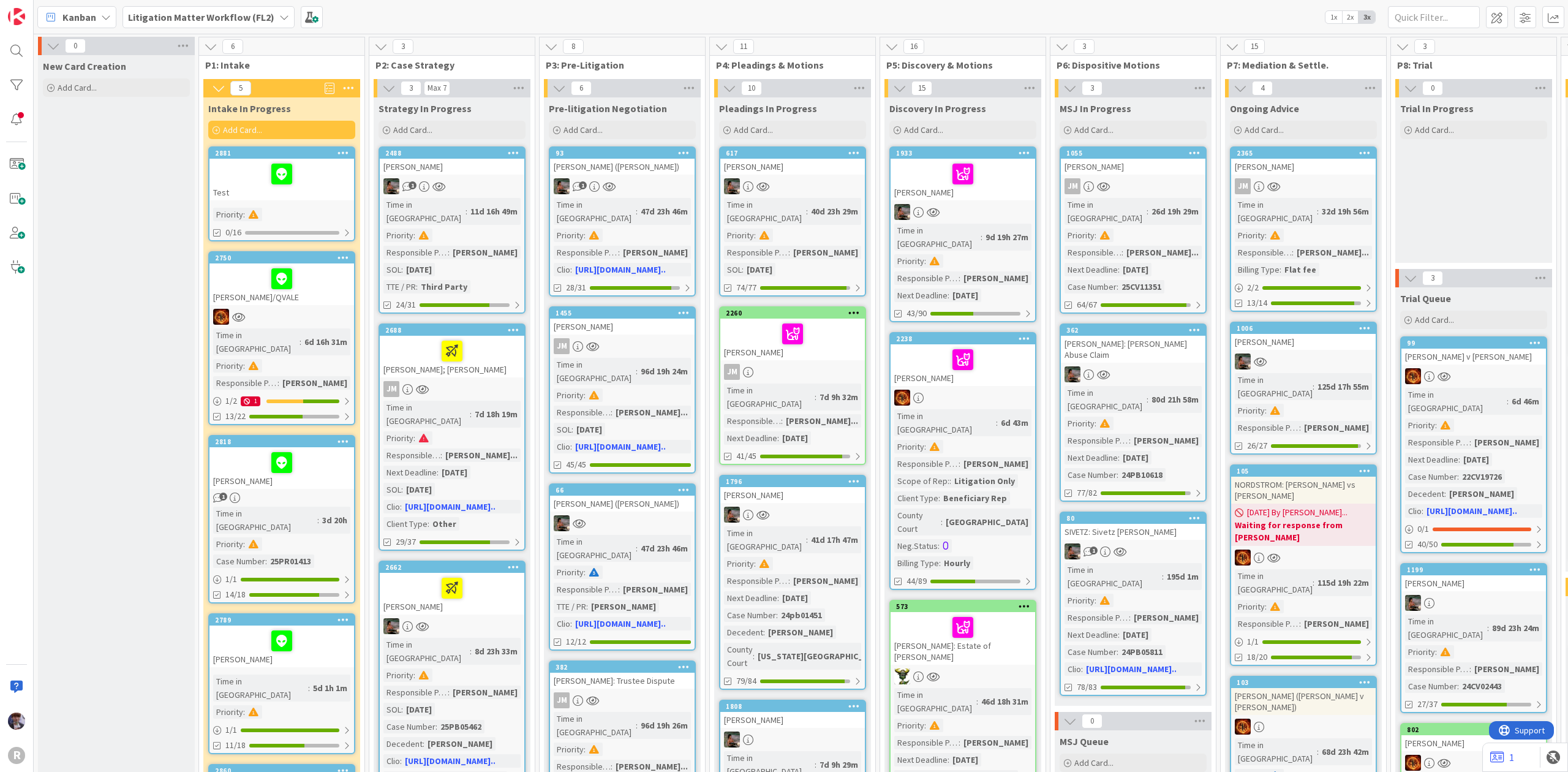
click at [247, 166] on div at bounding box center [281, 174] width 137 height 26
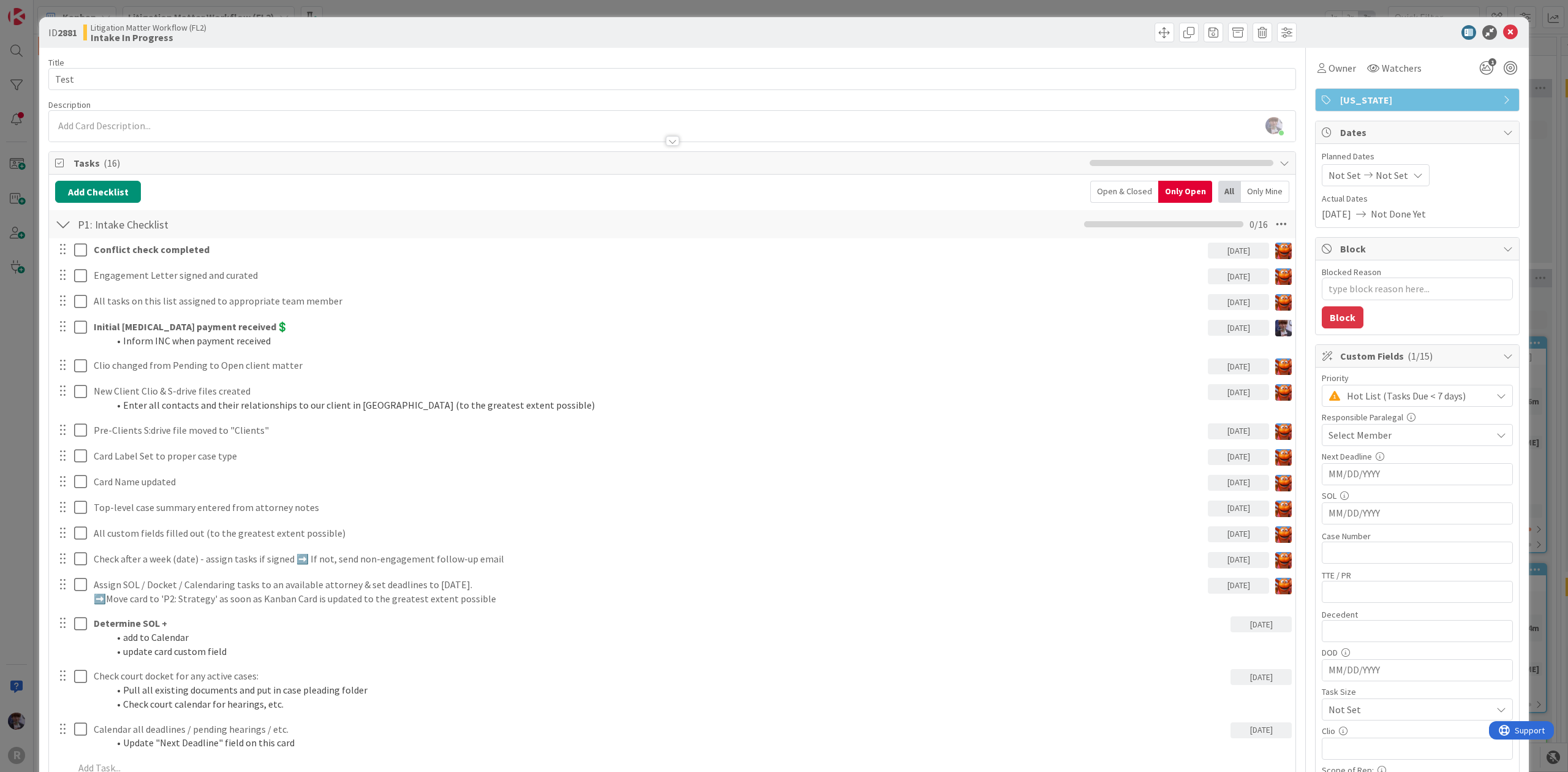
scroll to position [82, 0]
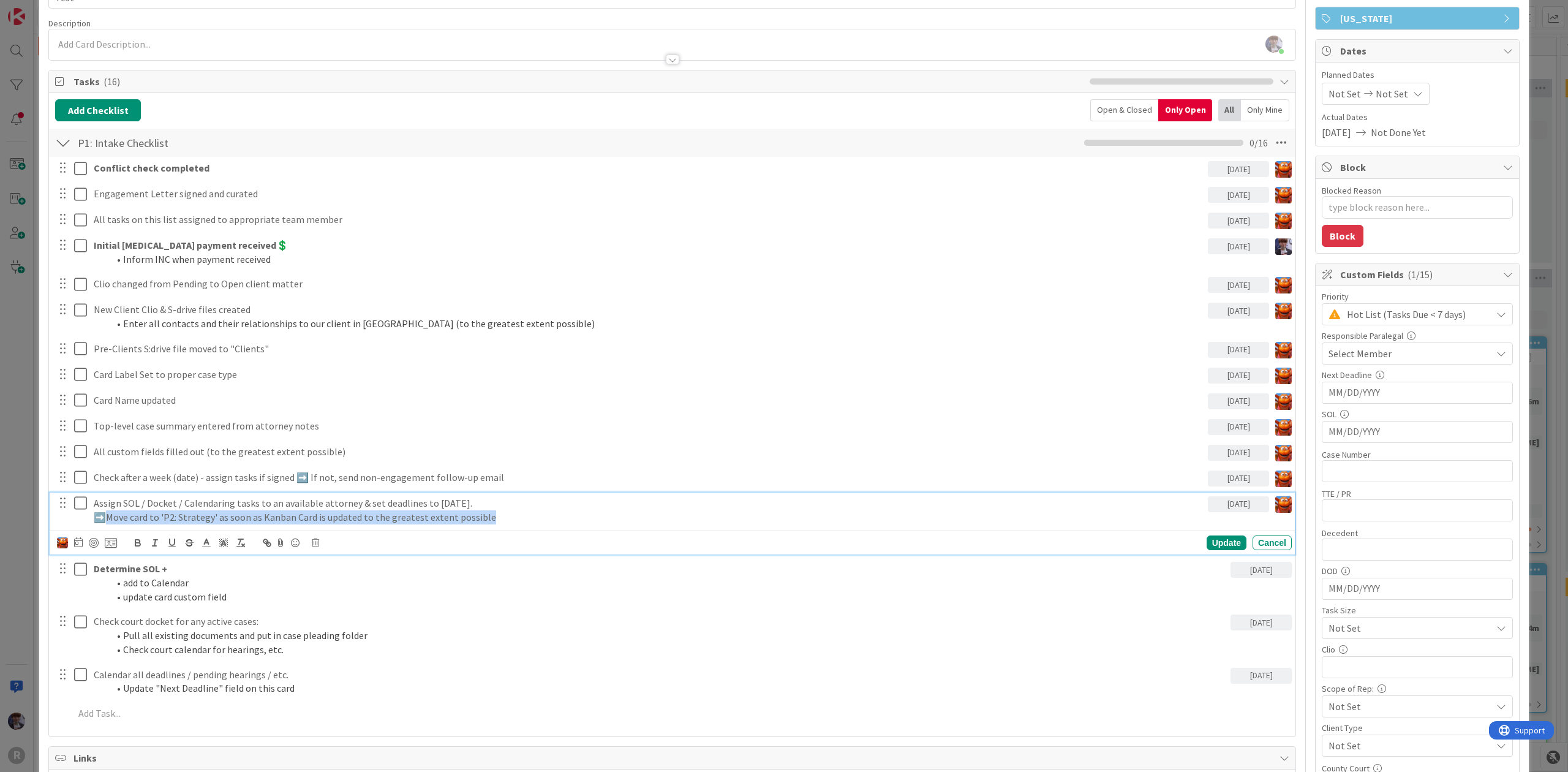
drag, startPoint x: 101, startPoint y: 520, endPoint x: 489, endPoint y: 531, distance: 388.2
click at [485, 530] on div "Assign SOL / Docket / Calendaring tasks to an available attorney & set deadline…" at bounding box center [672, 524] width 1245 height 62
click at [507, 520] on p "➡️Move card to 'P2: Strategy' as soon as Kanban Card is updated to the greatest…" at bounding box center [648, 517] width 1109 height 15
click at [40, 547] on div "ID 2881 Litigation Matter Workflow (FL2) Intake In Progress Title 4 / 128 Test …" at bounding box center [784, 571] width 1490 height 1269
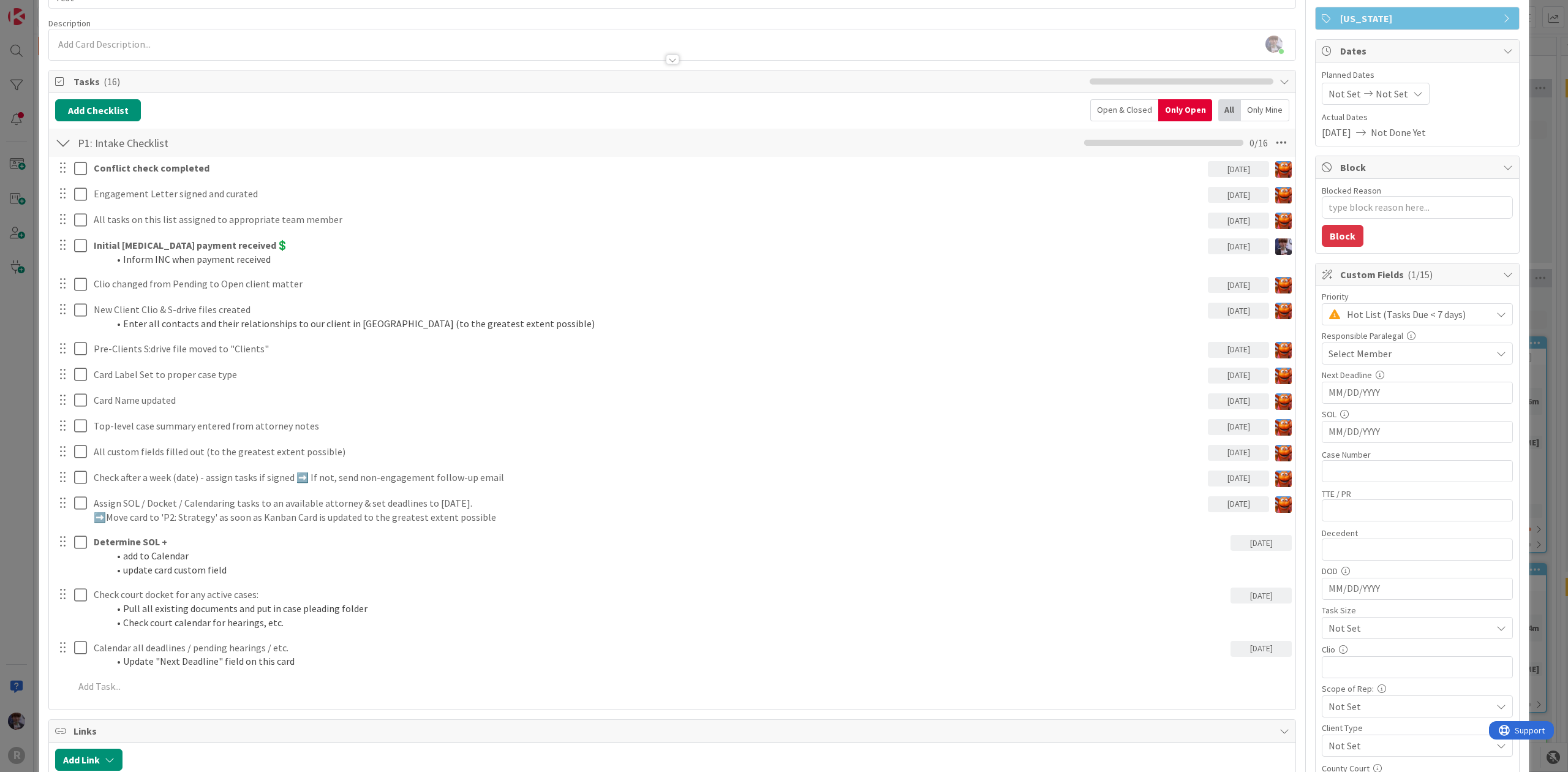
click at [49, 248] on div "Tasks ( 16 ) Add Checklist Open & Closed Only Open All Only Mine P1: Intake Che…" at bounding box center [672, 390] width 1247 height 641
type textarea "x"
